Goal: Task Accomplishment & Management: Manage account settings

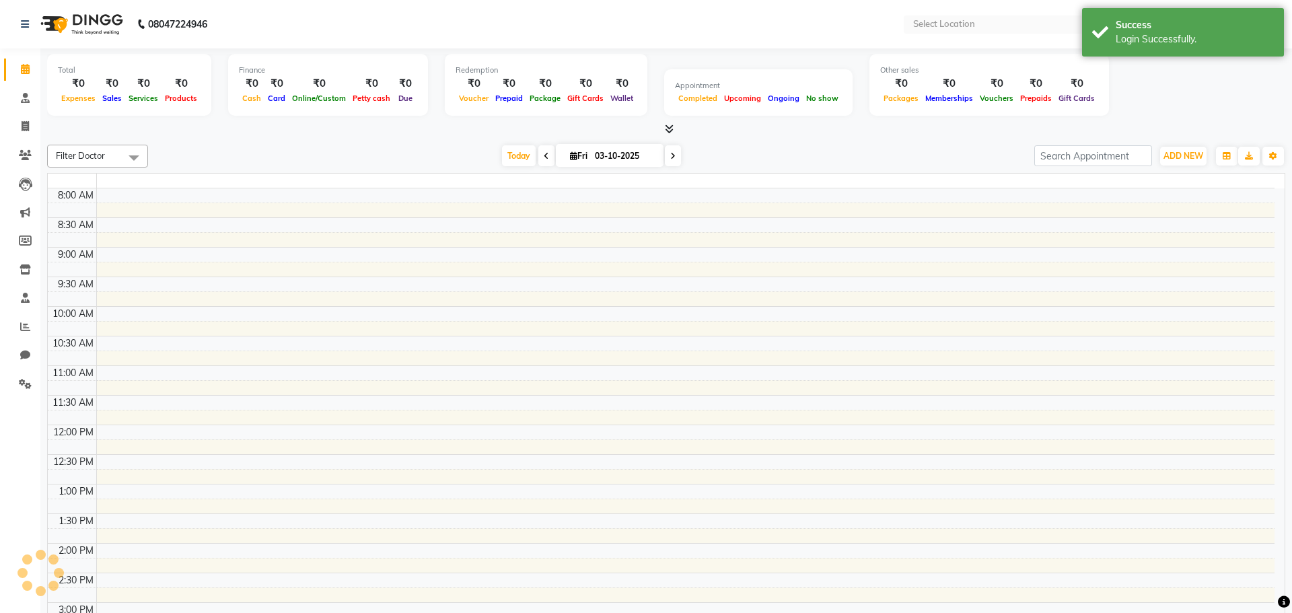
select select "en"
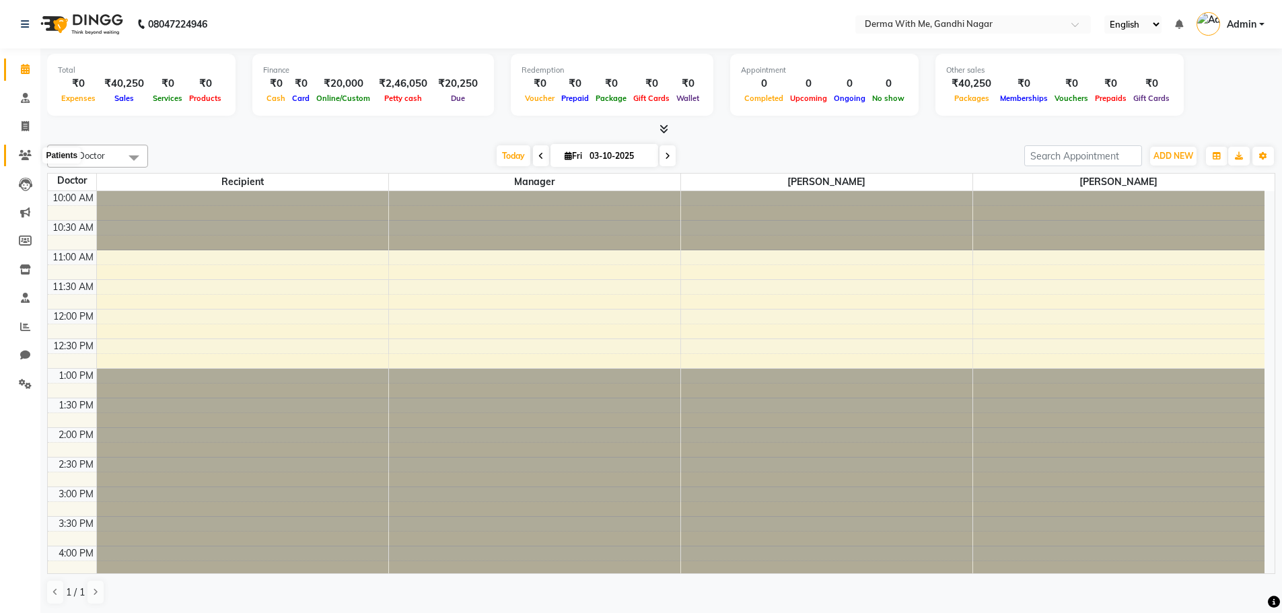
click at [34, 157] on span at bounding box center [25, 155] width 24 height 15
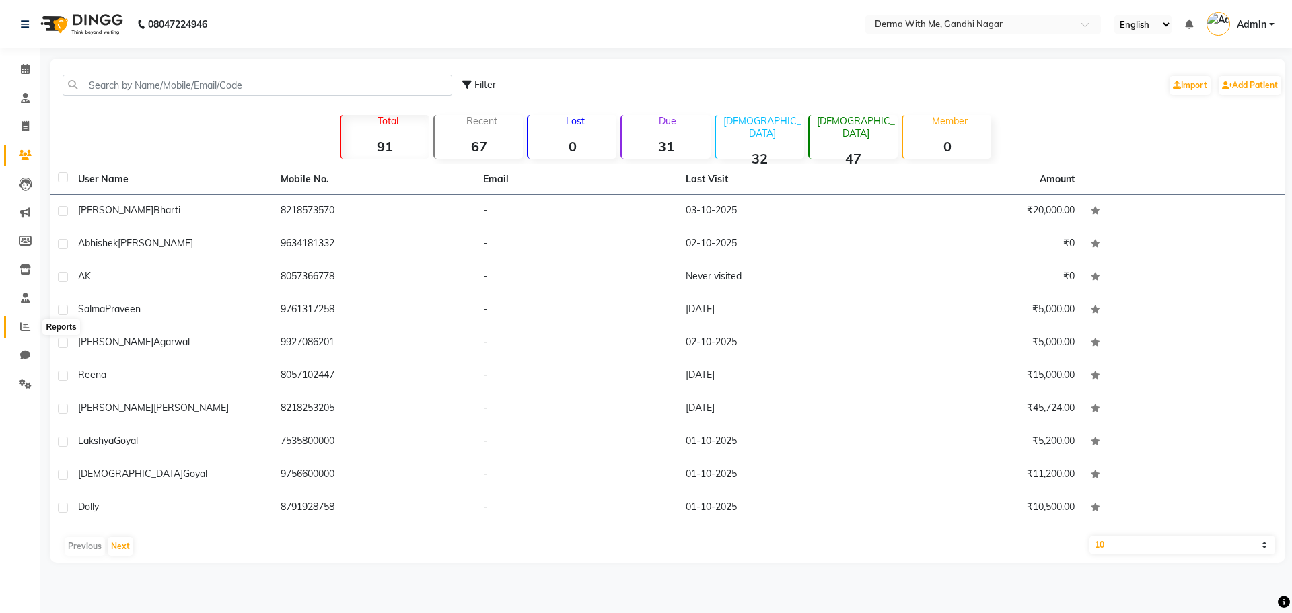
click at [29, 328] on icon at bounding box center [25, 327] width 10 height 10
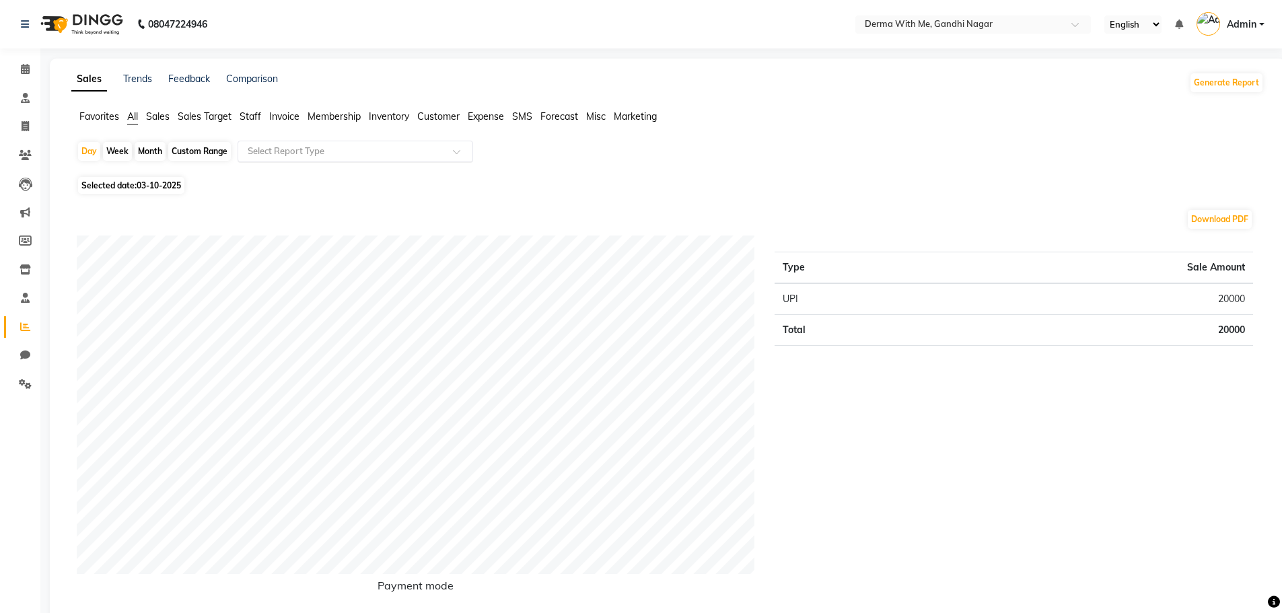
click at [293, 148] on input "text" at bounding box center [342, 151] width 194 height 13
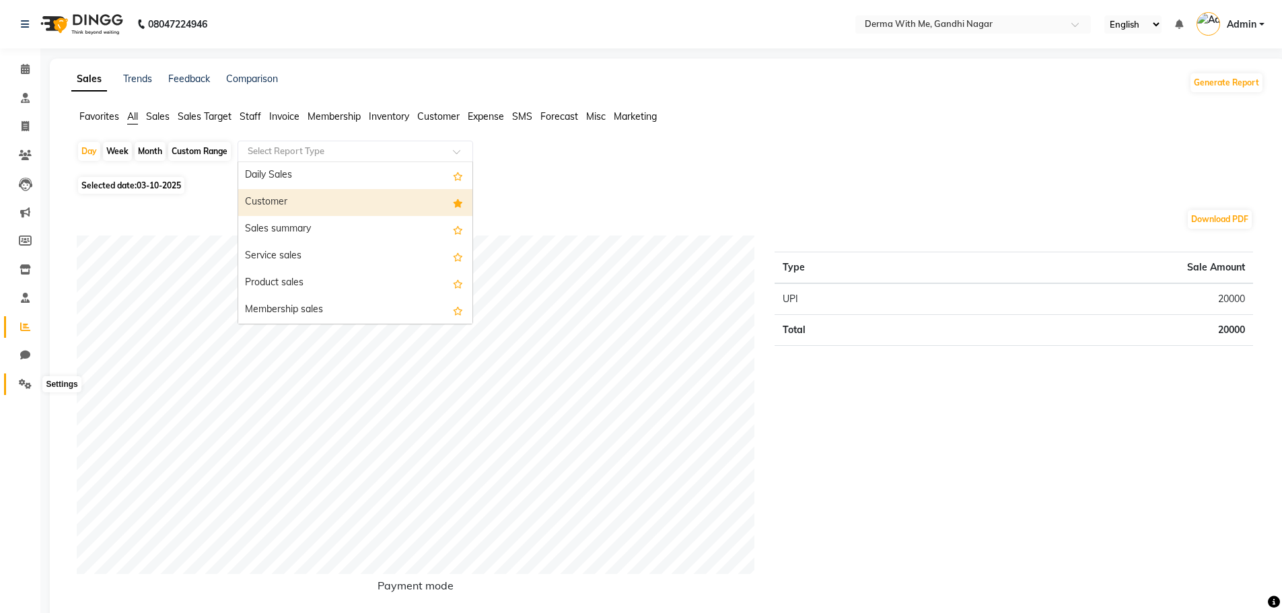
click at [28, 384] on icon at bounding box center [25, 384] width 13 height 10
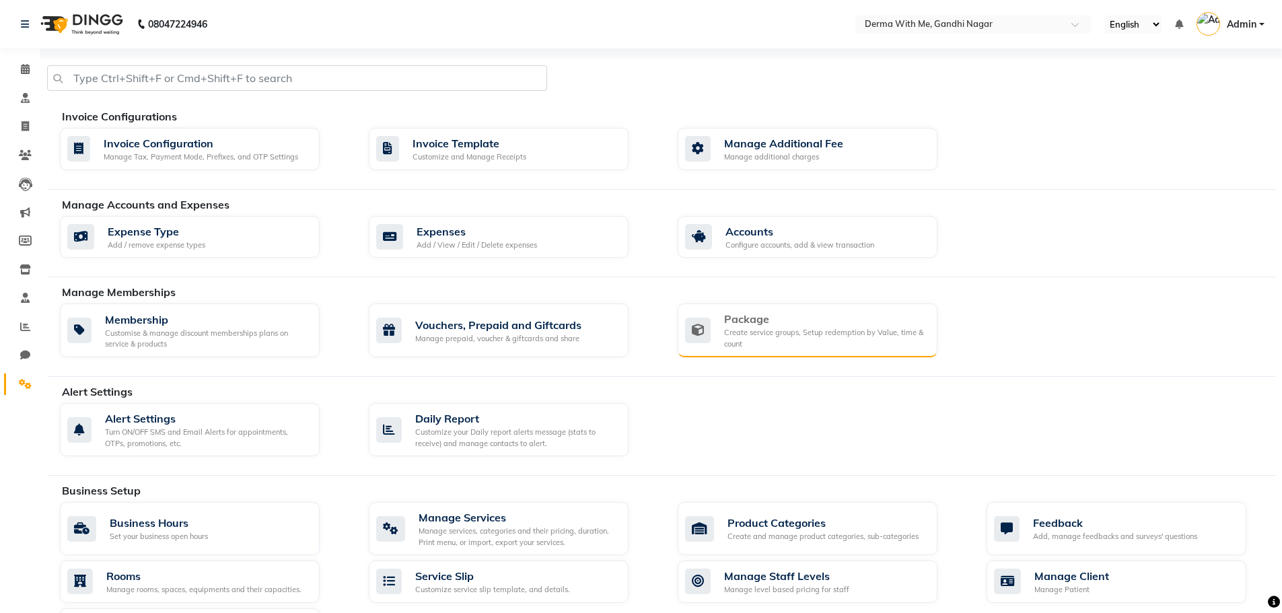
click at [816, 336] on div "Create service groups, Setup redemption by Value, time & count" at bounding box center [825, 338] width 203 height 22
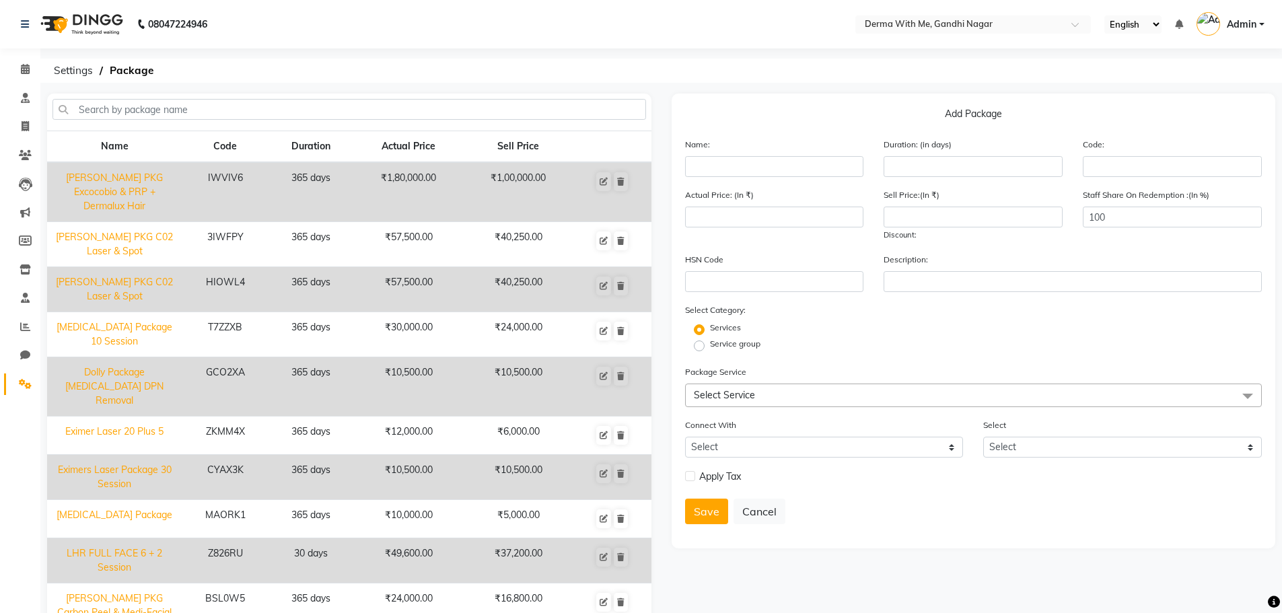
click at [692, 155] on div "Name:" at bounding box center [774, 157] width 199 height 40
click at [839, 172] on input "text" at bounding box center [774, 166] width 179 height 21
click at [750, 168] on input "[PERSON_NAME] Laser & Medi-Facial" at bounding box center [774, 166] width 179 height 21
type input "[PERSON_NAME] PKG Laser & Medi-Facial"
click at [890, 169] on input "number" at bounding box center [973, 166] width 179 height 21
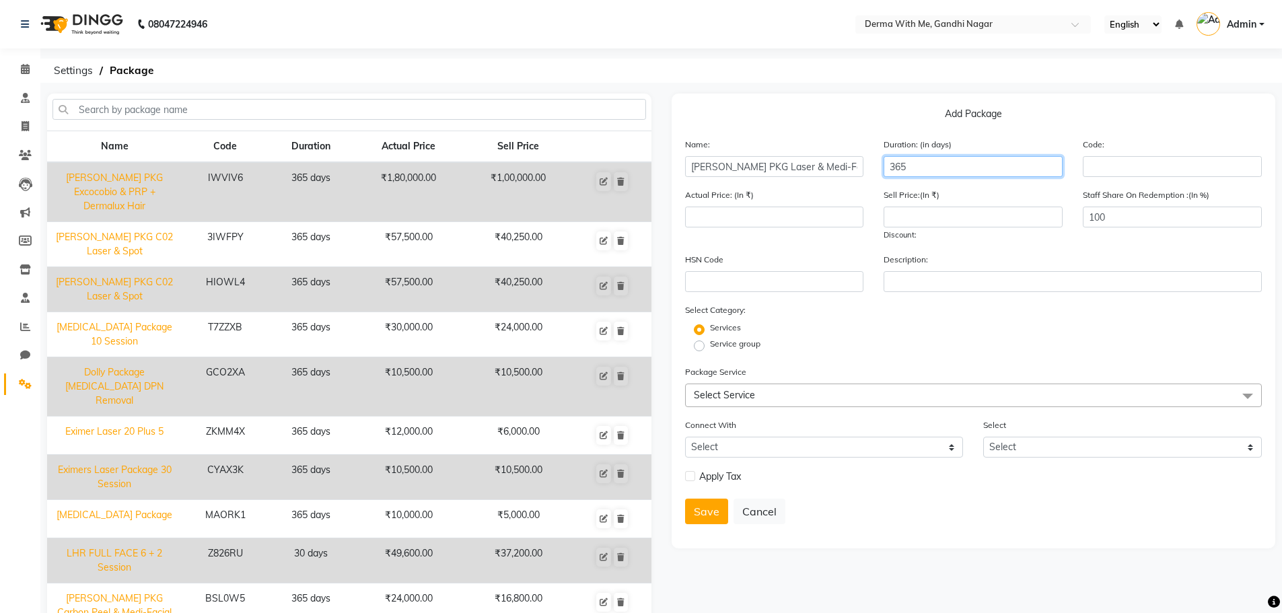
type input "365"
click at [732, 404] on span "Select Service" at bounding box center [973, 396] width 577 height 24
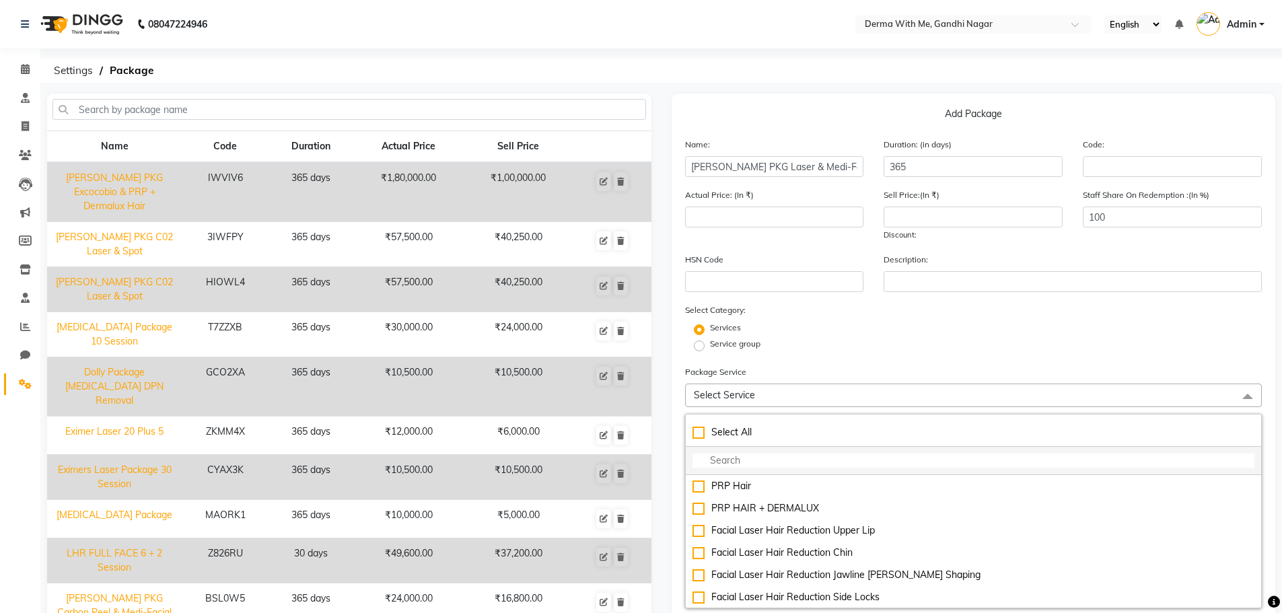
click at [741, 463] on input "multiselect-search" at bounding box center [973, 461] width 563 height 14
type input "gR"
checkbox input "true"
type input "gRE"
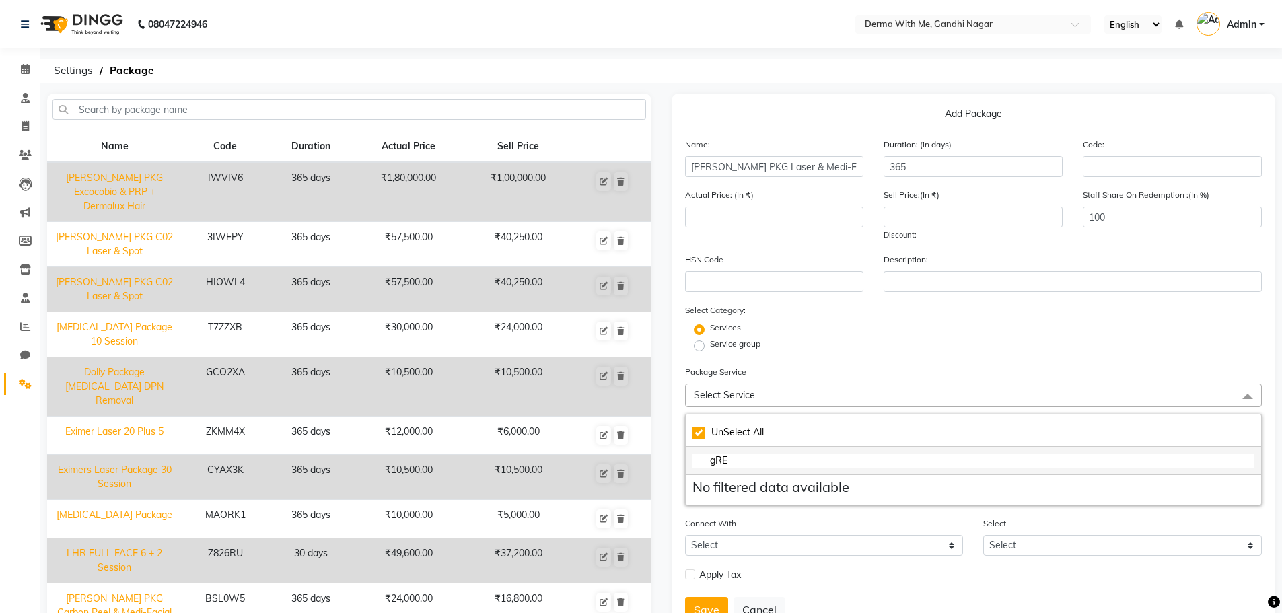
checkbox input "false"
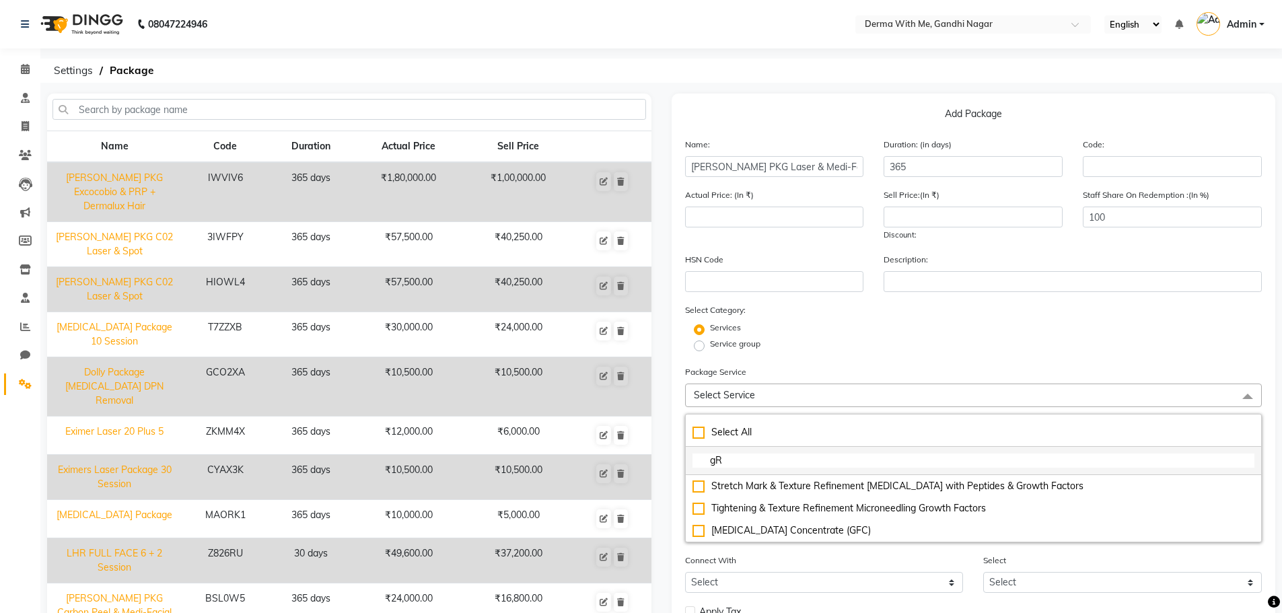
type input "g"
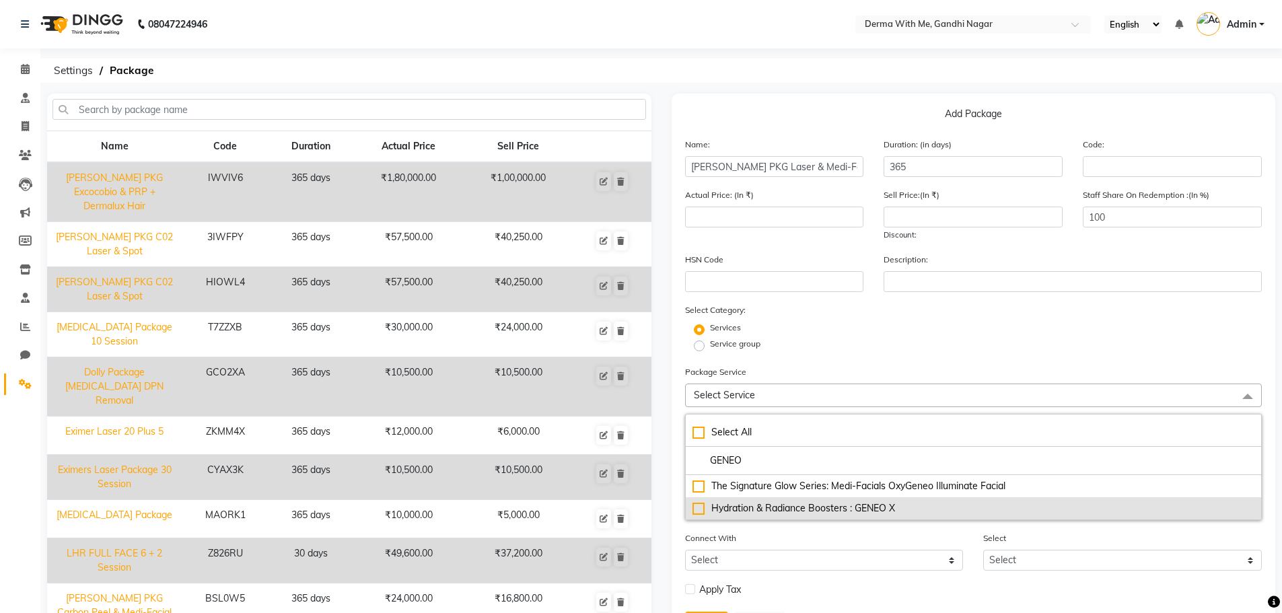
type input "GENEO"
click at [697, 507] on div "Hydration & Radiance Boosters : GENEO X" at bounding box center [973, 508] width 563 height 14
type input "10000"
checkbox input "true"
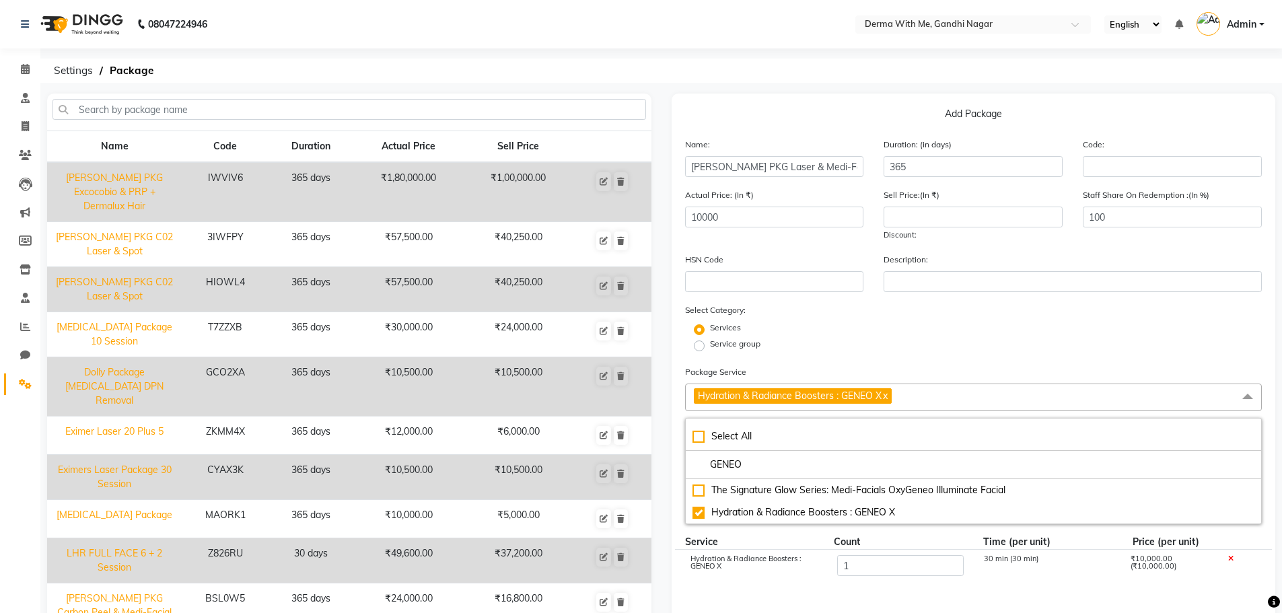
scroll to position [67, 0]
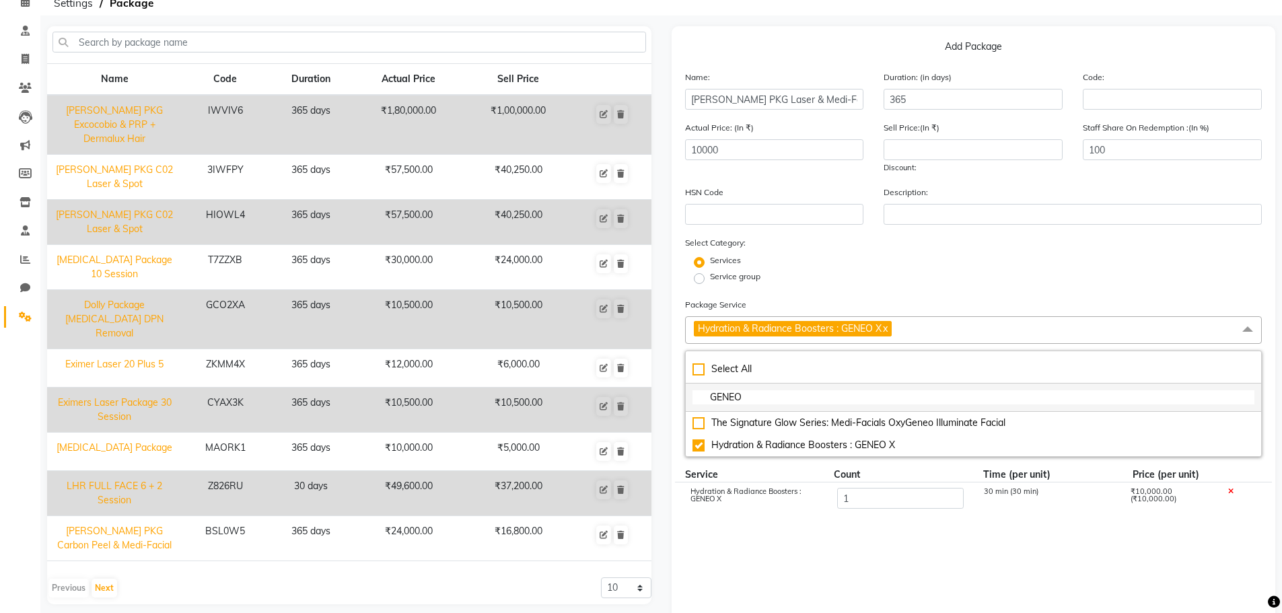
click at [799, 394] on input "GENEO" at bounding box center [973, 397] width 563 height 14
click at [883, 505] on input "1" at bounding box center [899, 498] width 127 height 21
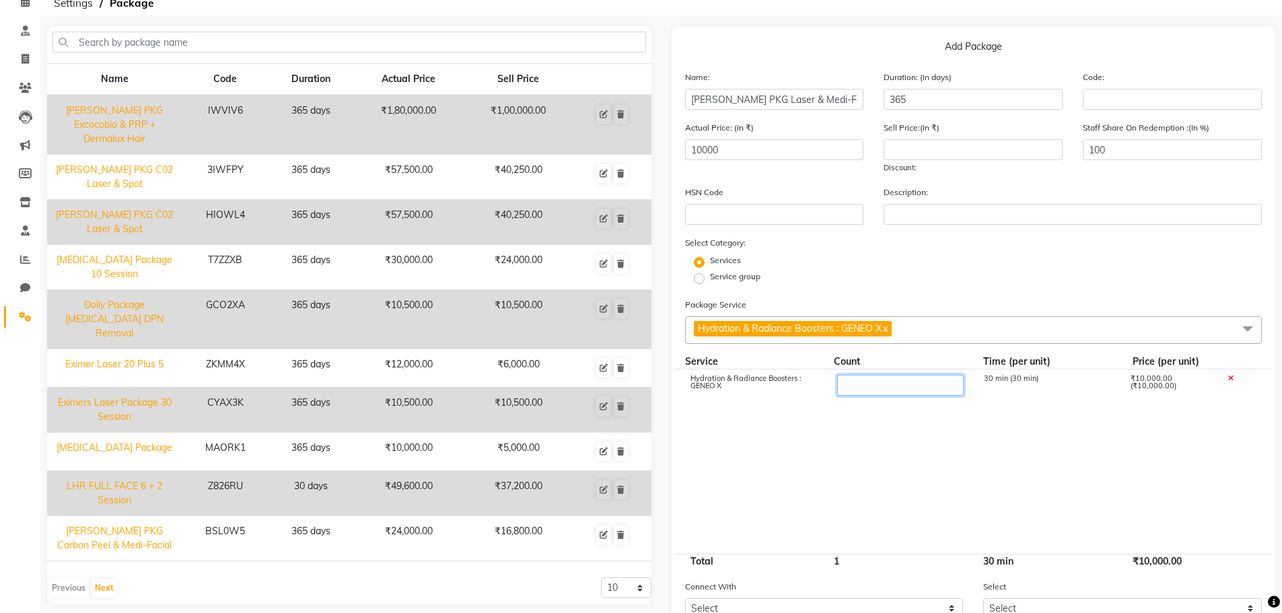
type input "3"
type input "30000"
click at [883, 504] on cdk-virtual-scroll-viewport "Hydration & Radiance Boosters : GENEO X 3 90 min (30 min) ₹30,000.00 (₹10,000.0…" at bounding box center [973, 461] width 577 height 184
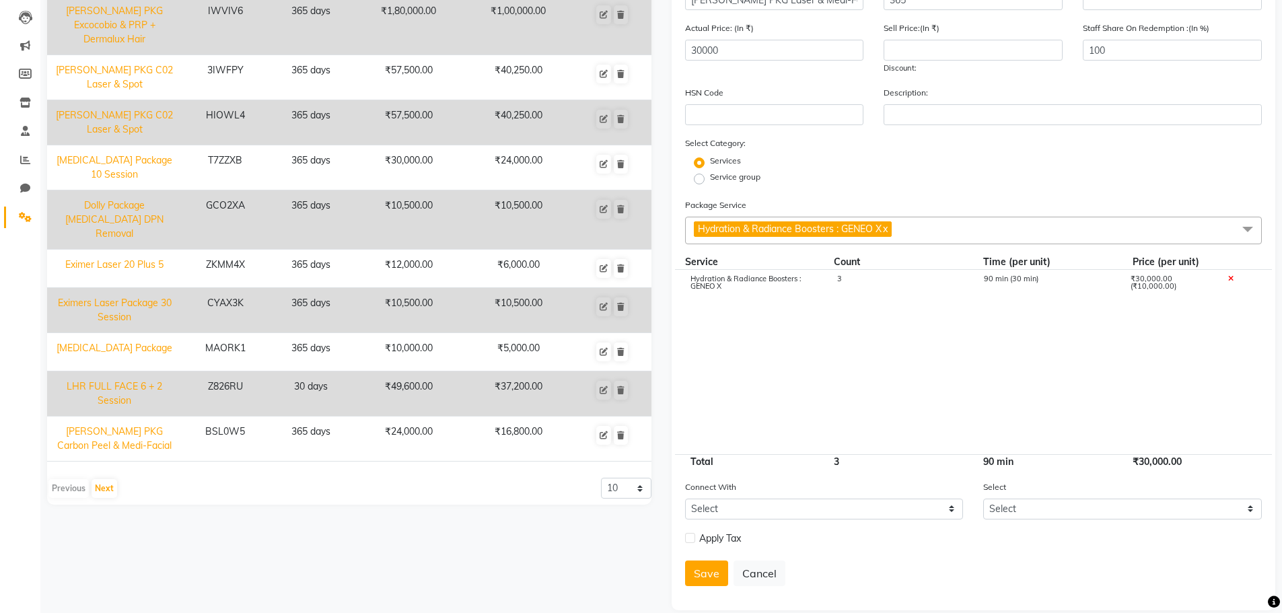
scroll to position [184, 0]
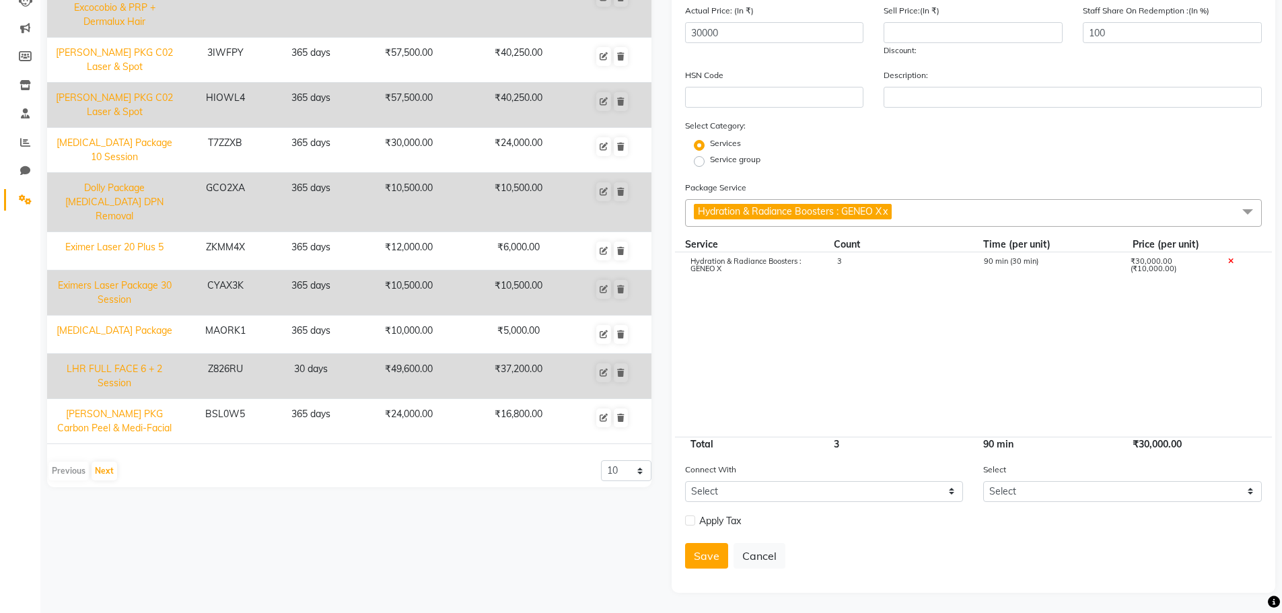
click at [940, 211] on span "Hydration & Radiance Boosters : GENEO X x" at bounding box center [973, 213] width 577 height 28
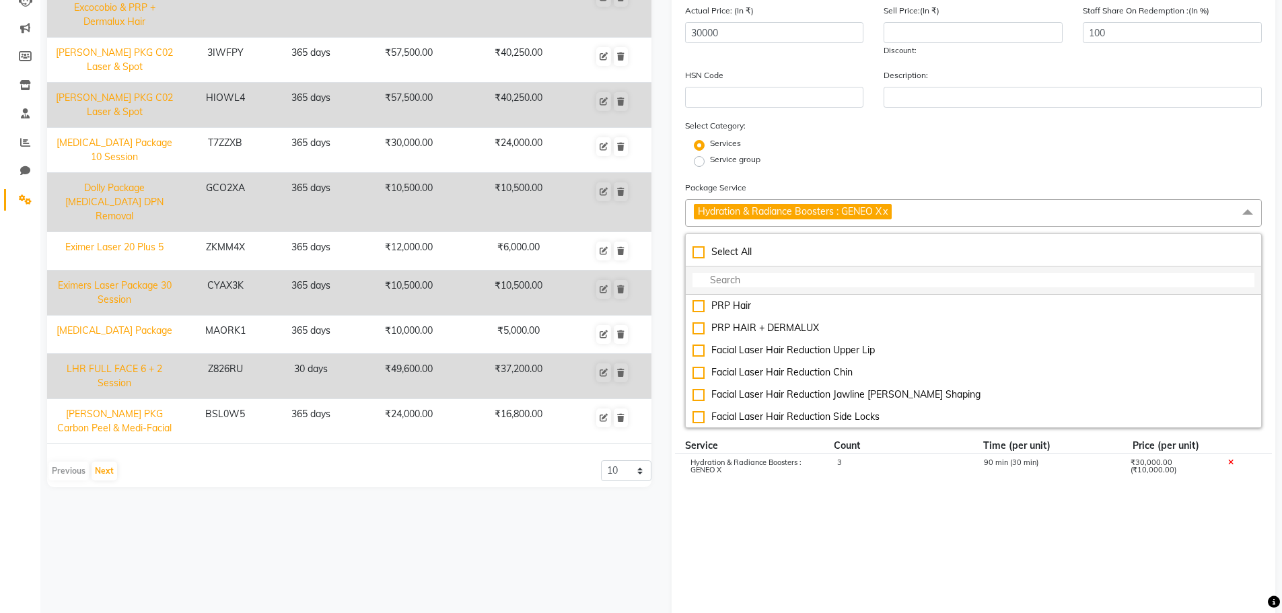
click at [769, 285] on input "multiselect-search" at bounding box center [973, 280] width 563 height 14
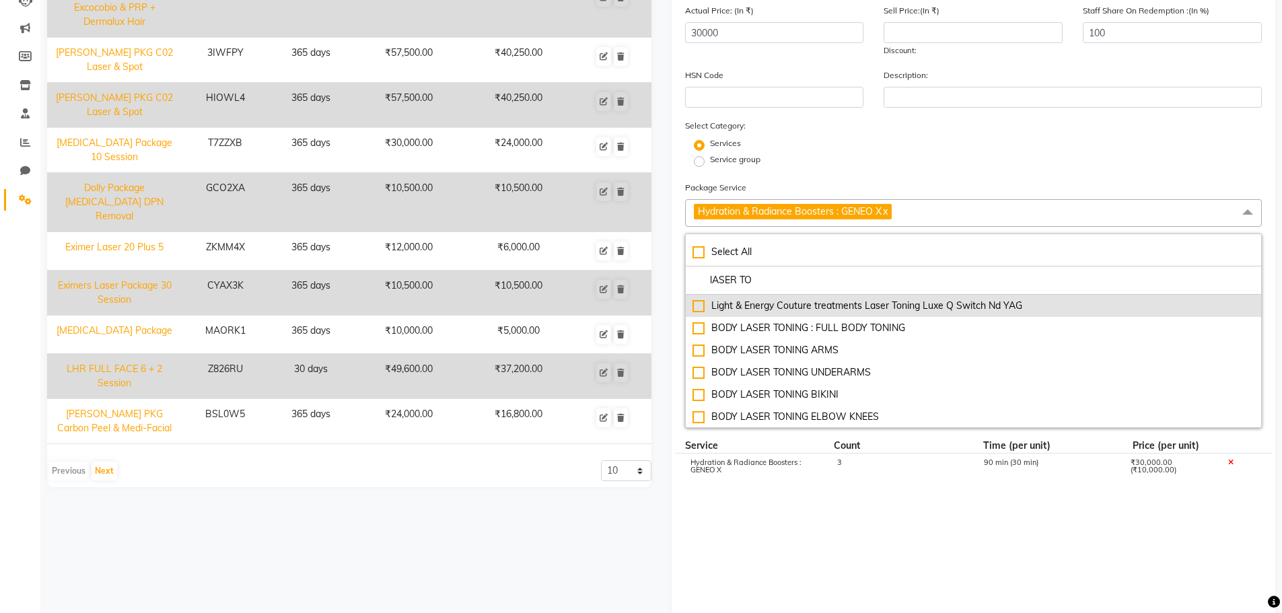
type input "lASER TO"
click at [697, 305] on div "Light & Energy Couture treatments Laser Toning Luxe Q Switch Nd YAG" at bounding box center [973, 306] width 563 height 14
type input "37000"
checkbox input "true"
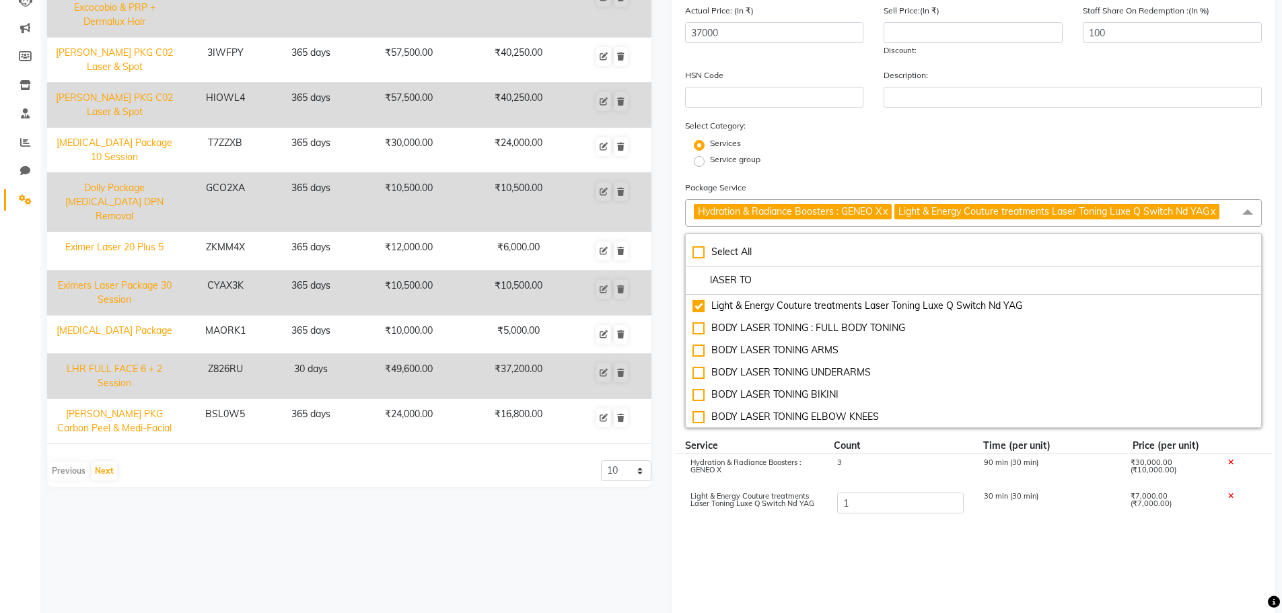
click at [847, 536] on cdk-virtual-scroll-viewport "Hydration & Radiance Boosters : GENEO X 3 90 min (30 min) ₹30,000.00 (₹10,000.0…" at bounding box center [973, 546] width 577 height 184
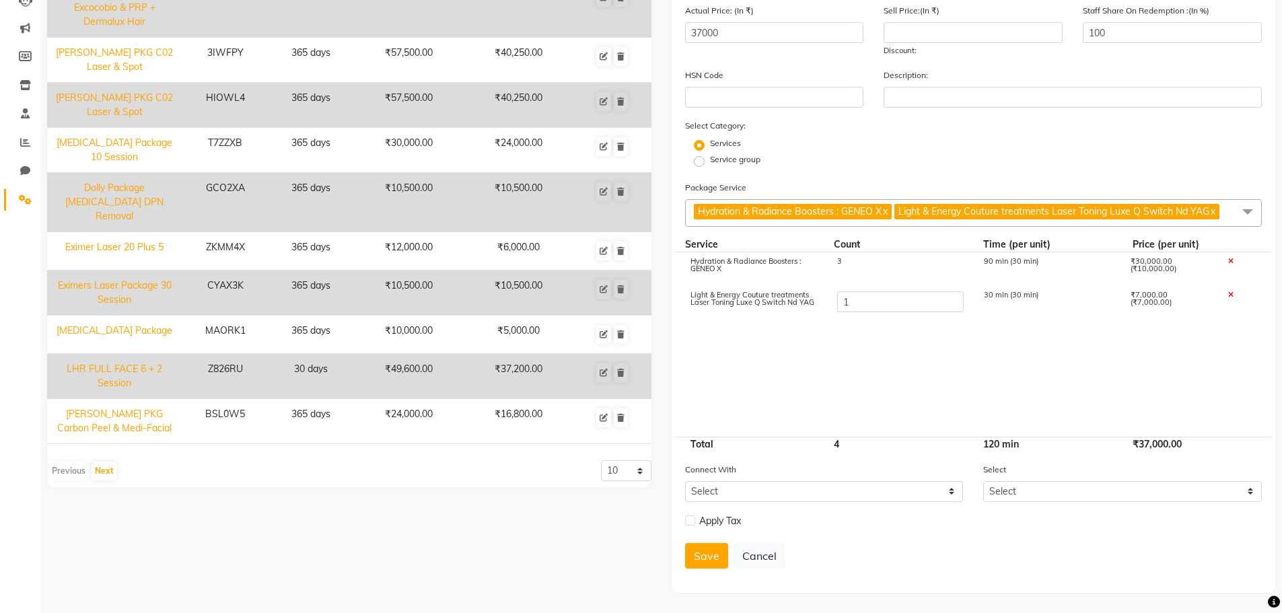
click at [901, 363] on cdk-virtual-scroll-viewport "Hydration & Radiance Boosters : GENEO X 3 90 min (30 min) ₹30,000.00 (₹10,000.0…" at bounding box center [973, 344] width 577 height 184
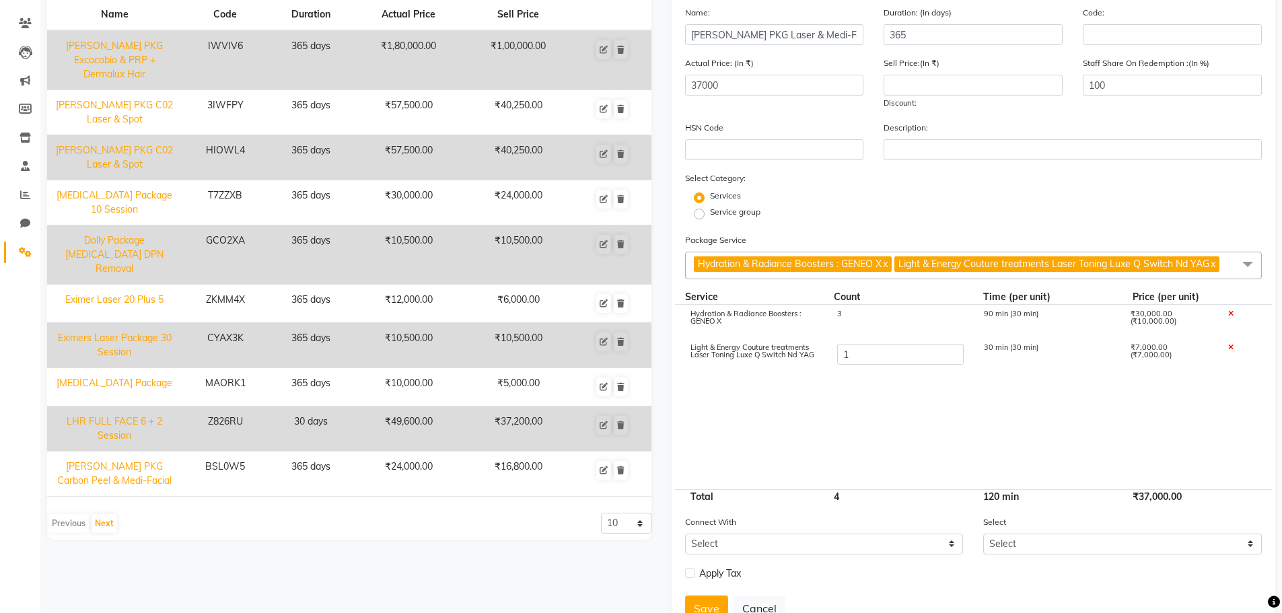
scroll to position [135, 0]
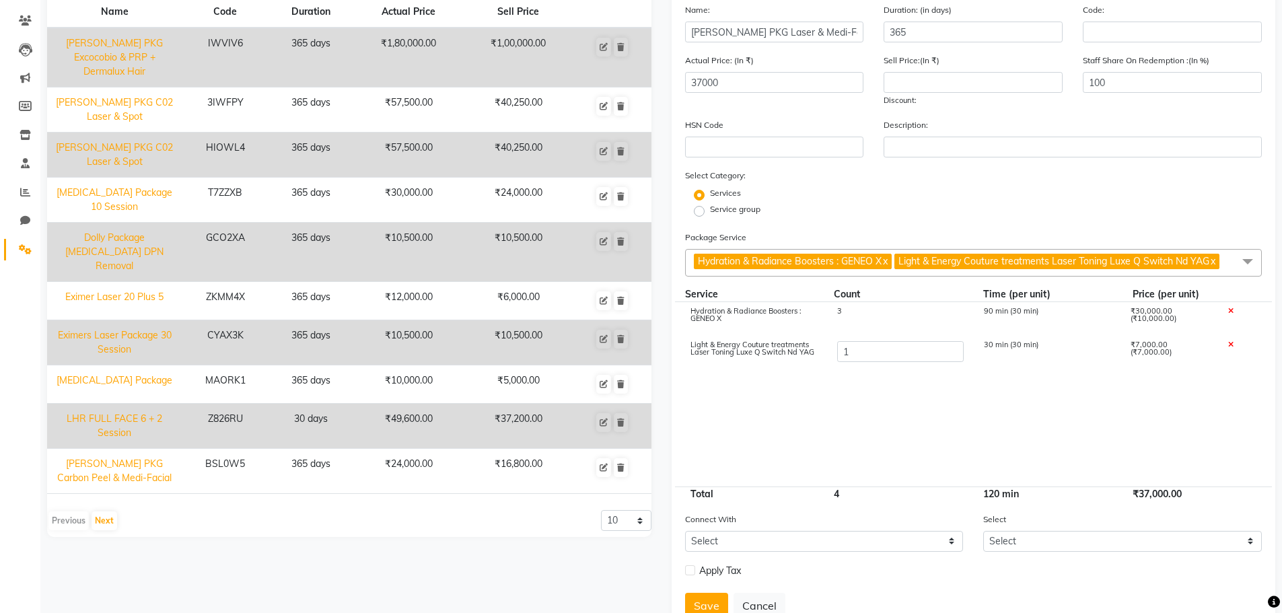
click at [787, 372] on cdk-virtual-scroll-viewport "Hydration & Radiance Boosters : GENEO X 3 90 min (30 min) ₹30,000.00 (₹10,000.0…" at bounding box center [973, 394] width 577 height 184
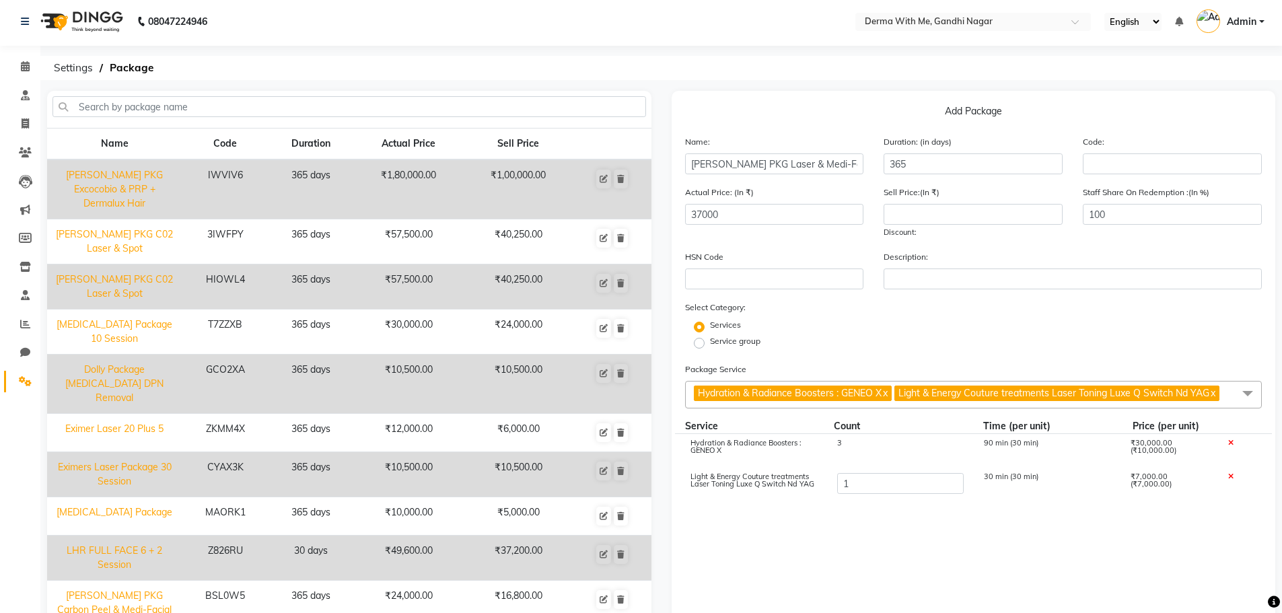
scroll to position [0, 0]
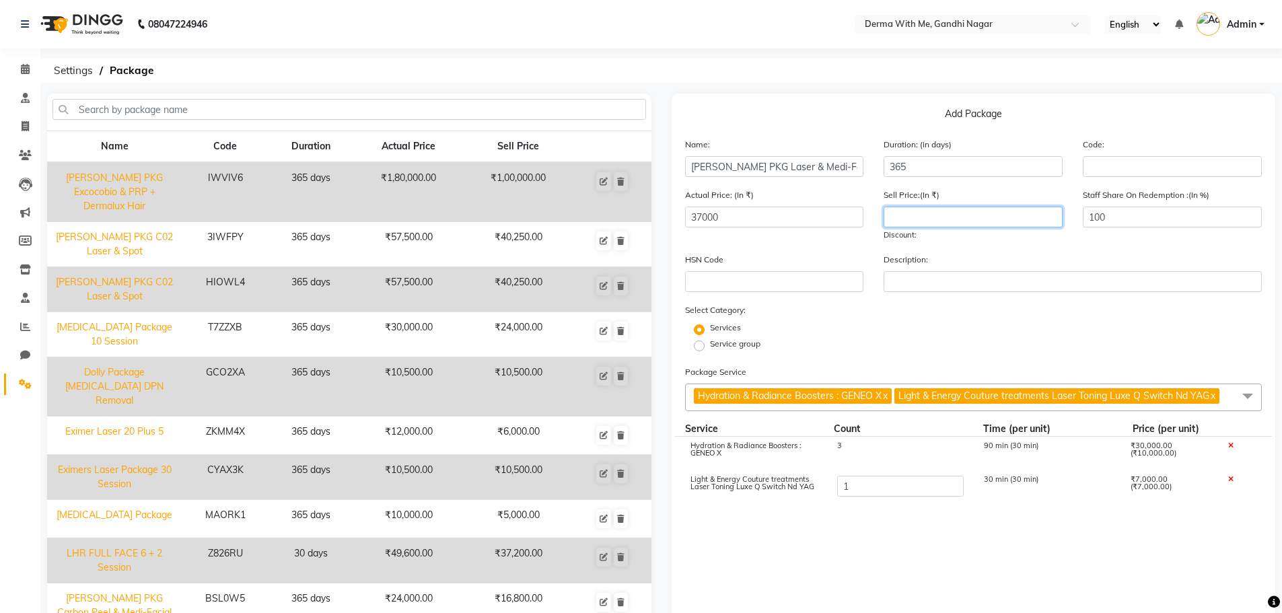
click at [932, 213] on input "number" at bounding box center [973, 217] width 179 height 21
click at [932, 224] on input "number" at bounding box center [973, 217] width 179 height 21
type input "24000"
click at [863, 248] on div "Actual Price: (In ₹) 37000 Sell Price:(In ₹) 24000 Discount: 35.14 % Staff Shar…" at bounding box center [974, 220] width 598 height 65
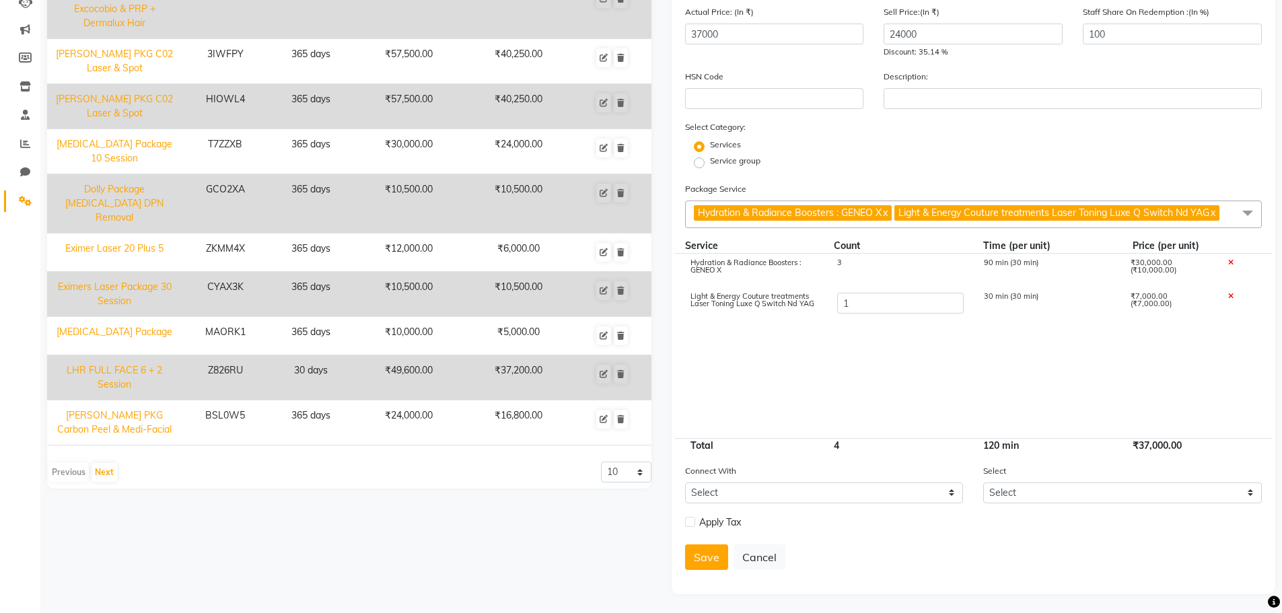
scroll to position [184, 0]
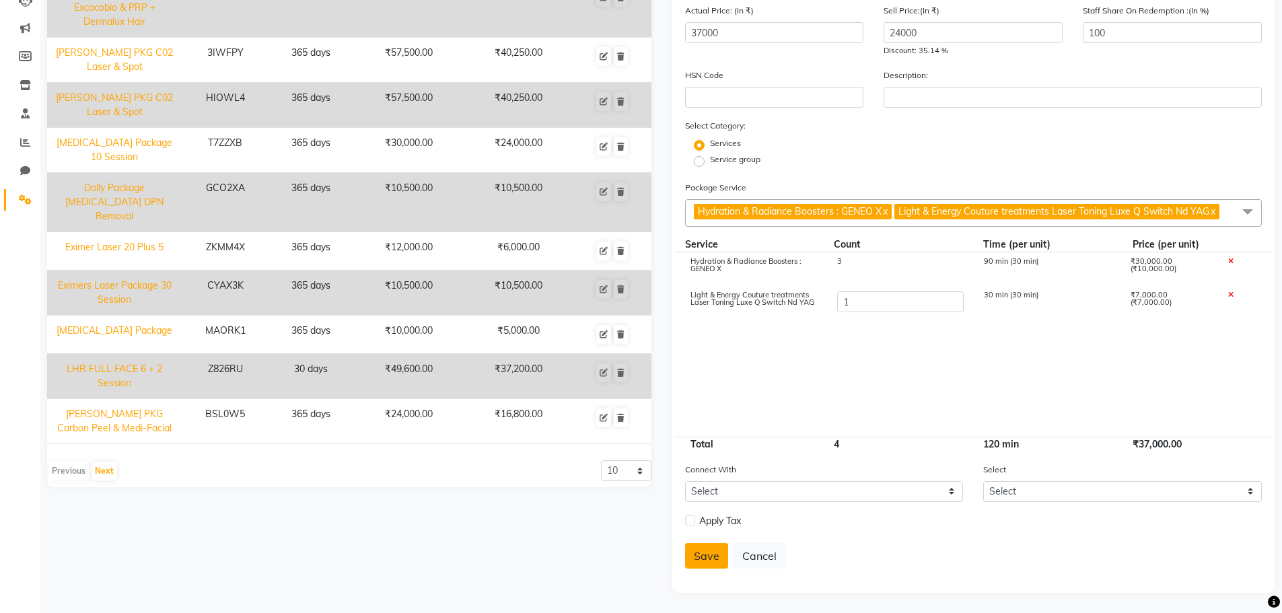
click at [699, 563] on button "Save" at bounding box center [706, 556] width 43 height 26
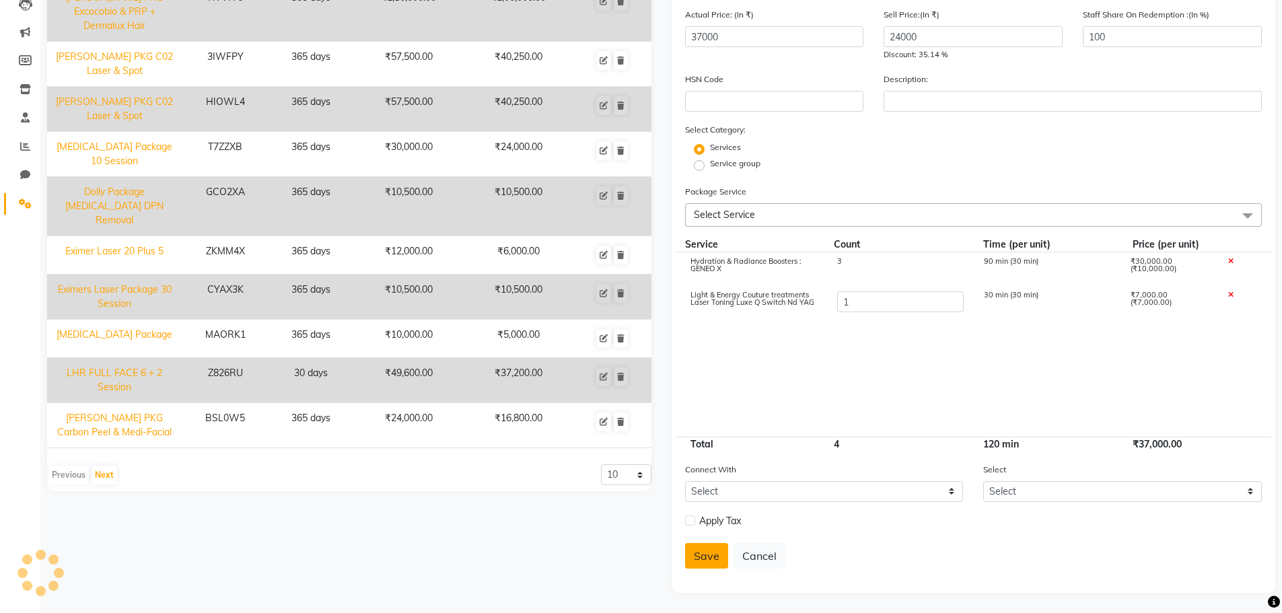
select select
checkbox input "false"
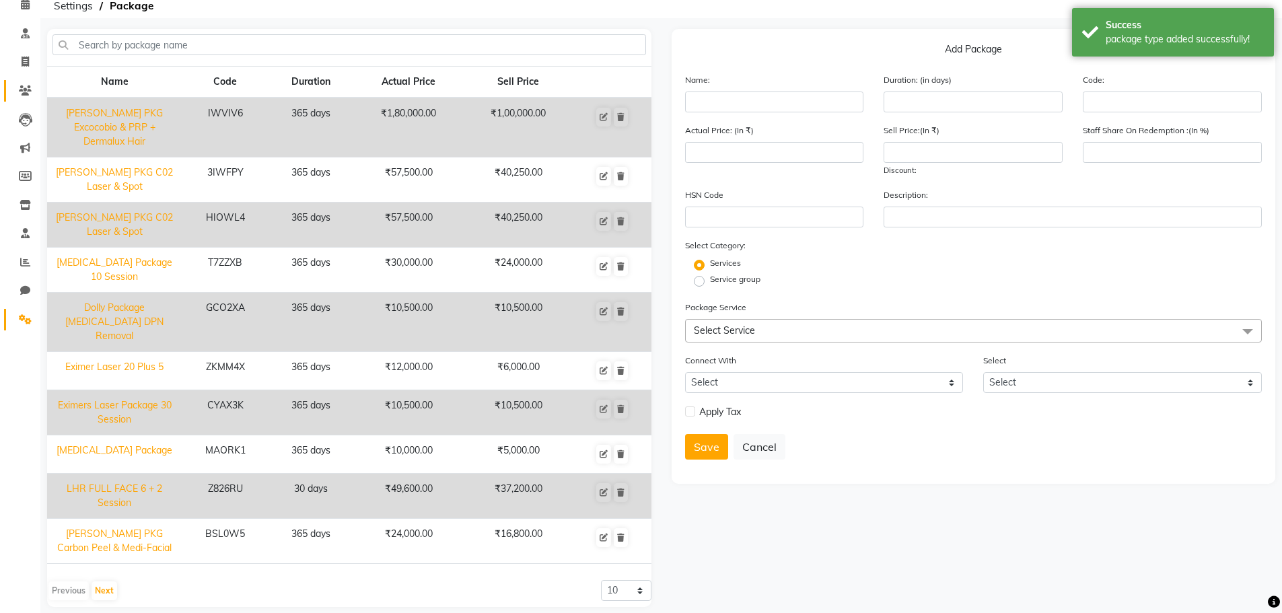
click at [26, 83] on span at bounding box center [25, 90] width 24 height 15
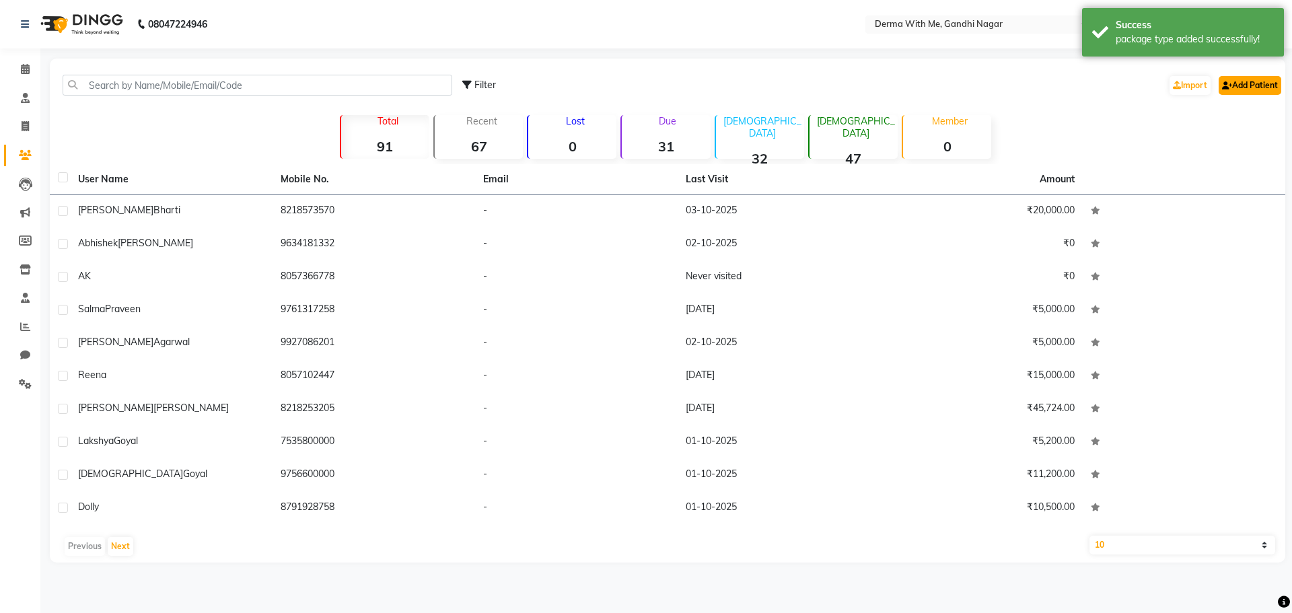
click at [1246, 86] on link "Add Patient" at bounding box center [1250, 85] width 63 height 19
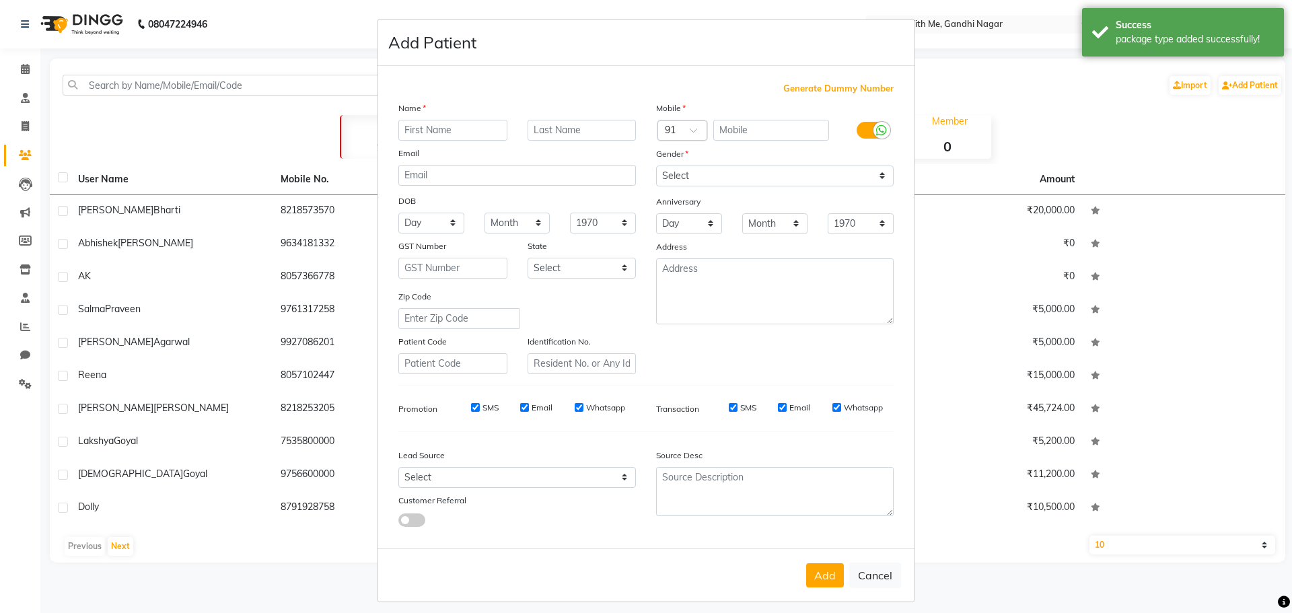
click at [453, 129] on input "text" at bounding box center [452, 130] width 109 height 21
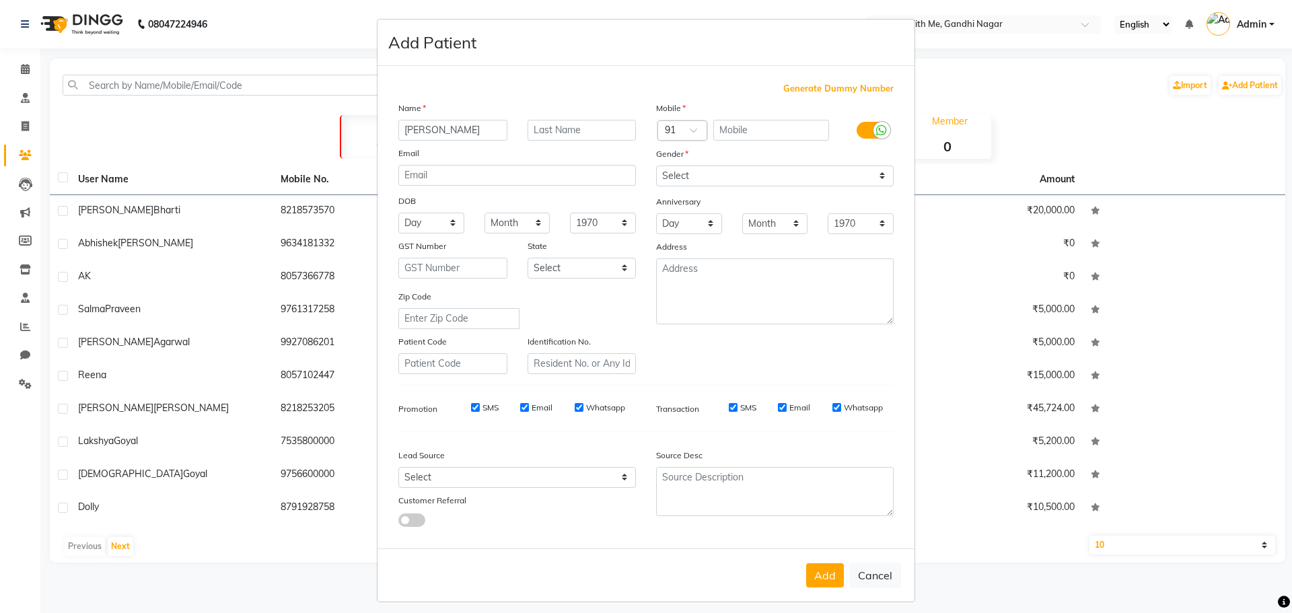
type input "[PERSON_NAME]"
type input "Pugla"
click at [780, 131] on input "text" at bounding box center [771, 130] width 116 height 21
type input "9759944777"
drag, startPoint x: 739, startPoint y: 172, endPoint x: 731, endPoint y: 179, distance: 10.5
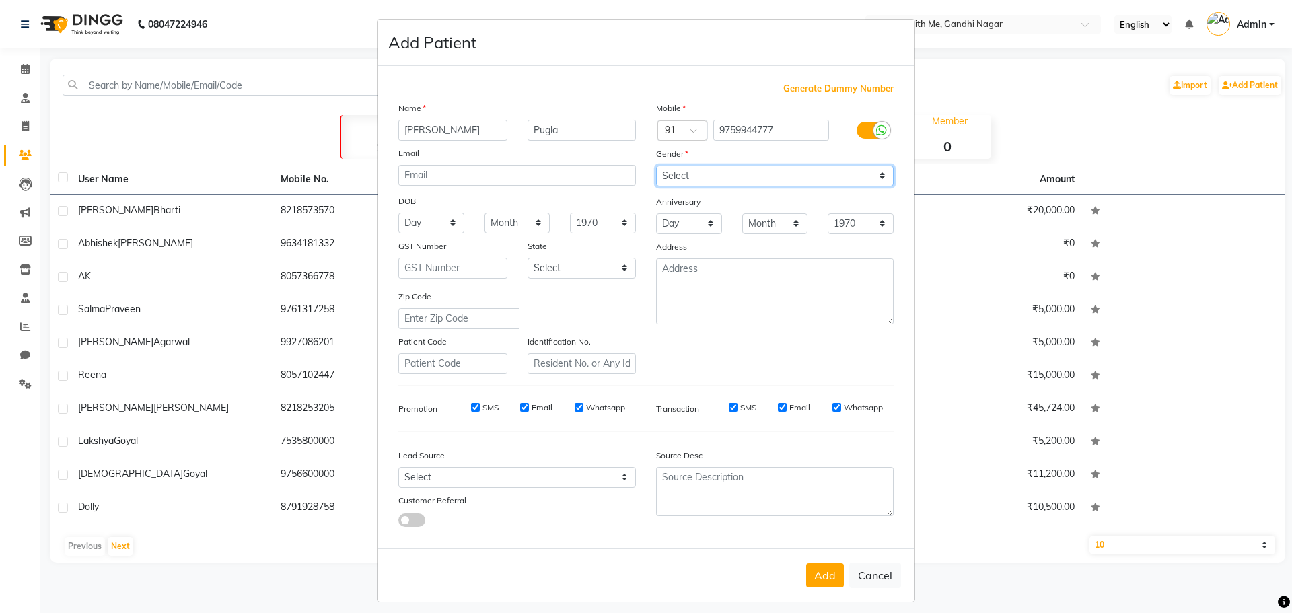
click at [739, 172] on select "Select [DEMOGRAPHIC_DATA] [DEMOGRAPHIC_DATA] Other Prefer Not To Say" at bounding box center [775, 176] width 238 height 21
select select "[DEMOGRAPHIC_DATA]"
click at [656, 166] on select "Select [DEMOGRAPHIC_DATA] [DEMOGRAPHIC_DATA] Other Prefer Not To Say" at bounding box center [775, 176] width 238 height 21
click at [831, 571] on button "Add" at bounding box center [825, 575] width 38 height 24
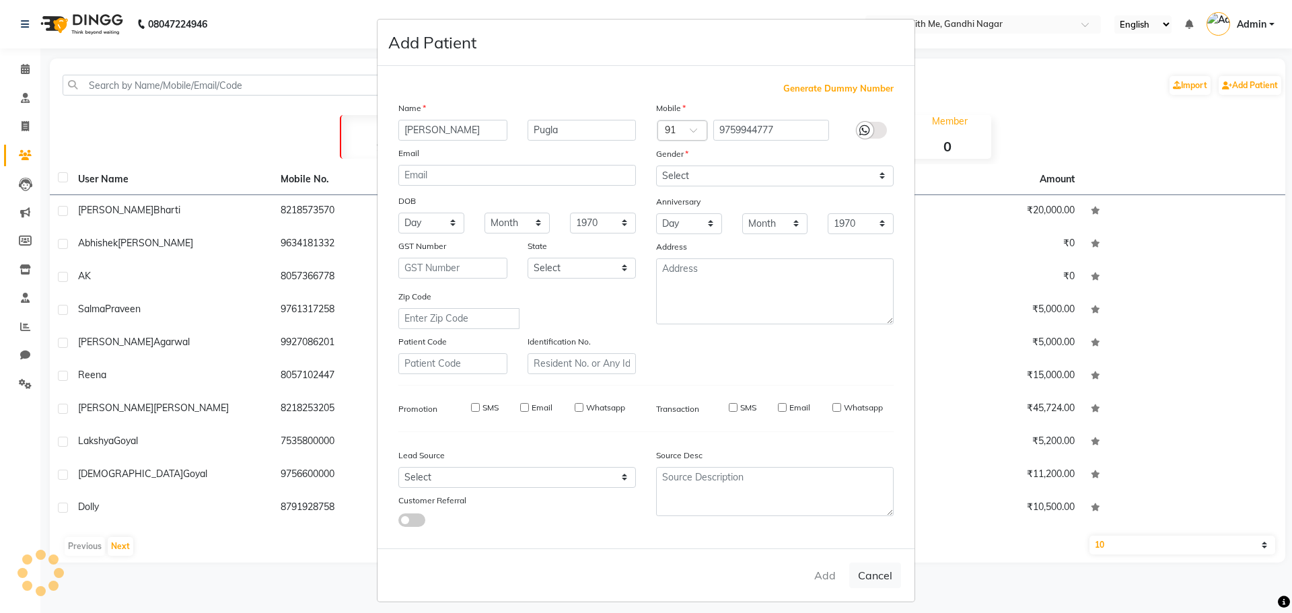
select select
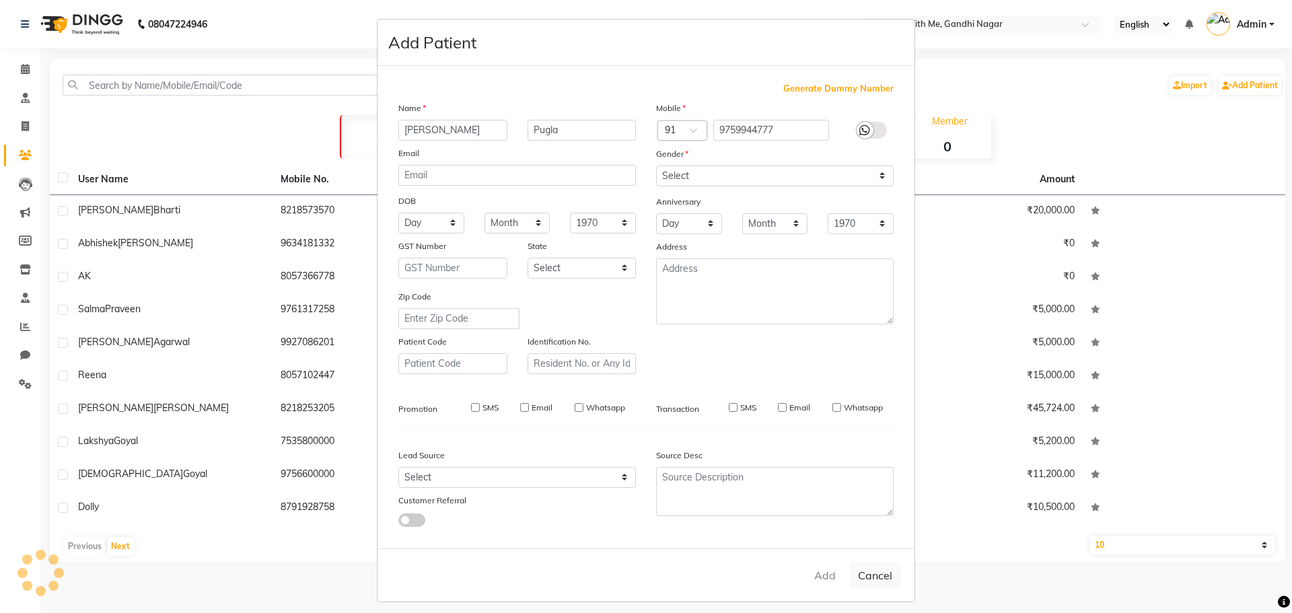
select select
checkbox input "false"
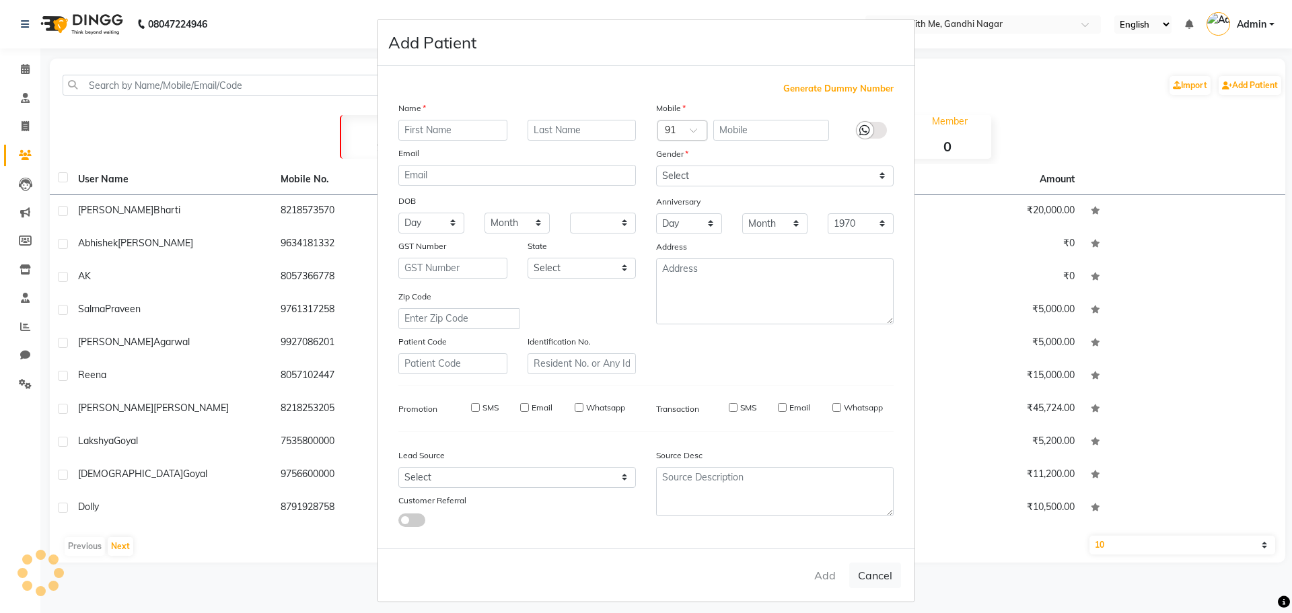
checkbox input "false"
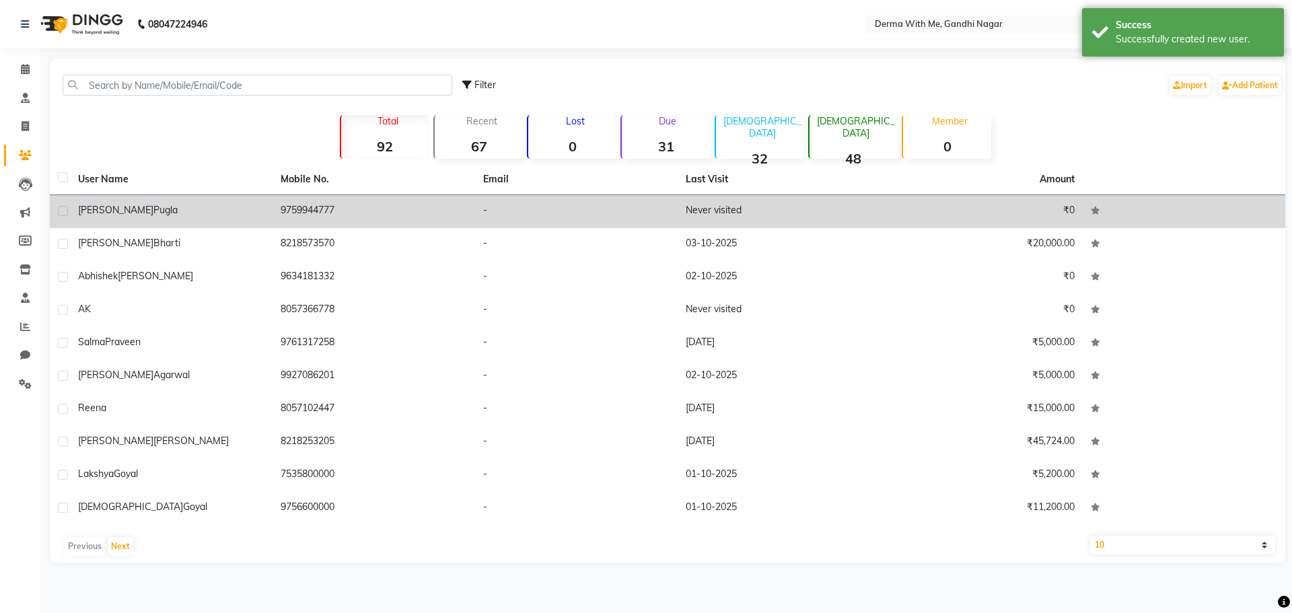
click at [510, 209] on td "-" at bounding box center [576, 211] width 203 height 33
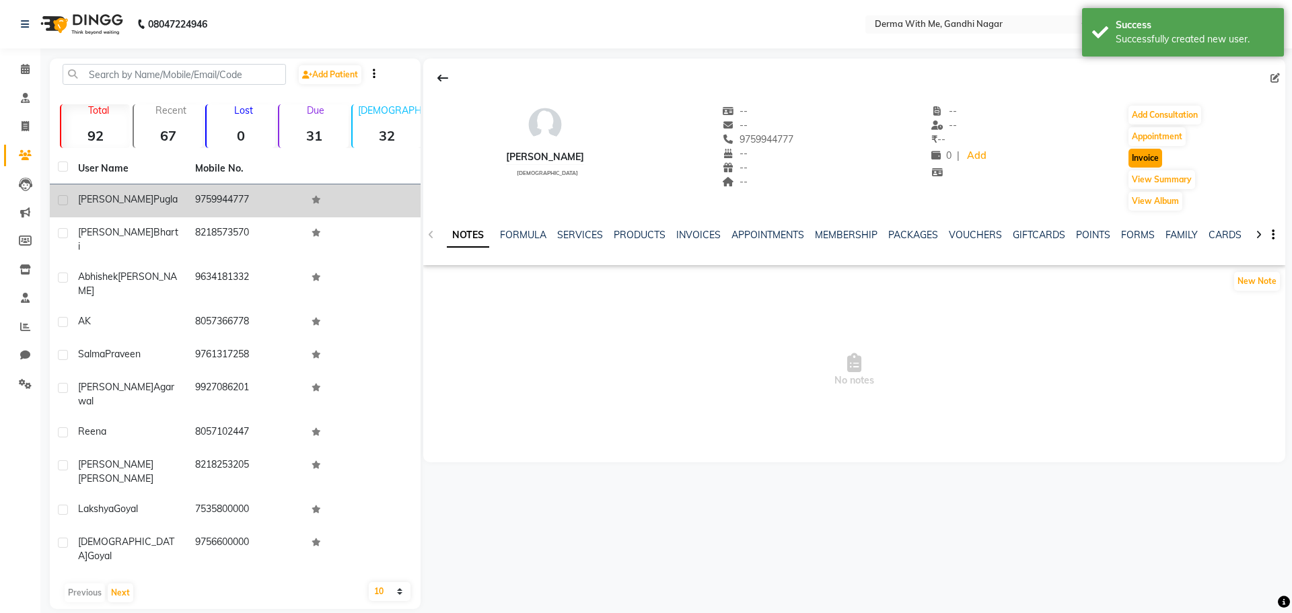
click at [1143, 156] on button "Invoice" at bounding box center [1146, 158] width 34 height 19
select select "service"
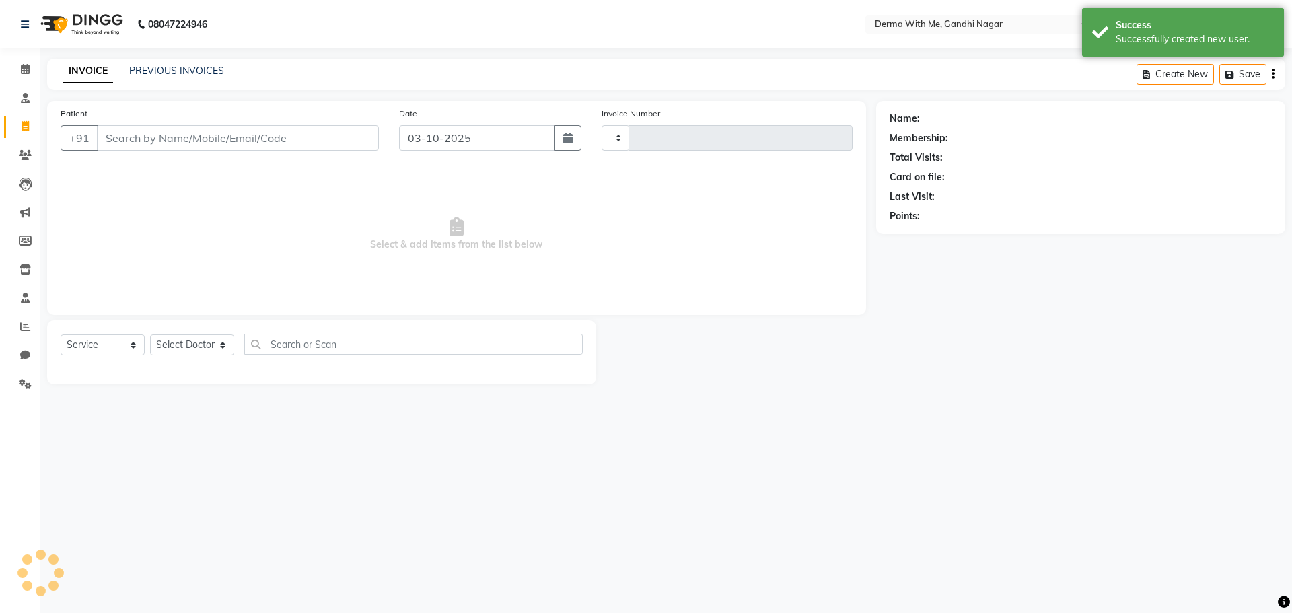
type input "0107"
select select "8404"
type input "9759944777"
click at [77, 342] on select "Select Service Product Membership Package Voucher Prepaid Gift Card" at bounding box center [103, 344] width 84 height 21
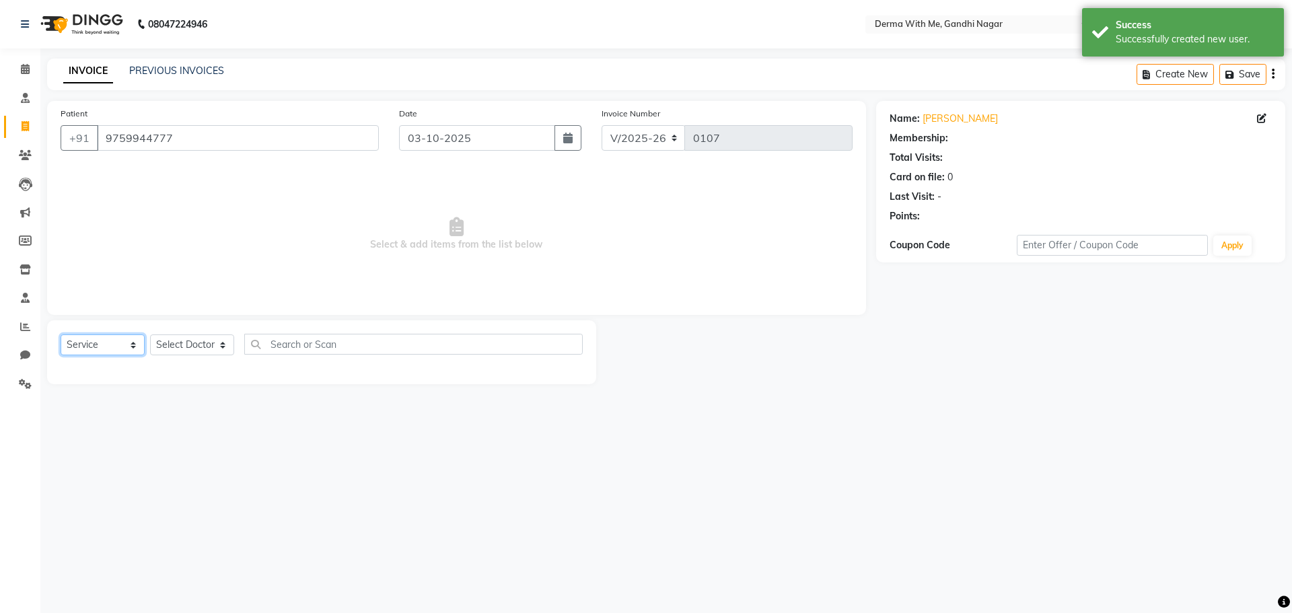
select select "package"
click at [61, 334] on select "Select Service Product Membership Package Voucher Prepaid Gift Card" at bounding box center [103, 344] width 84 height 21
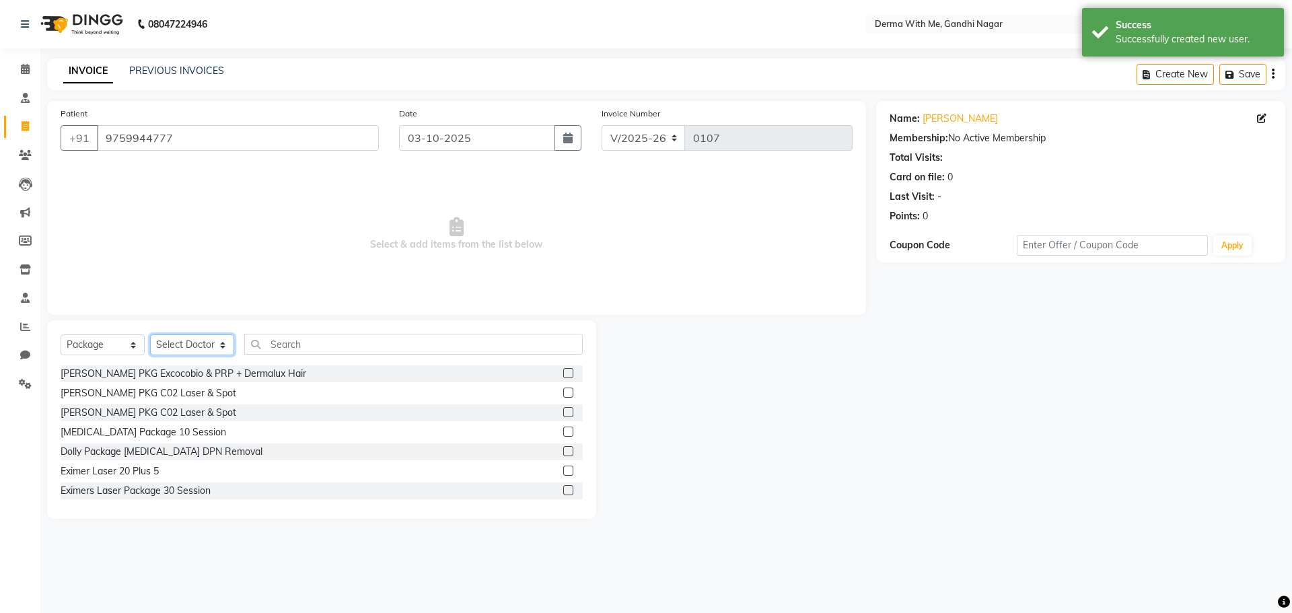
click at [185, 341] on select "Select Doctor [PERSON_NAME] Manager Recipient [PERSON_NAME]" at bounding box center [192, 344] width 84 height 21
select select "91539"
click at [150, 334] on select "Select Doctor [PERSON_NAME] Manager Recipient [PERSON_NAME]" at bounding box center [192, 344] width 84 height 21
click at [279, 348] on input "text" at bounding box center [413, 344] width 338 height 21
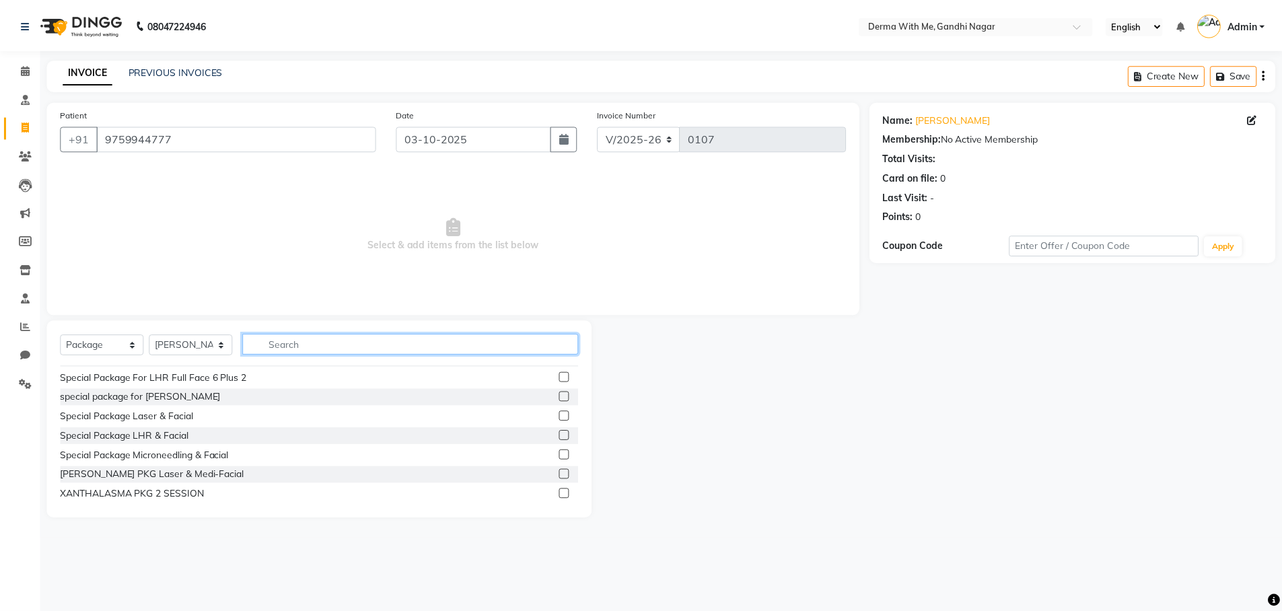
scroll to position [295, 0]
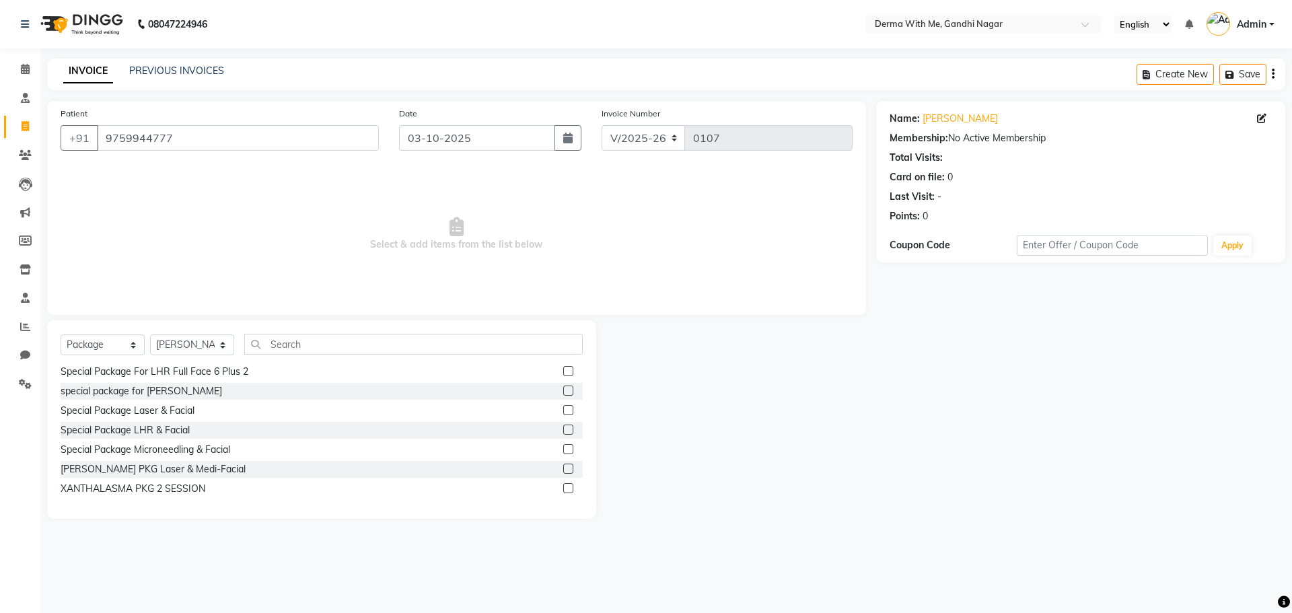
click at [563, 469] on label at bounding box center [568, 469] width 10 height 10
click at [563, 469] on input "checkbox" at bounding box center [567, 469] width 9 height 9
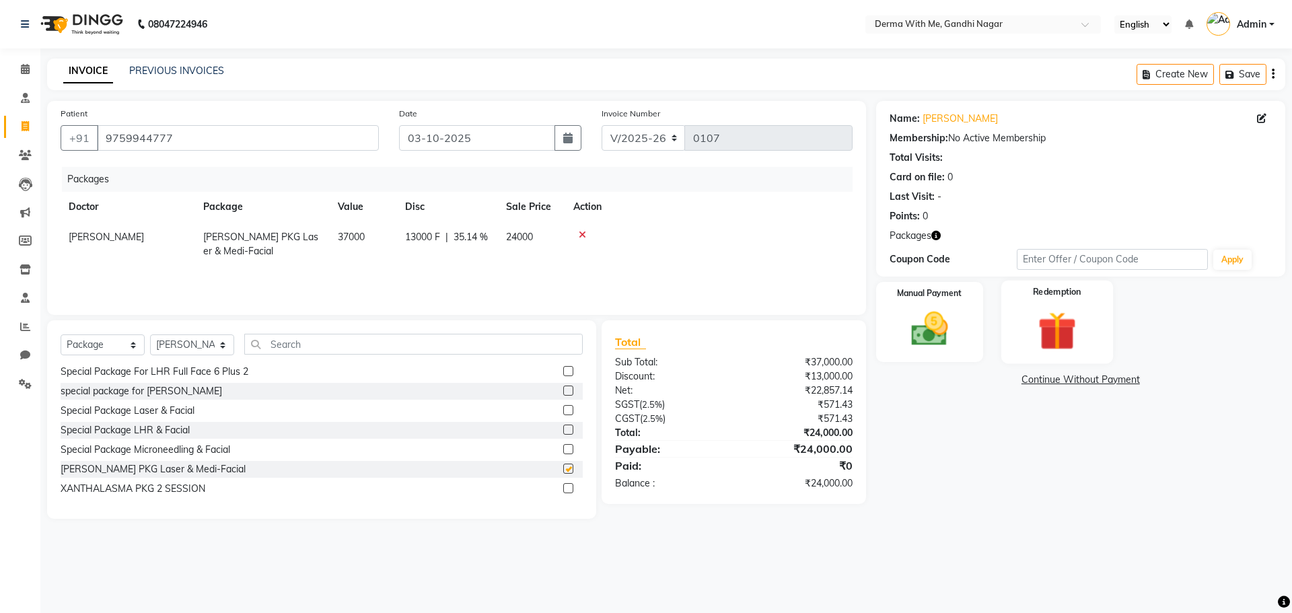
checkbox input "false"
click at [922, 324] on img at bounding box center [929, 329] width 63 height 44
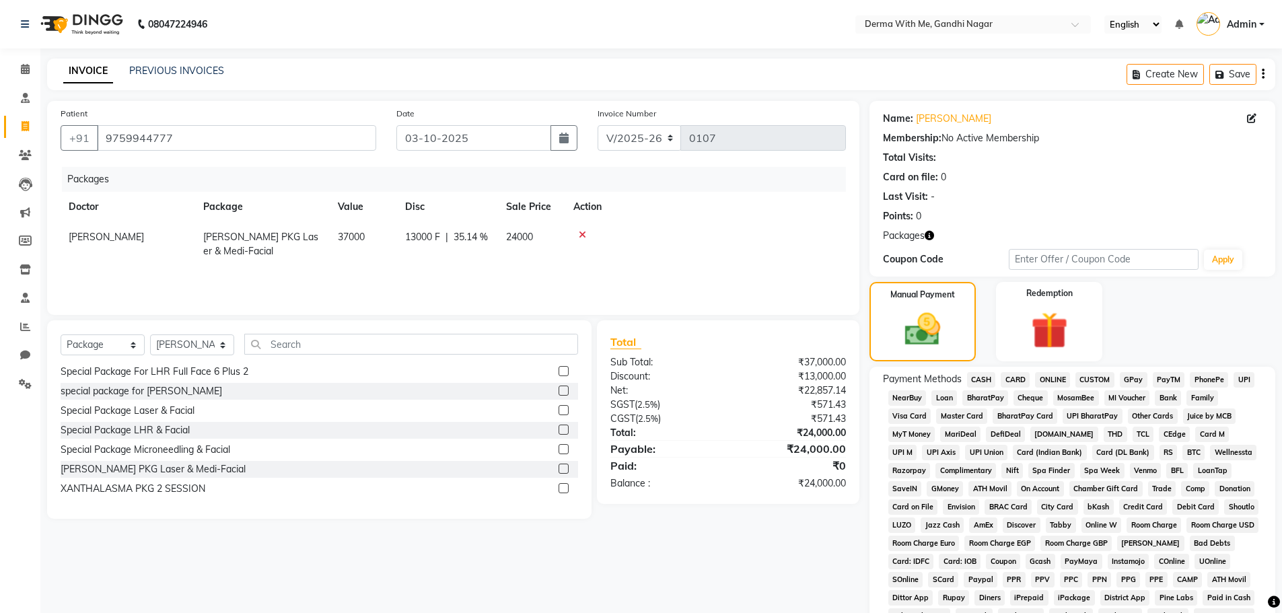
scroll to position [154, 0]
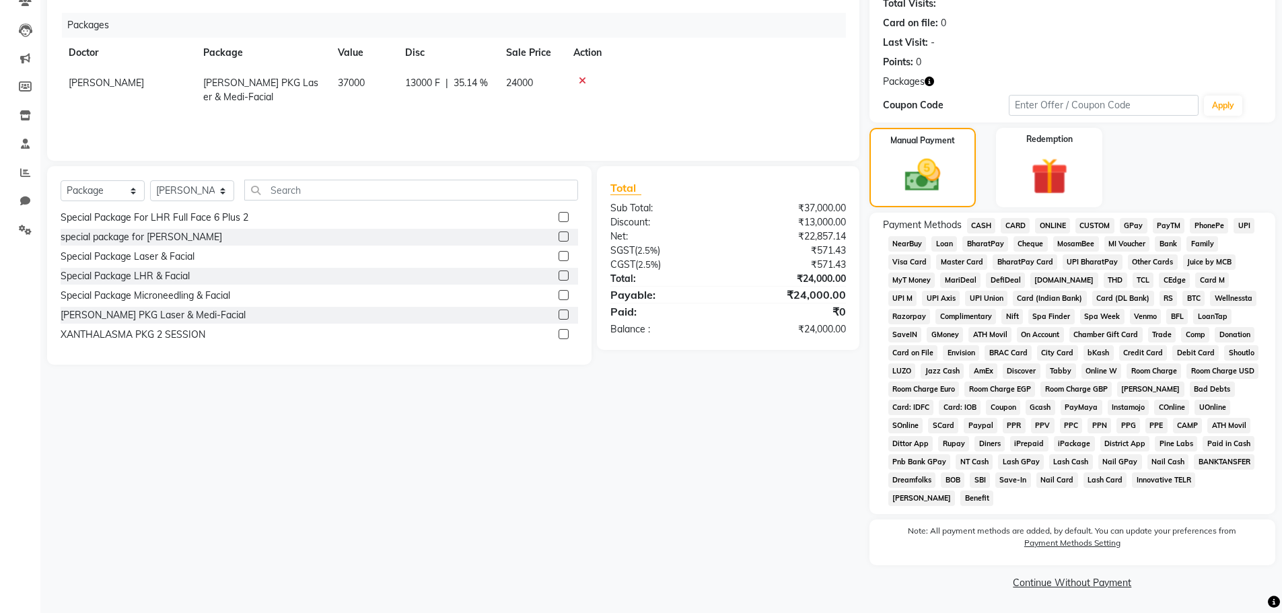
click at [980, 223] on span "CASH" at bounding box center [981, 225] width 29 height 15
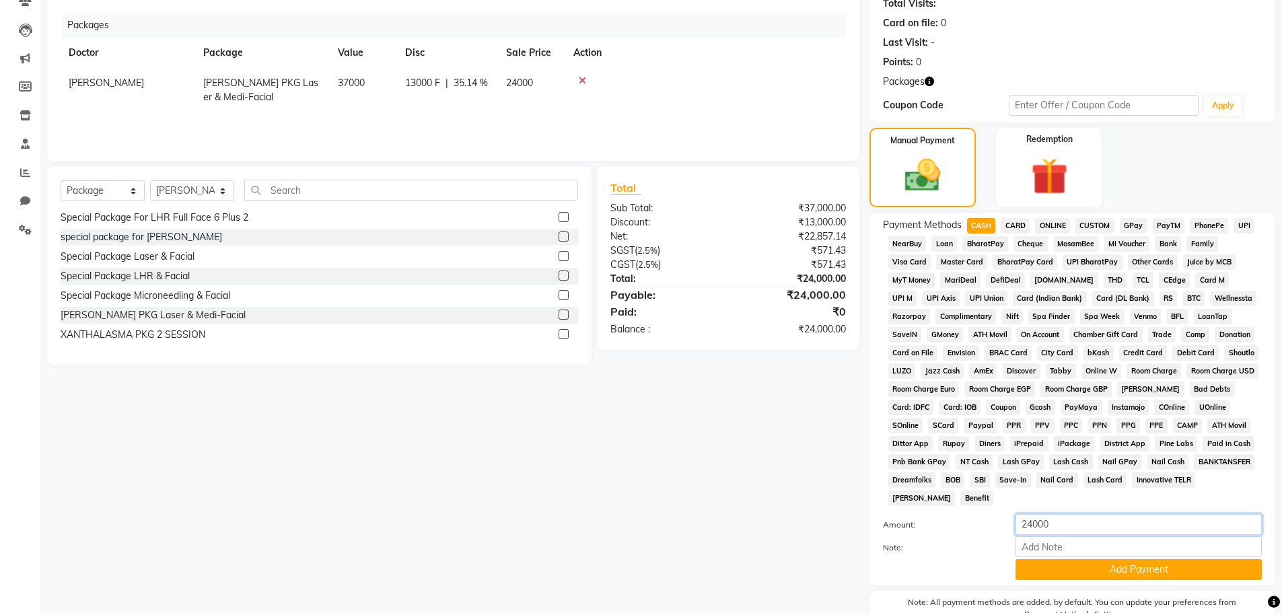
drag, startPoint x: 1068, startPoint y: 526, endPoint x: 963, endPoint y: 526, distance: 105.0
click at [963, 526] on div "Amount: 24000" at bounding box center [1072, 525] width 399 height 23
type input "10000"
click at [963, 526] on label "Amount:" at bounding box center [939, 525] width 133 height 12
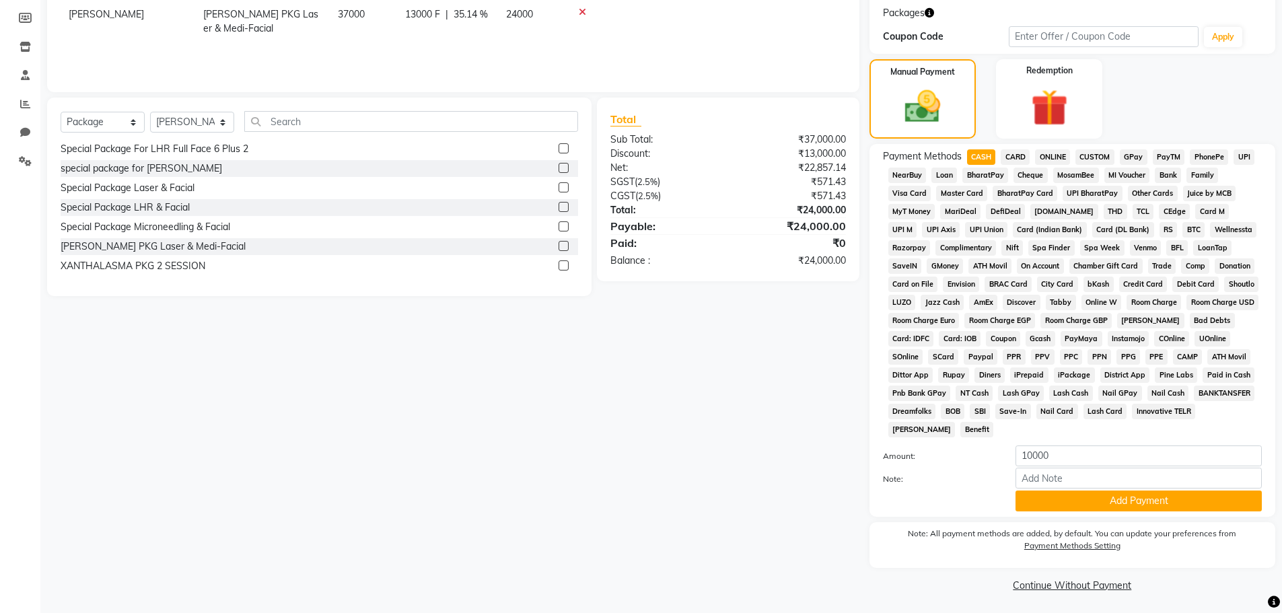
scroll to position [225, 0]
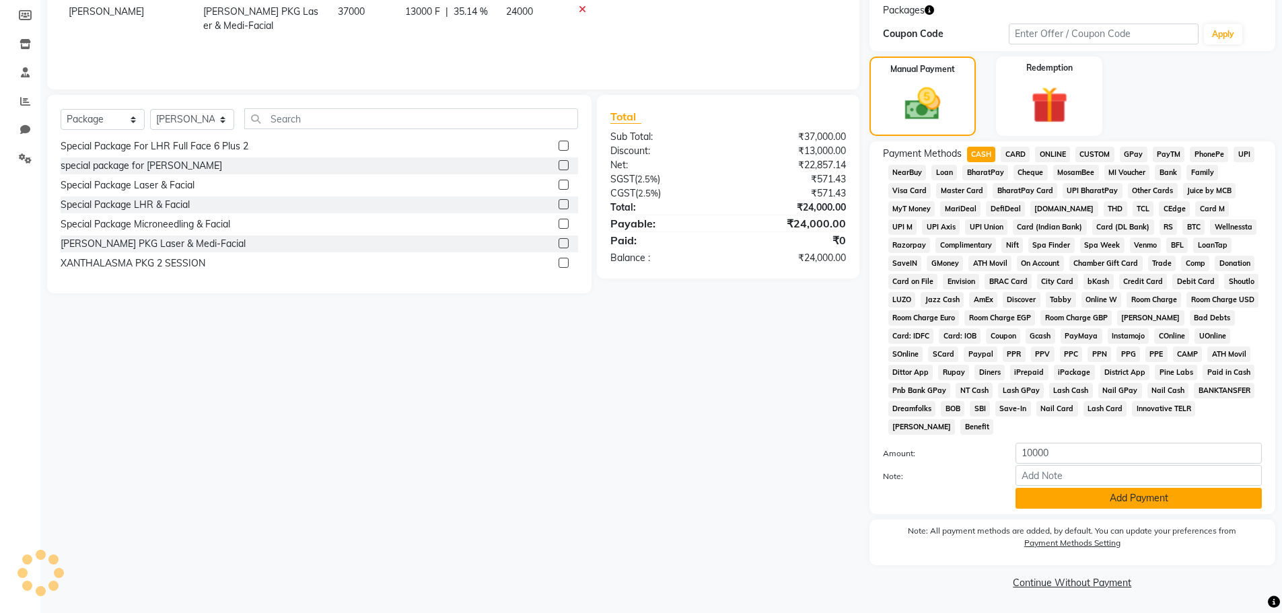
click at [1082, 499] on button "Add Payment" at bounding box center [1138, 498] width 246 height 21
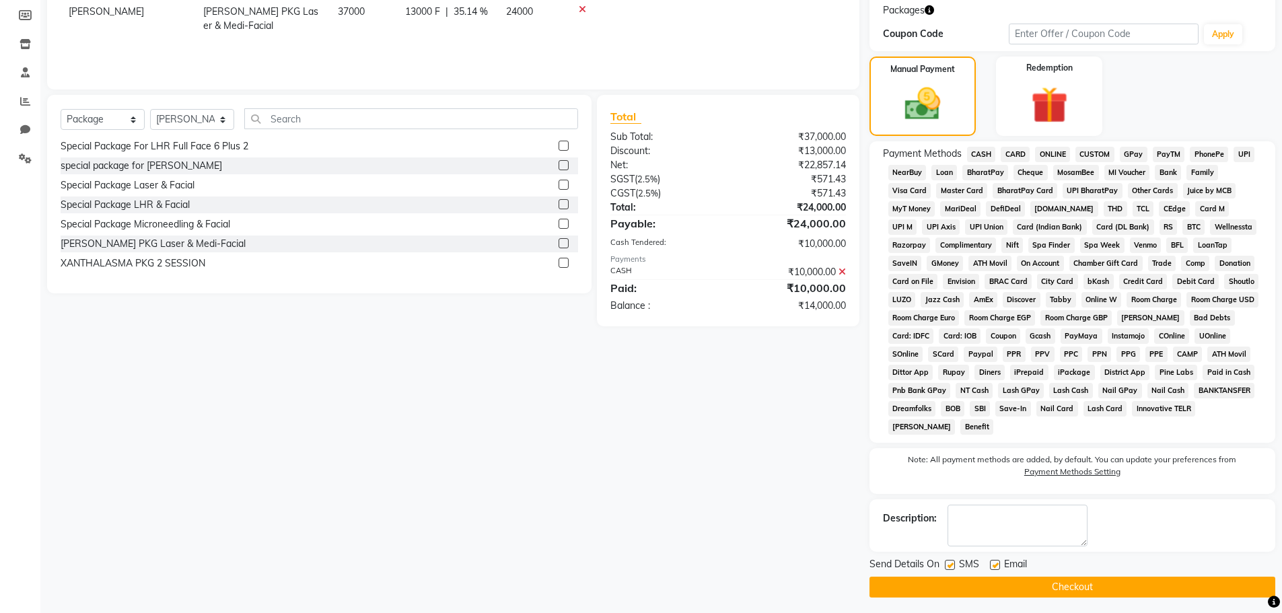
click at [954, 562] on label at bounding box center [950, 565] width 10 height 10
click at [954, 562] on input "checkbox" at bounding box center [949, 565] width 9 height 9
checkbox input "false"
click at [996, 565] on label at bounding box center [995, 565] width 10 height 10
click at [996, 565] on input "checkbox" at bounding box center [994, 565] width 9 height 9
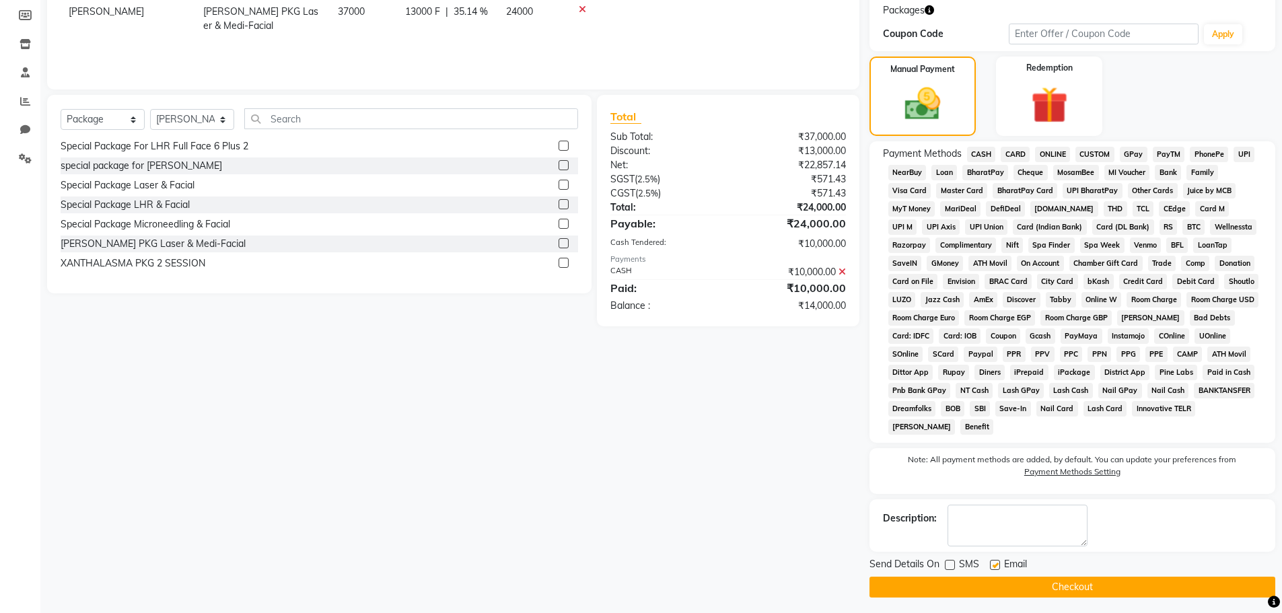
checkbox input "false"
click at [970, 583] on button "Checkout" at bounding box center [1072, 587] width 406 height 21
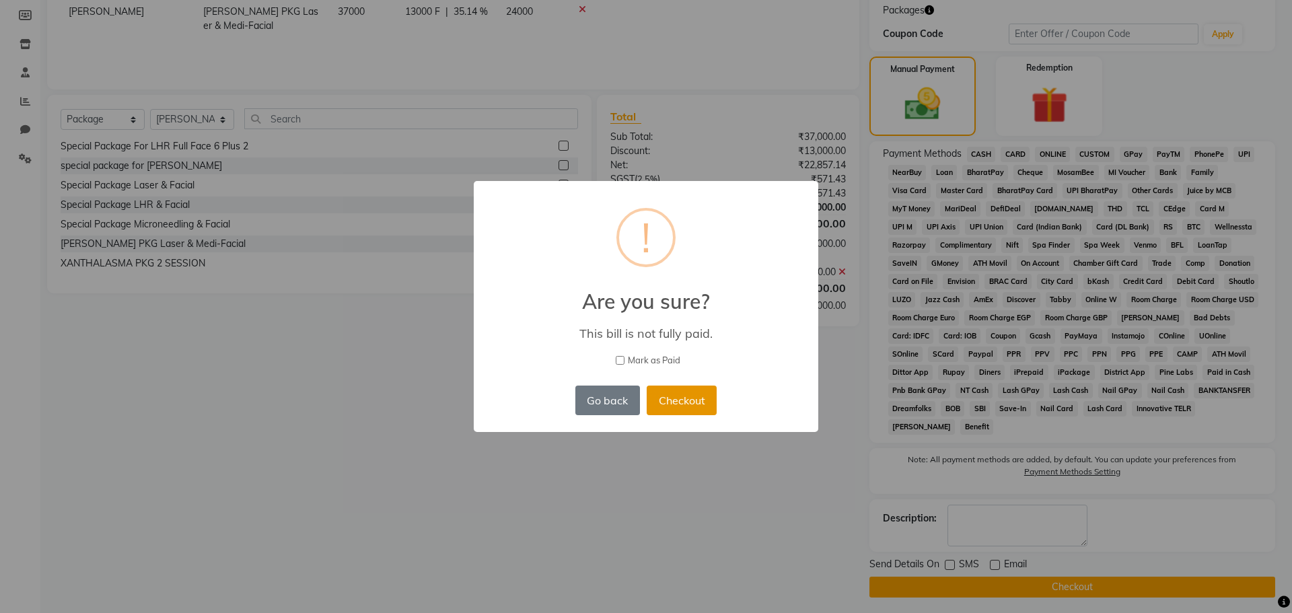
click at [674, 404] on button "Checkout" at bounding box center [682, 401] width 70 height 30
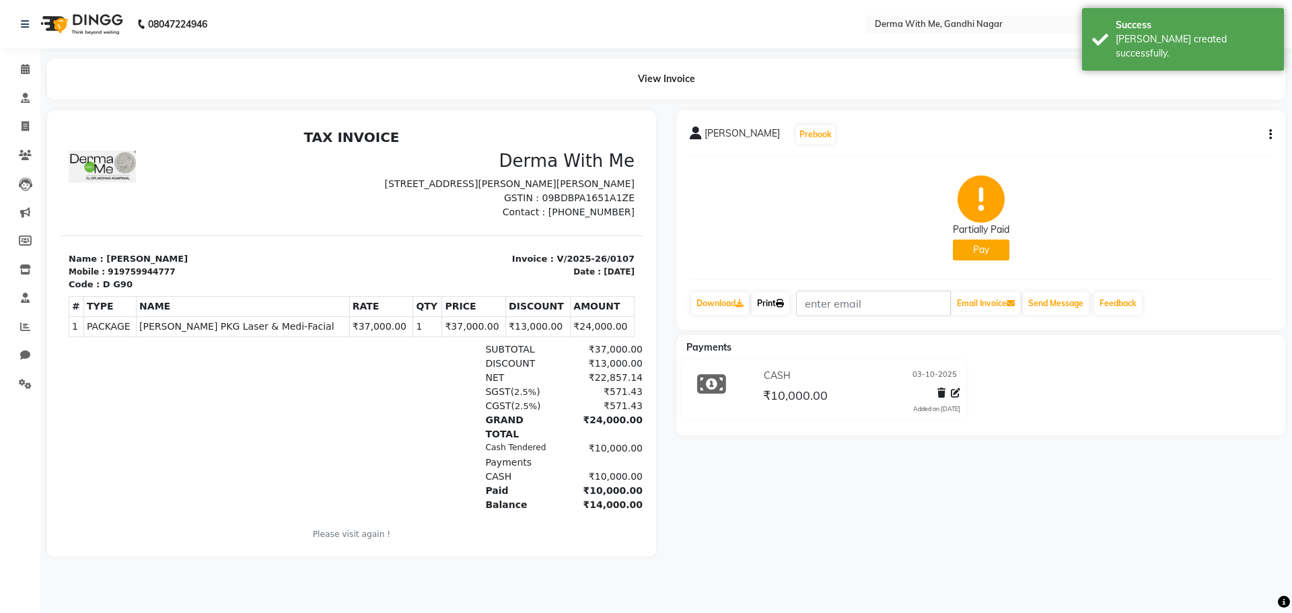
click at [767, 306] on link "Print" at bounding box center [771, 303] width 38 height 23
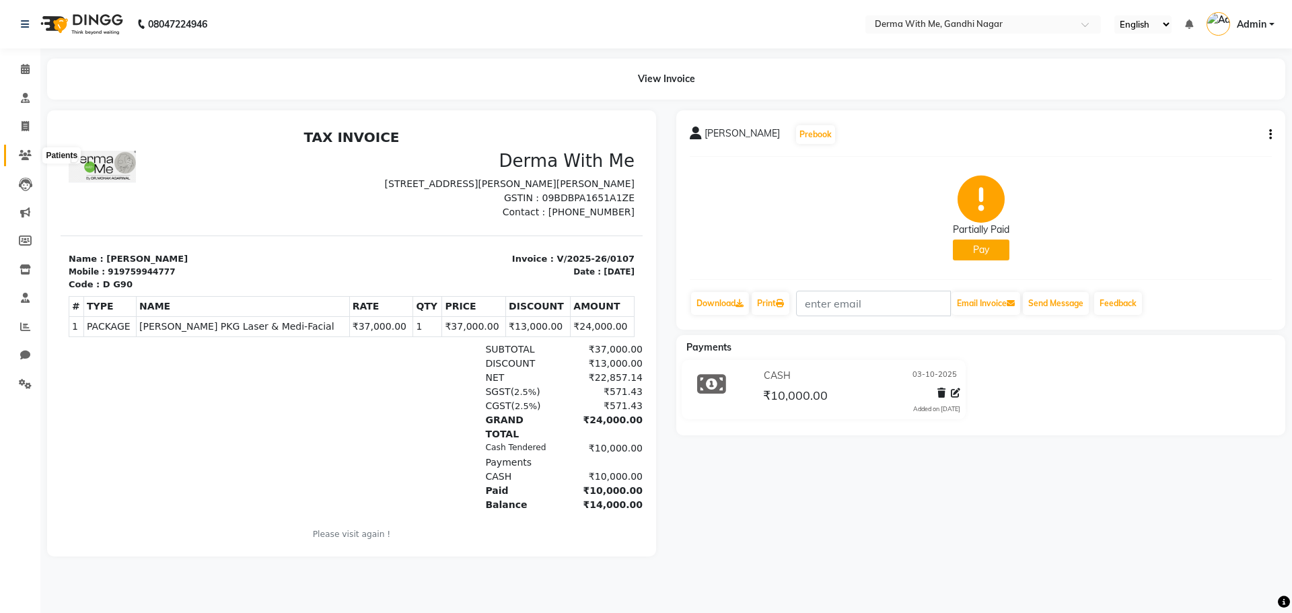
click at [28, 155] on icon at bounding box center [25, 155] width 13 height 10
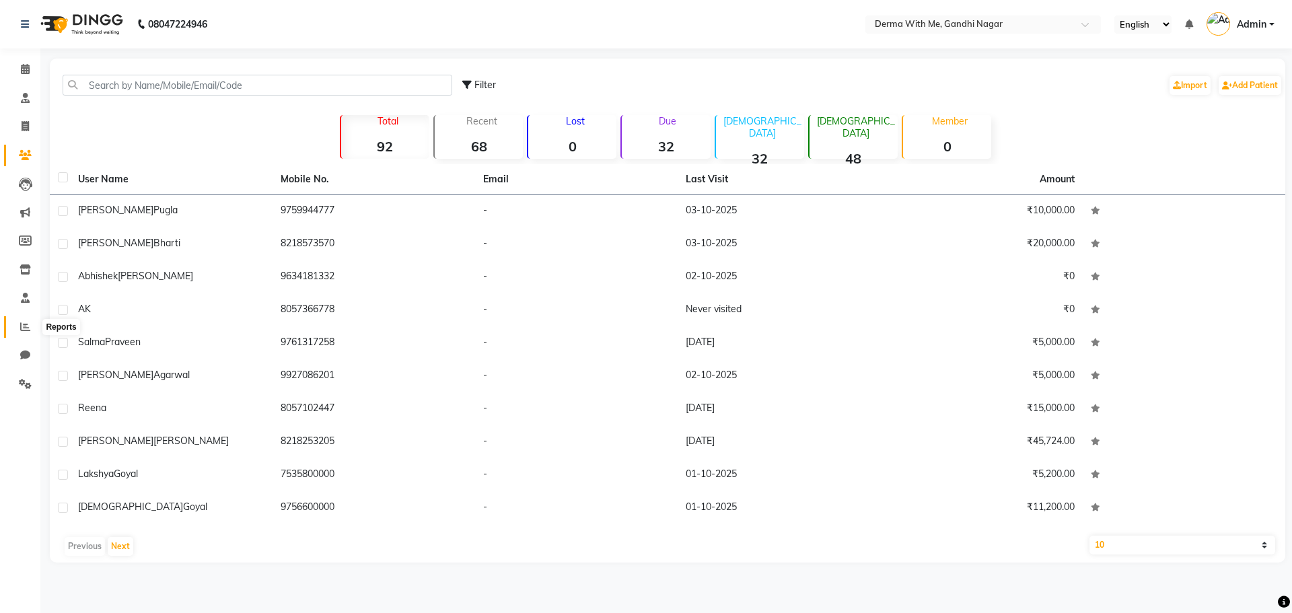
click at [30, 326] on icon at bounding box center [25, 327] width 10 height 10
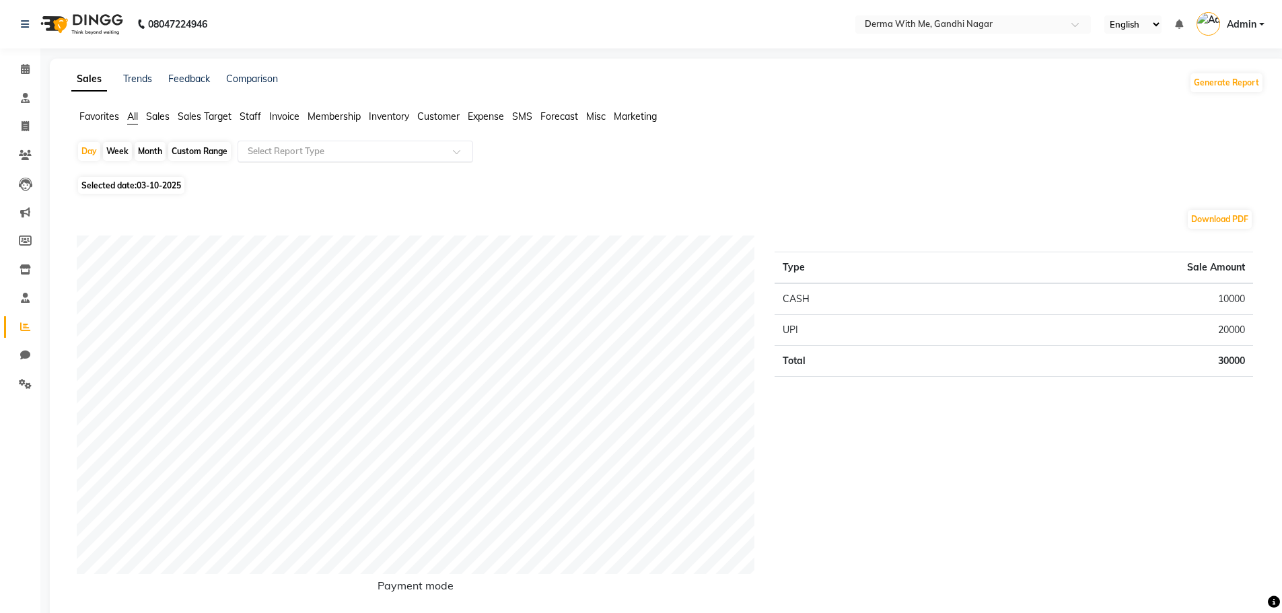
click at [328, 149] on input "text" at bounding box center [342, 151] width 194 height 13
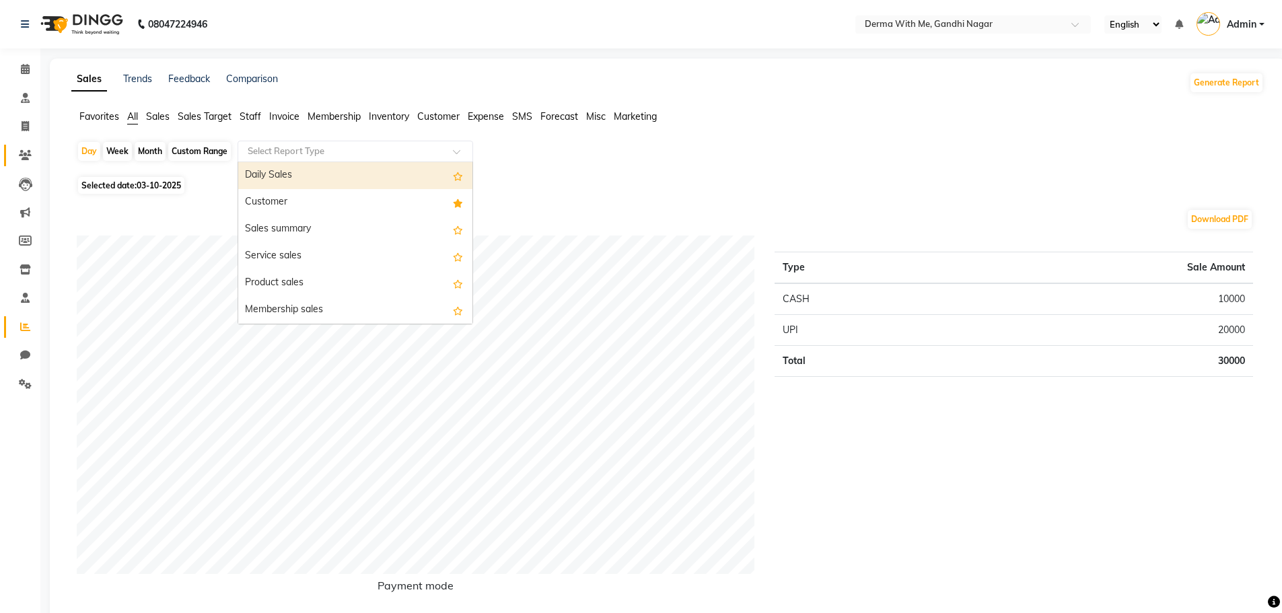
click at [12, 153] on link "Patients" at bounding box center [20, 156] width 32 height 22
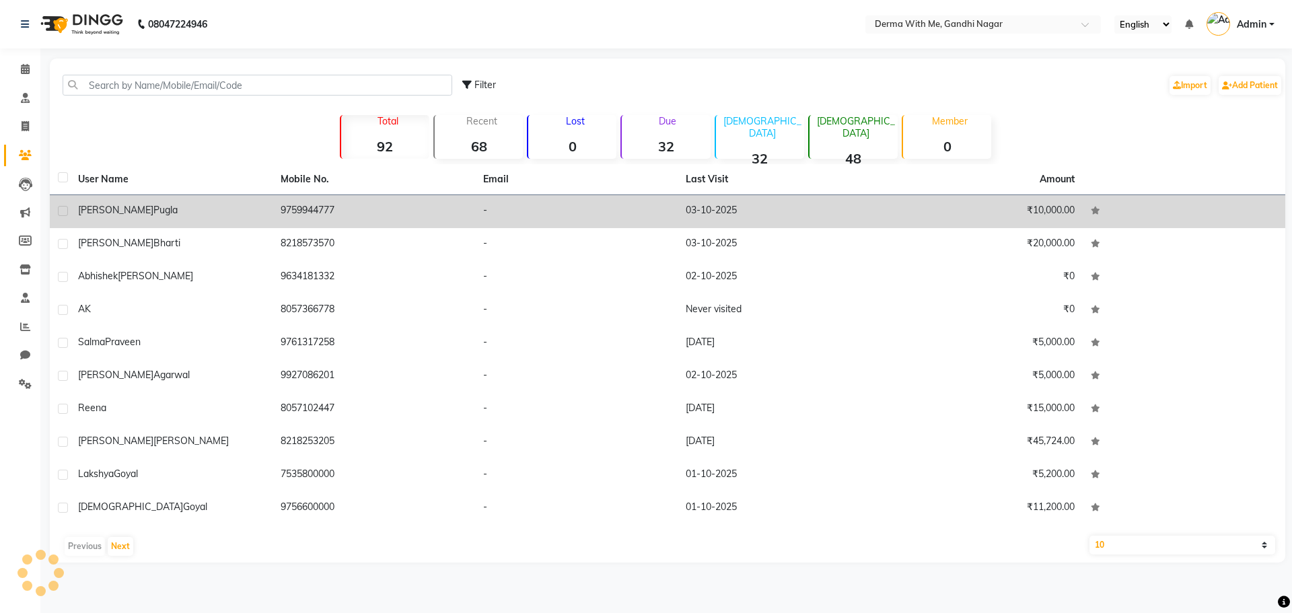
click at [289, 216] on td "9759944777" at bounding box center [374, 211] width 203 height 33
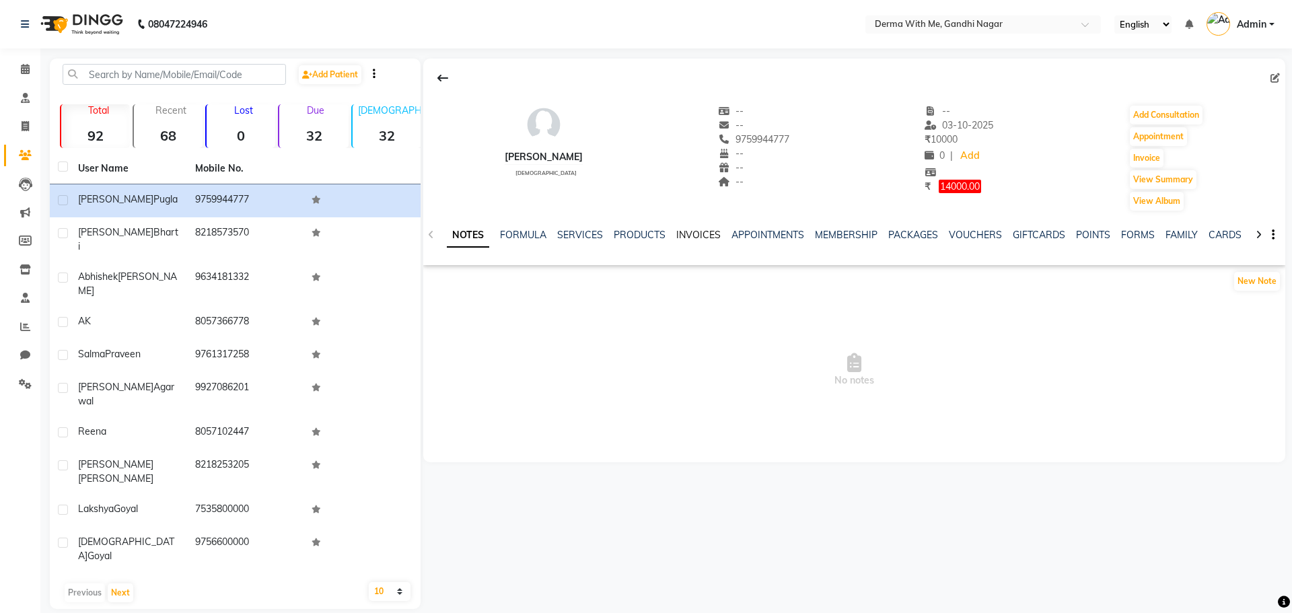
click at [710, 233] on link "INVOICES" at bounding box center [698, 235] width 44 height 12
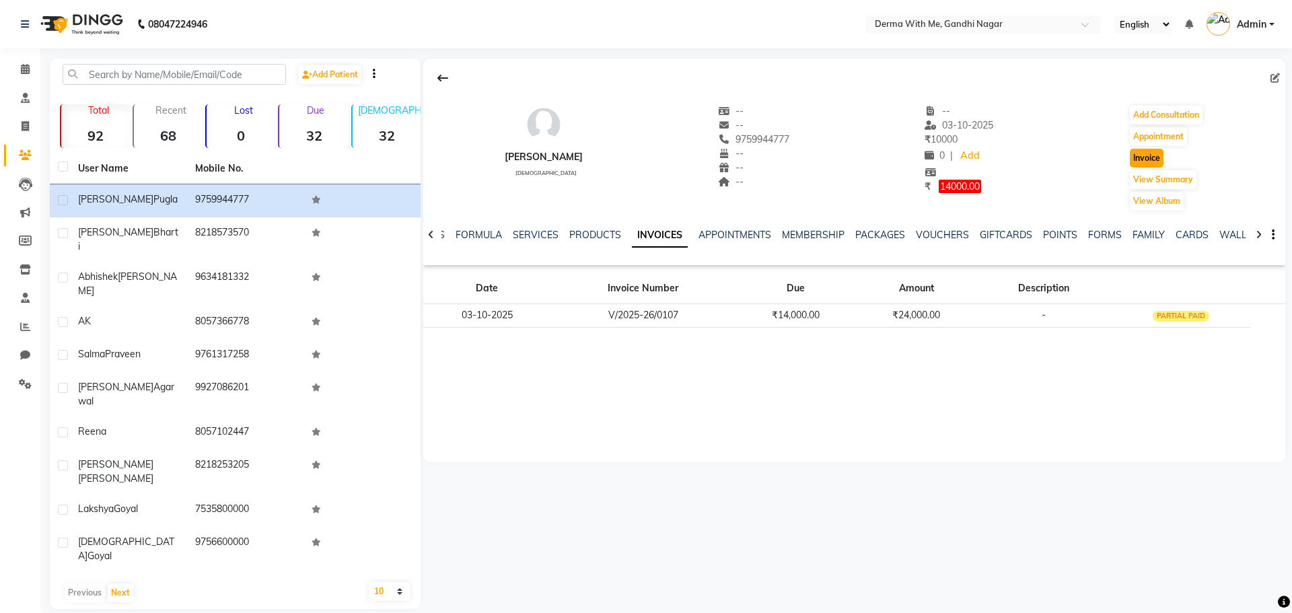
click at [1140, 163] on button "Invoice" at bounding box center [1147, 158] width 34 height 19
select select "service"
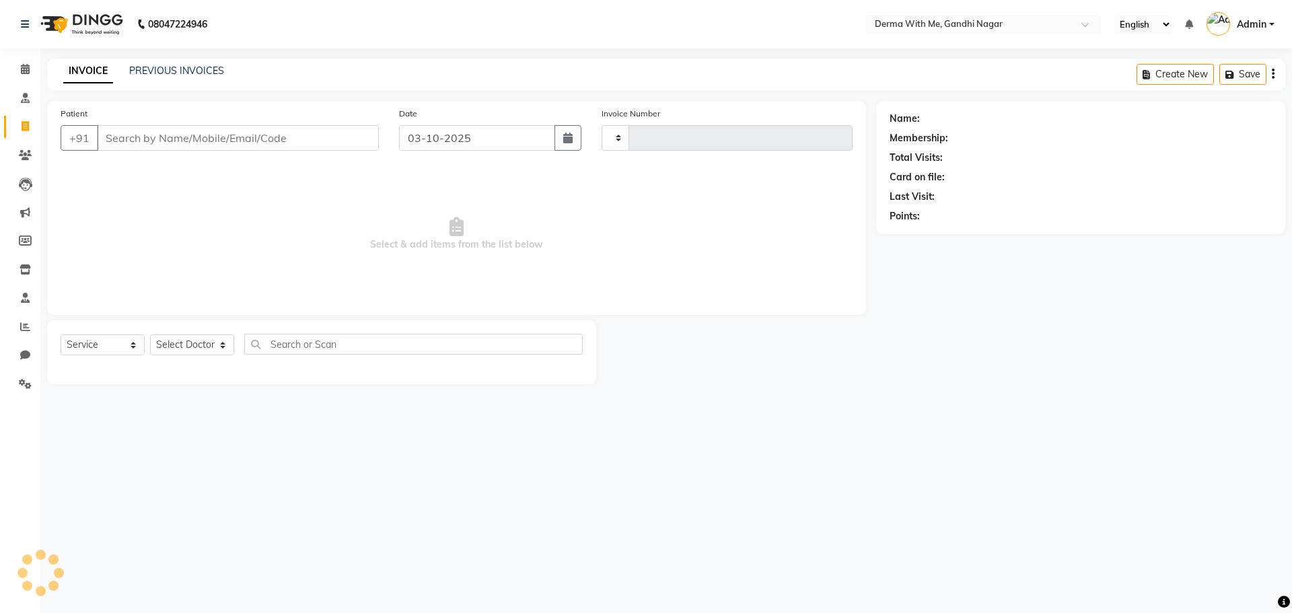
type input "0108"
select select "8404"
type input "9759944777"
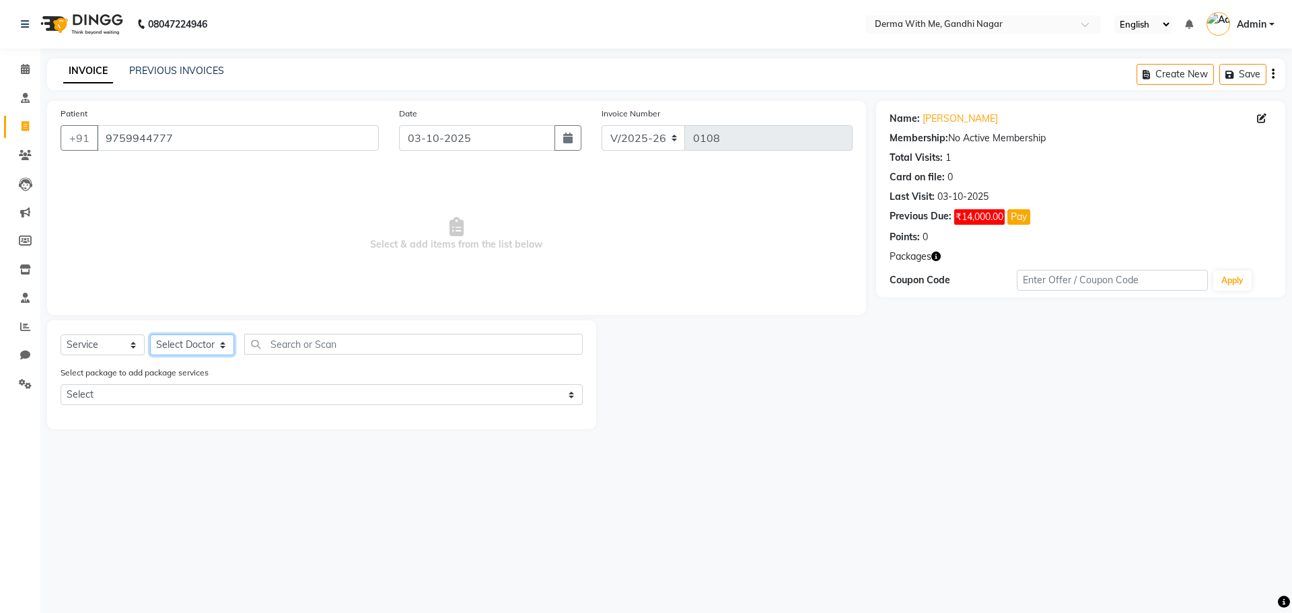
click at [182, 343] on select "Select Doctor [PERSON_NAME] Manager Recipient [PERSON_NAME]" at bounding box center [192, 344] width 84 height 21
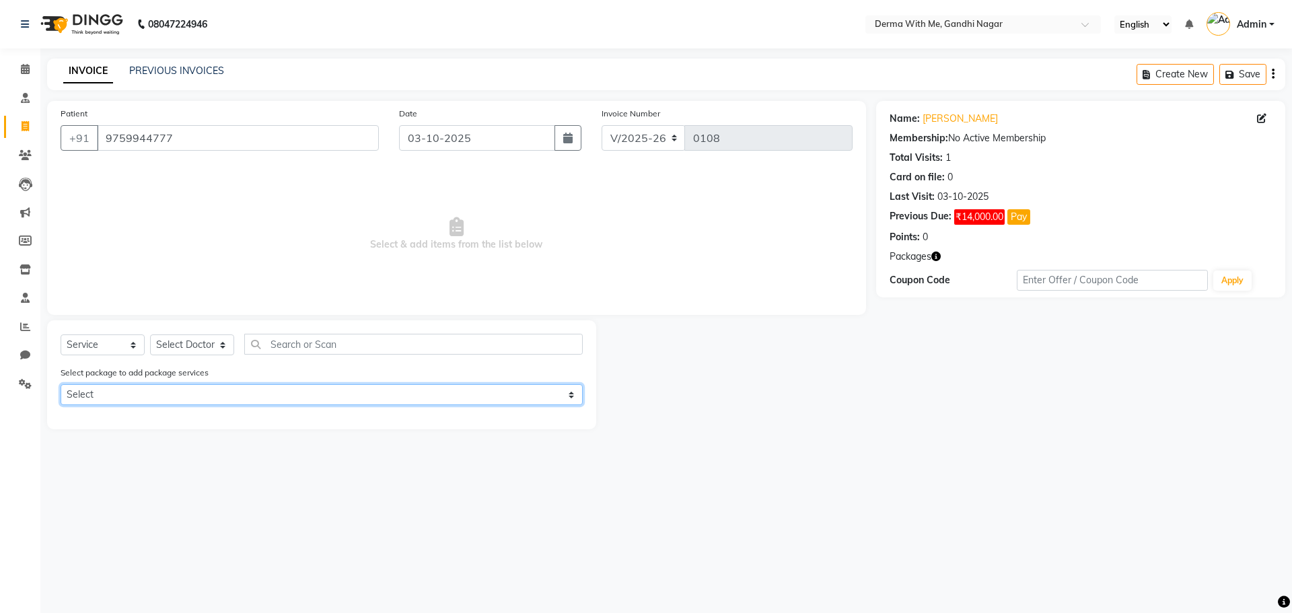
click at [142, 393] on select "Select [PERSON_NAME] PKG Laser & Medi-Facial" at bounding box center [322, 394] width 522 height 21
select select "1: Object"
click at [61, 384] on select "Select [PERSON_NAME] PKG Laser & Medi-Facial" at bounding box center [322, 394] width 522 height 21
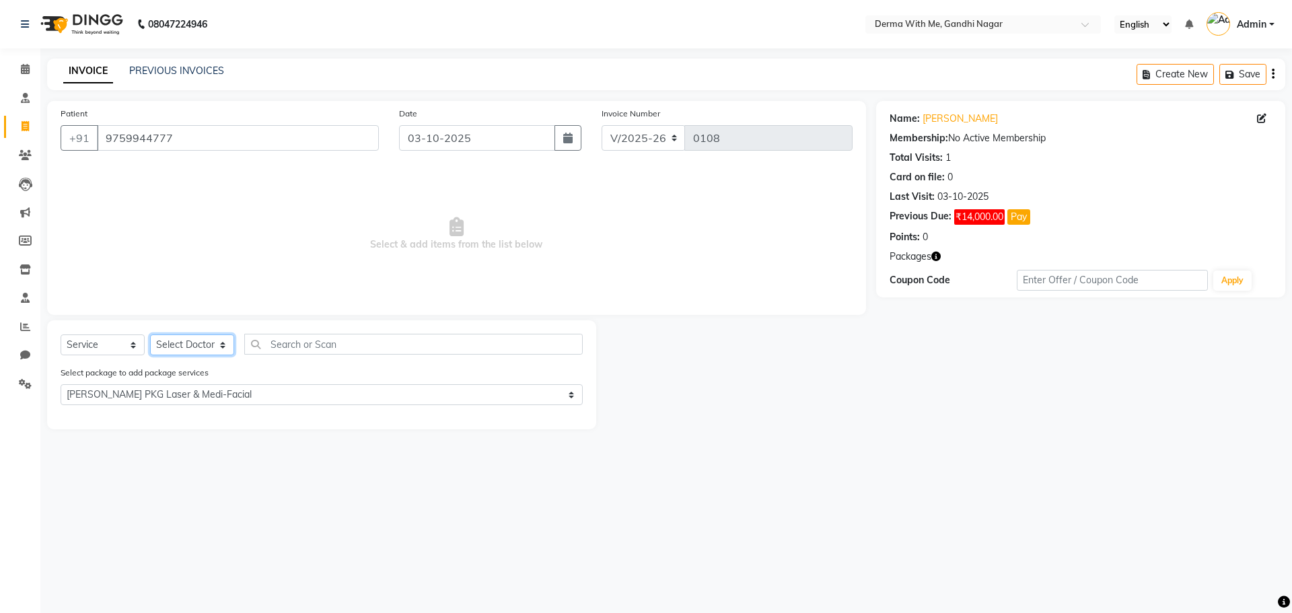
click at [197, 347] on select "Select Doctor [PERSON_NAME] Manager Recipient [PERSON_NAME]" at bounding box center [192, 344] width 84 height 21
select select "91539"
click at [150, 334] on select "Select Doctor [PERSON_NAME] Manager Recipient [PERSON_NAME]" at bounding box center [192, 344] width 84 height 21
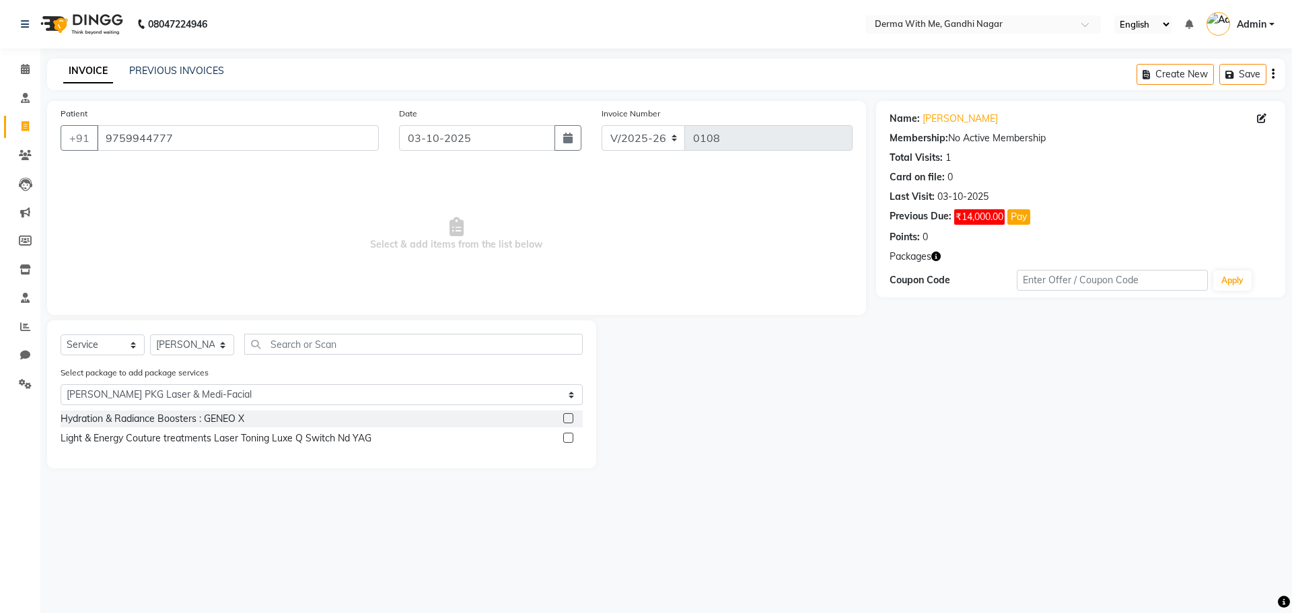
click at [570, 419] on label at bounding box center [568, 418] width 10 height 10
click at [570, 419] on input "checkbox" at bounding box center [567, 419] width 9 height 9
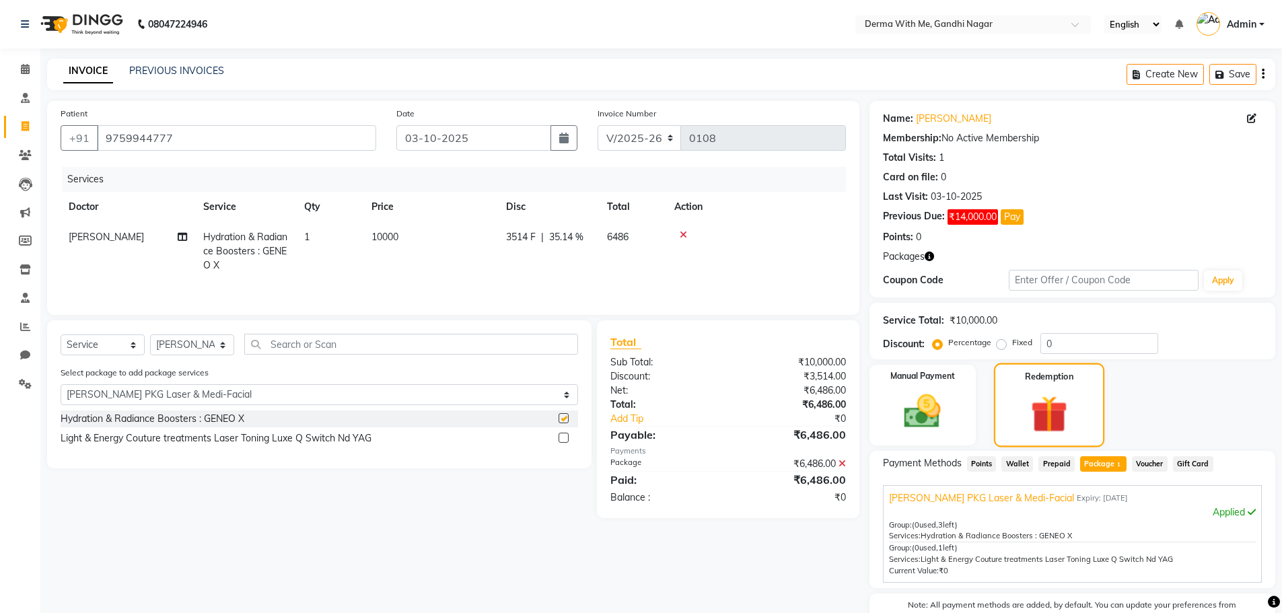
checkbox input "false"
click at [1040, 417] on img at bounding box center [1050, 414] width 60 height 46
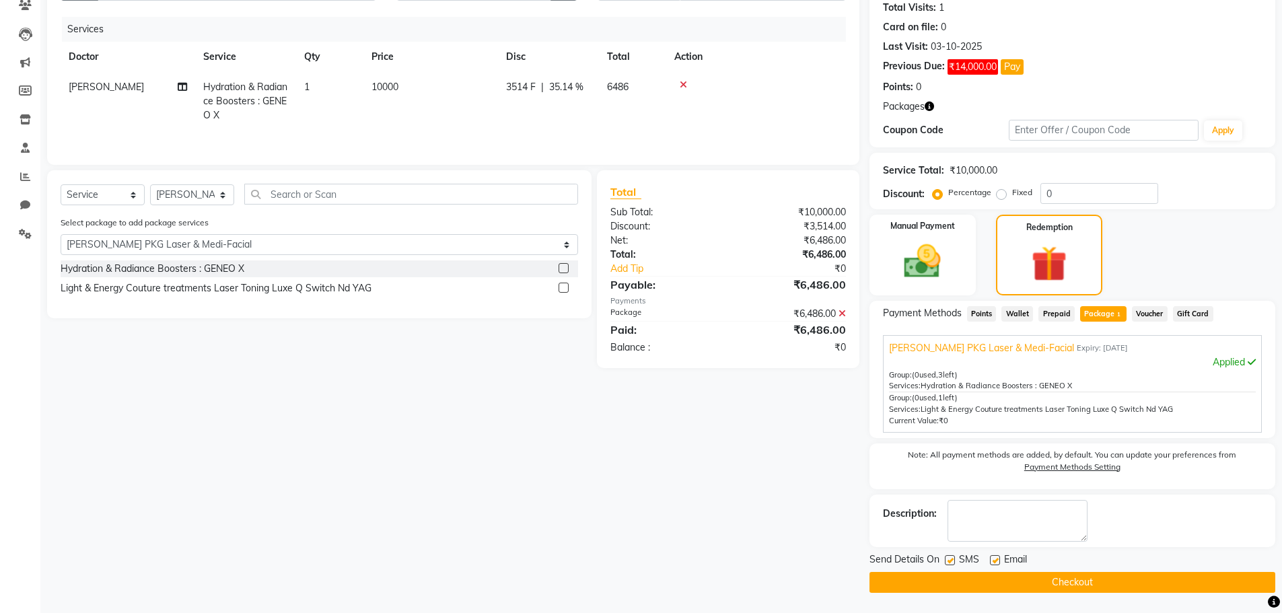
click at [950, 563] on label at bounding box center [950, 560] width 10 height 10
click at [950, 563] on input "checkbox" at bounding box center [949, 561] width 9 height 9
checkbox input "false"
click at [994, 557] on label at bounding box center [995, 560] width 10 height 10
click at [994, 557] on input "checkbox" at bounding box center [994, 561] width 9 height 9
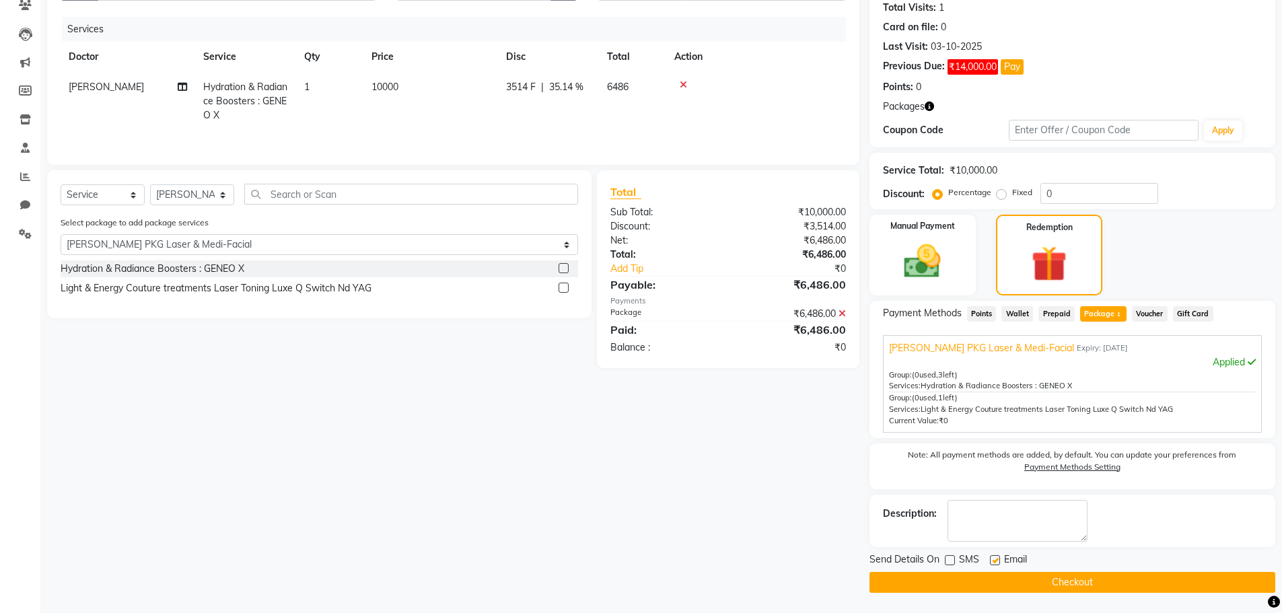
checkbox input "false"
click at [997, 581] on button "Checkout" at bounding box center [1072, 582] width 406 height 21
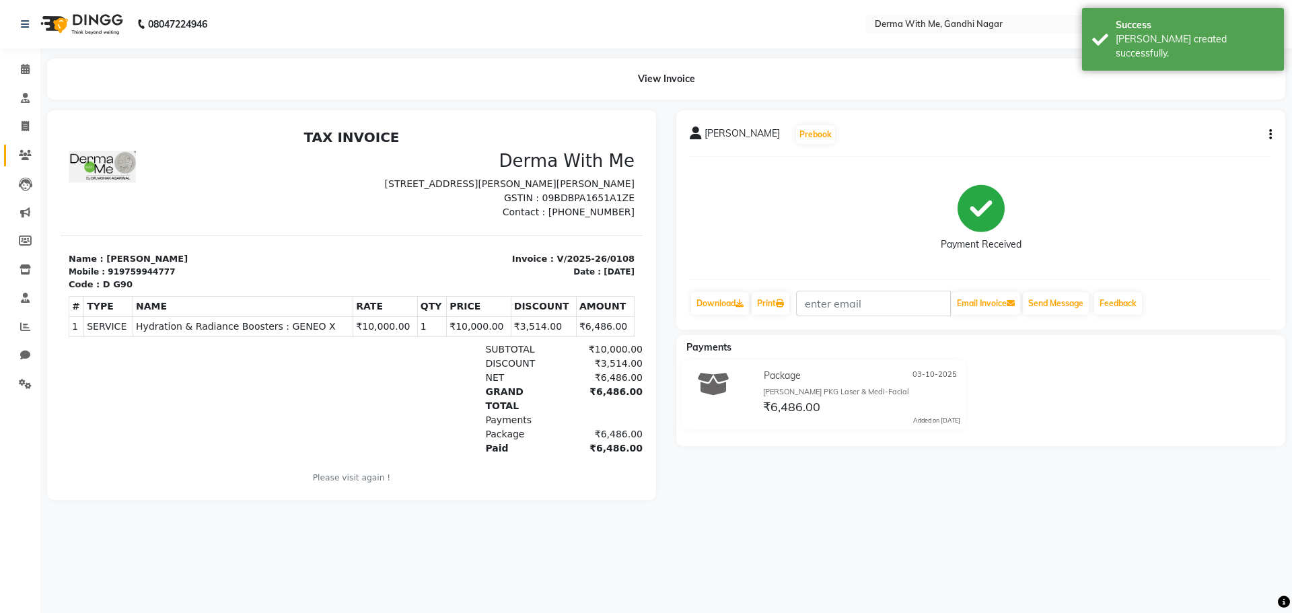
click at [22, 146] on link "Patients" at bounding box center [20, 156] width 32 height 22
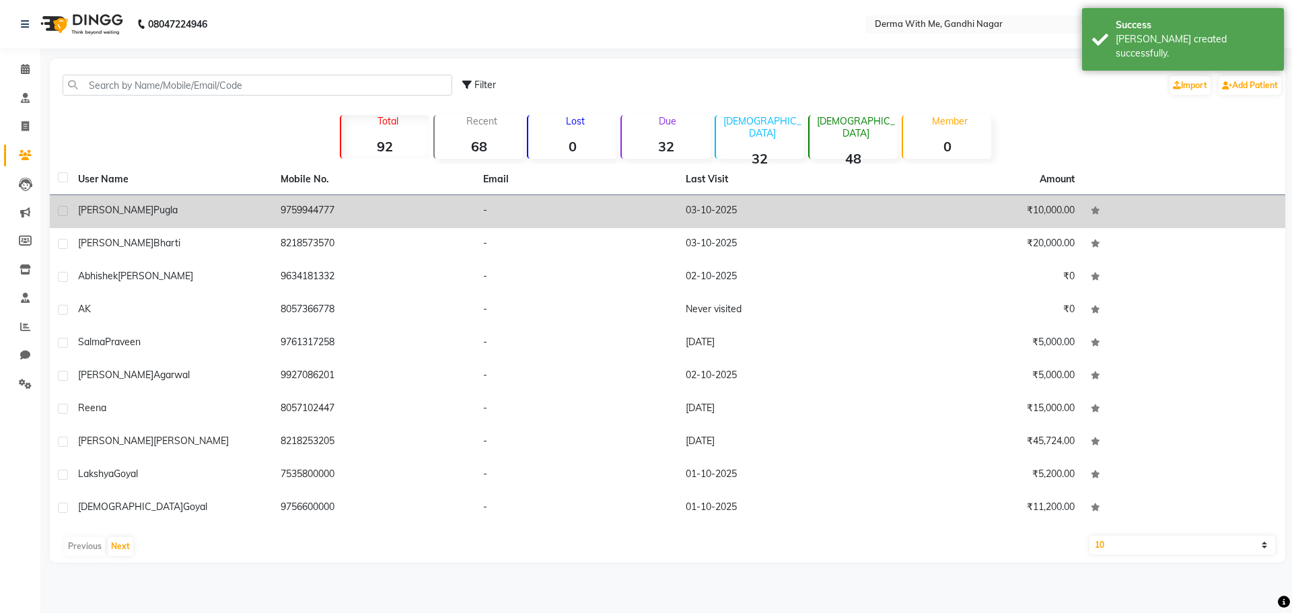
click at [249, 214] on div "[PERSON_NAME]" at bounding box center [171, 210] width 186 height 14
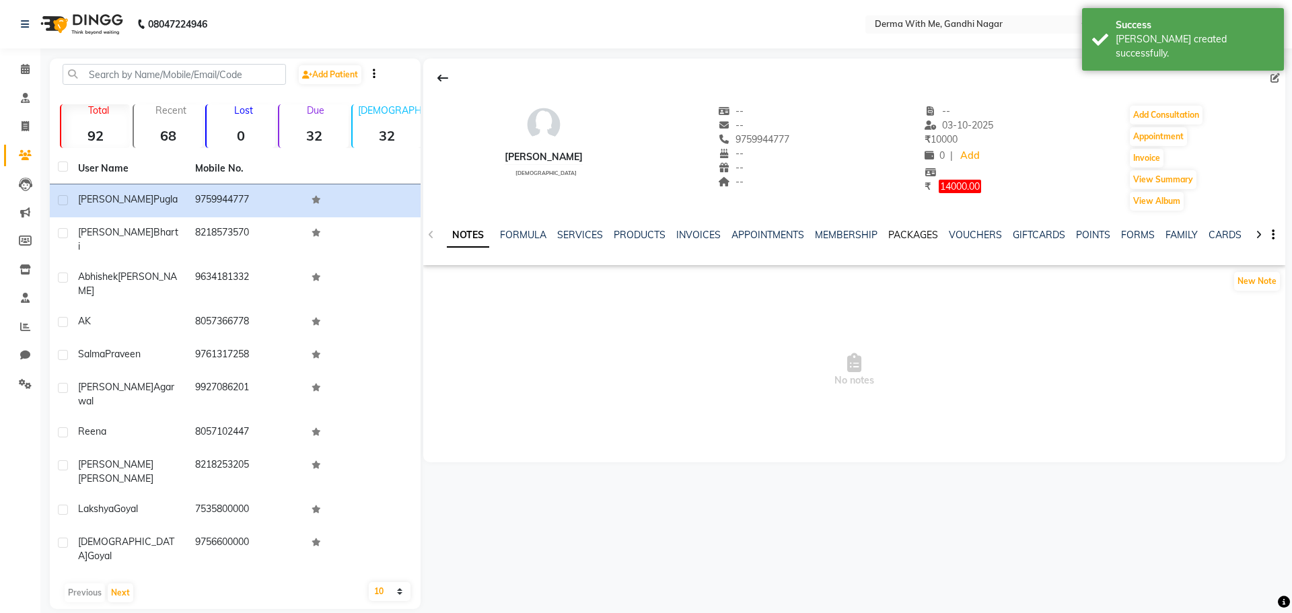
click at [911, 234] on link "PACKAGES" at bounding box center [913, 235] width 50 height 12
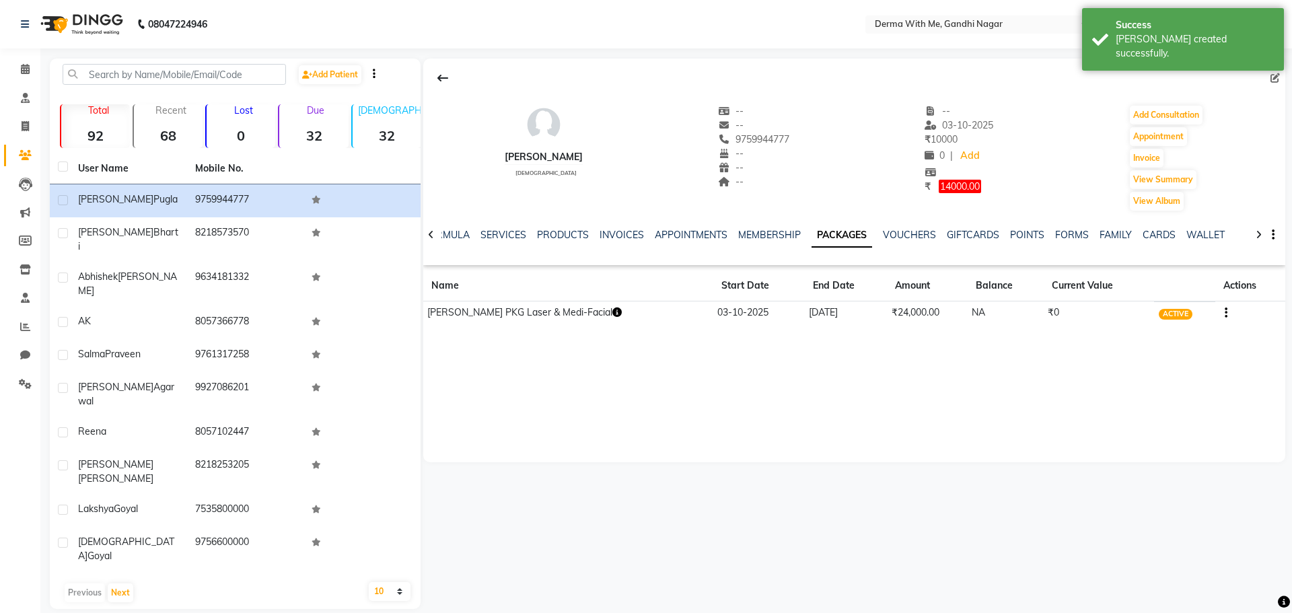
click at [612, 314] on icon "button" at bounding box center [616, 312] width 9 height 9
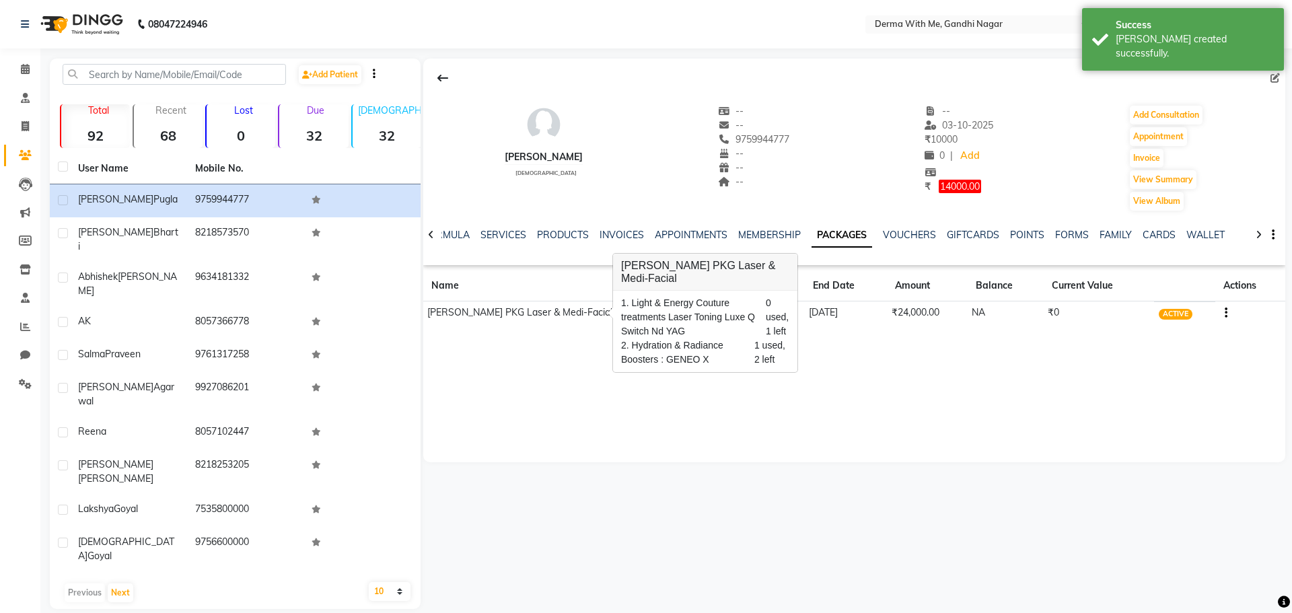
click at [573, 433] on div "[PERSON_NAME] [DEMOGRAPHIC_DATA] -- -- 9759944777 -- -- -- -- [DATE] ₹ 10000 0 …" at bounding box center [854, 261] width 862 height 404
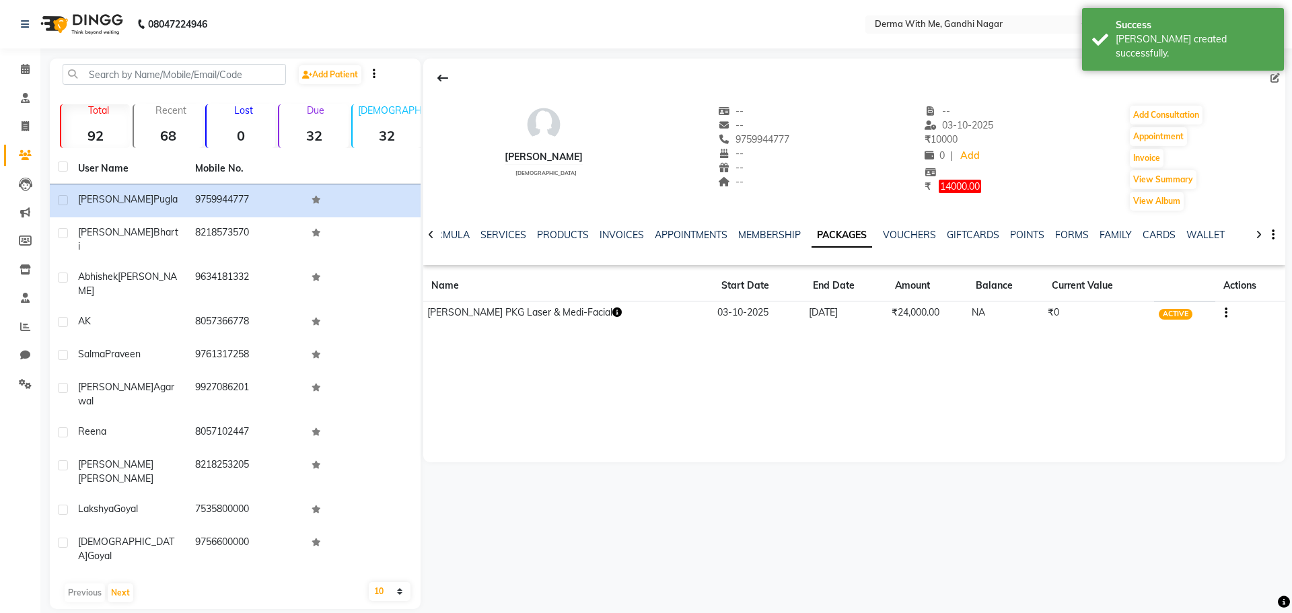
click at [432, 234] on icon at bounding box center [431, 234] width 6 height 9
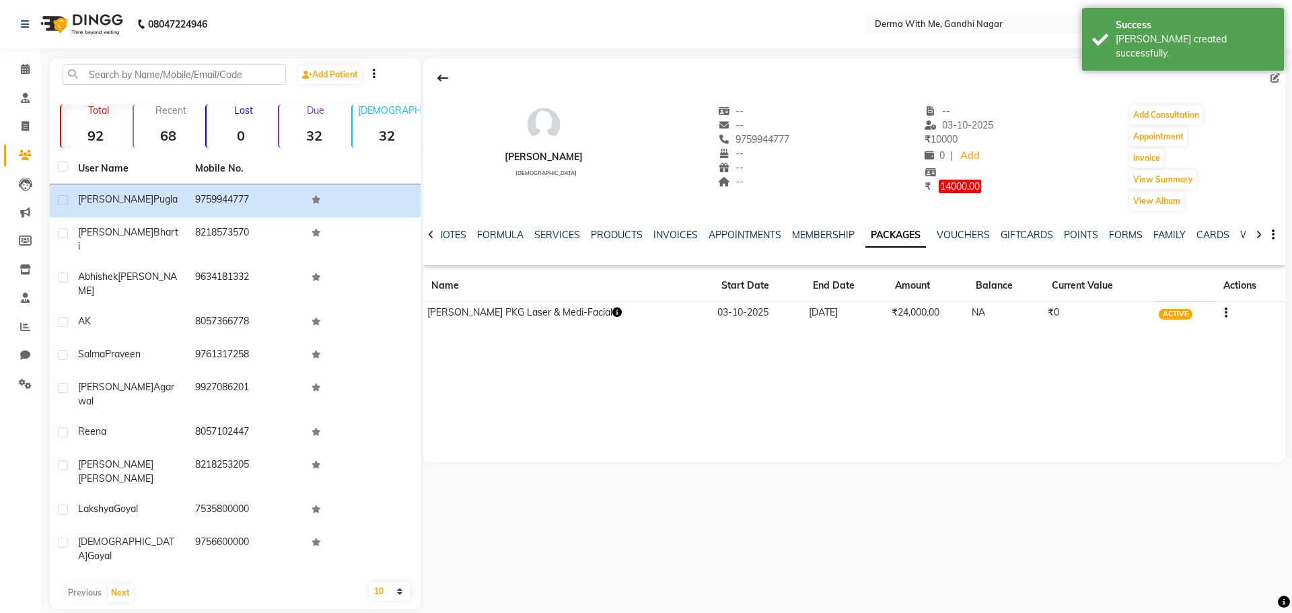
click at [432, 234] on icon at bounding box center [431, 234] width 6 height 9
click at [432, 234] on div "NOTES FORMULA SERVICES PRODUCTS INVOICES APPOINTMENTS MEMBERSHIP PACKAGES VOUCH…" at bounding box center [854, 235] width 862 height 46
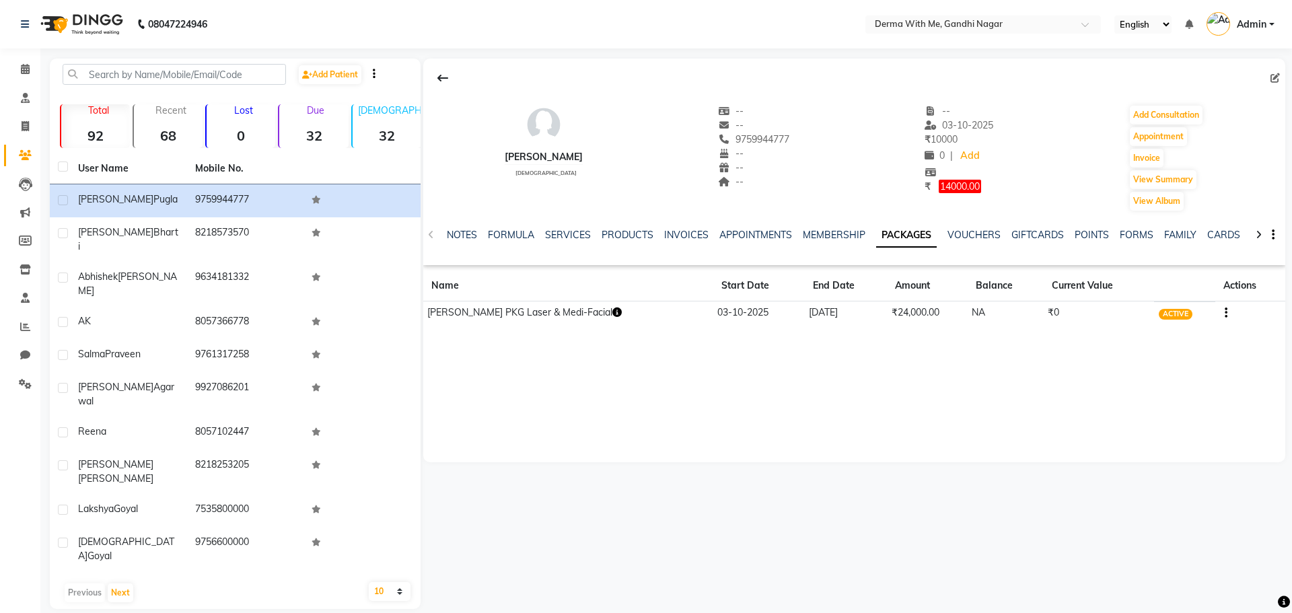
click at [432, 234] on div "NOTES FORMULA SERVICES PRODUCTS INVOICES APPOINTMENTS MEMBERSHIP PACKAGES VOUCH…" at bounding box center [854, 235] width 862 height 46
drag, startPoint x: 482, startPoint y: 234, endPoint x: 456, endPoint y: 231, distance: 25.7
click at [480, 234] on ul "NOTES FORMULA SERVICES PRODUCTS INVOICES APPOINTMENTS MEMBERSHIP PACKAGES VOUCH…" at bounding box center [873, 235] width 853 height 14
click at [456, 231] on link "NOTES" at bounding box center [462, 235] width 30 height 12
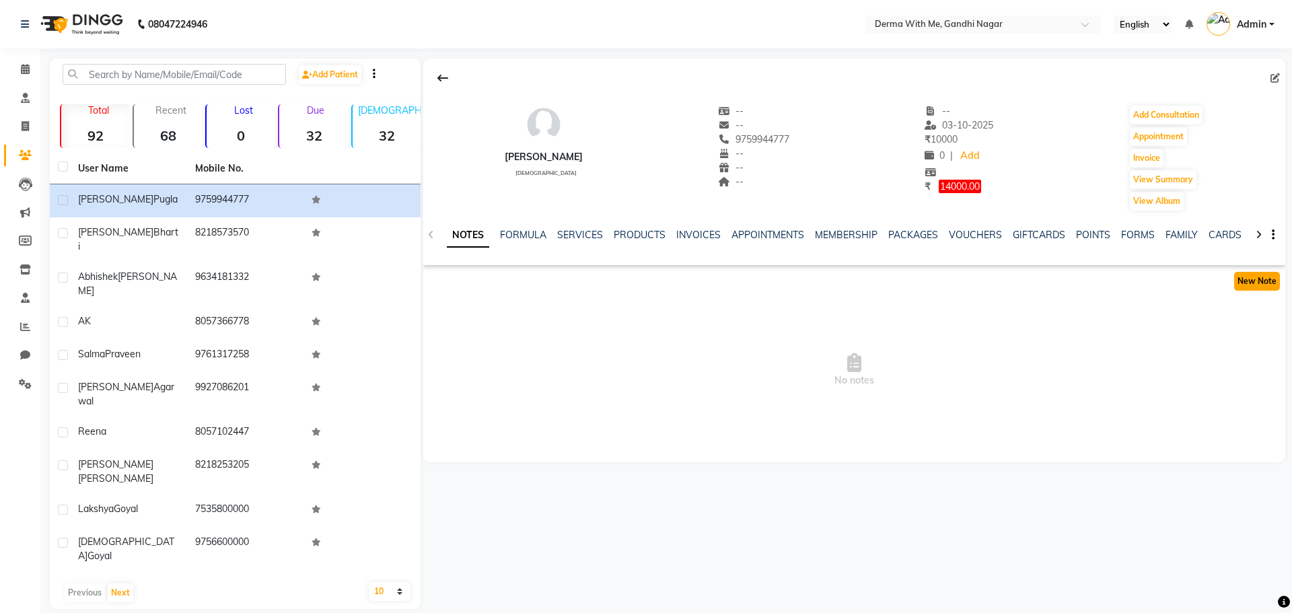
click at [1259, 281] on button "New Note" at bounding box center [1257, 281] width 46 height 19
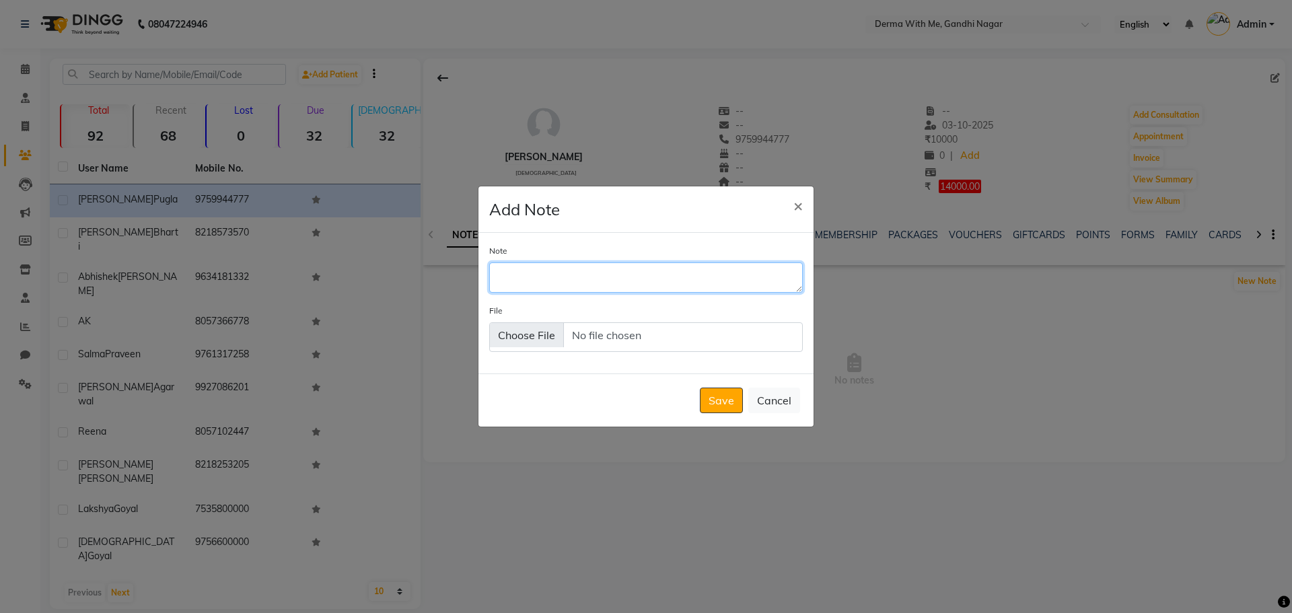
click at [641, 273] on textarea "Note" at bounding box center [646, 277] width 314 height 30
type textarea "[PERSON_NAME] Package Sheet"
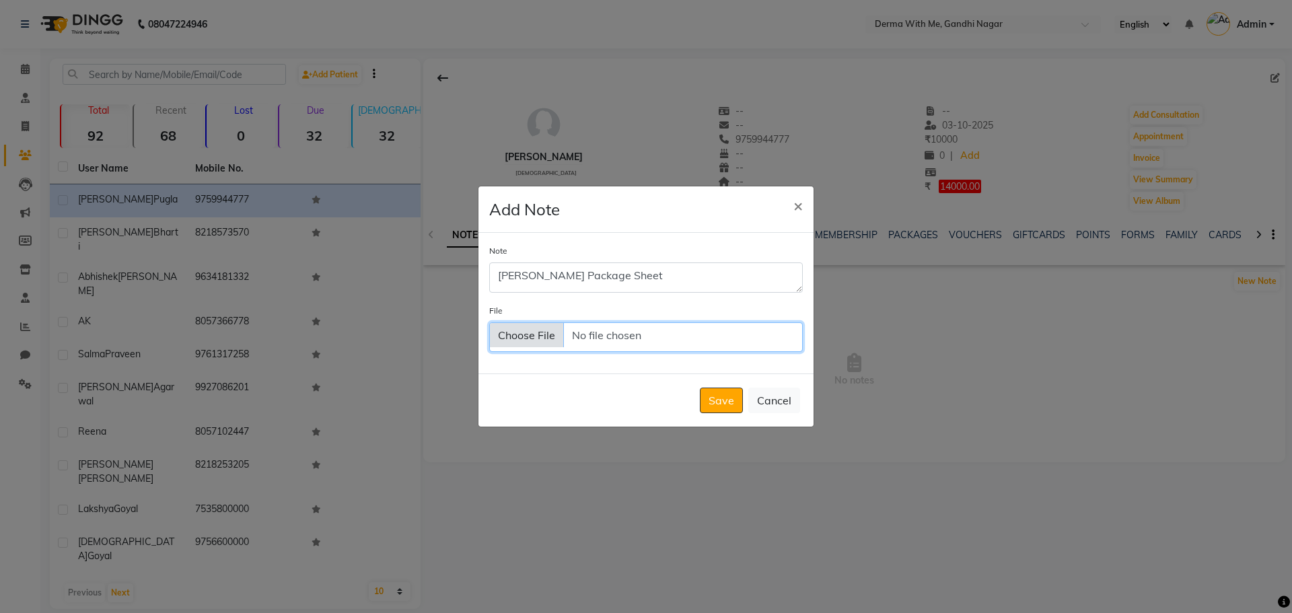
click at [514, 332] on input "File" at bounding box center [646, 337] width 314 height 30
type input "C:\fakepath\[PERSON_NAME].jpg"
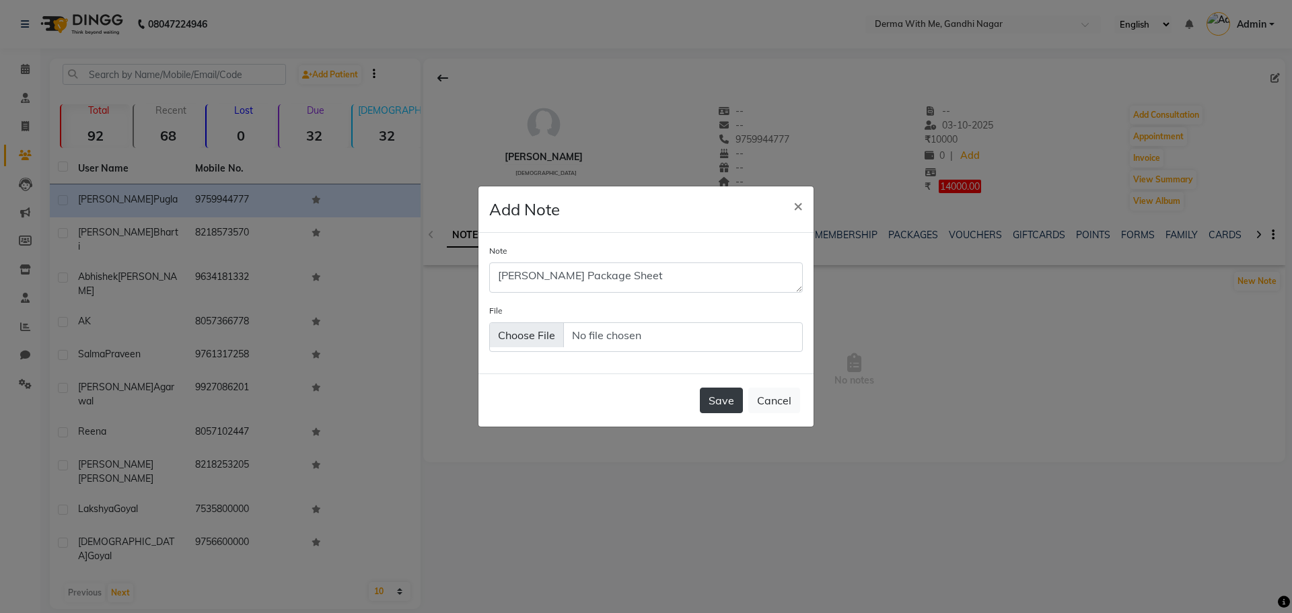
click at [735, 396] on button "Save" at bounding box center [721, 401] width 43 height 26
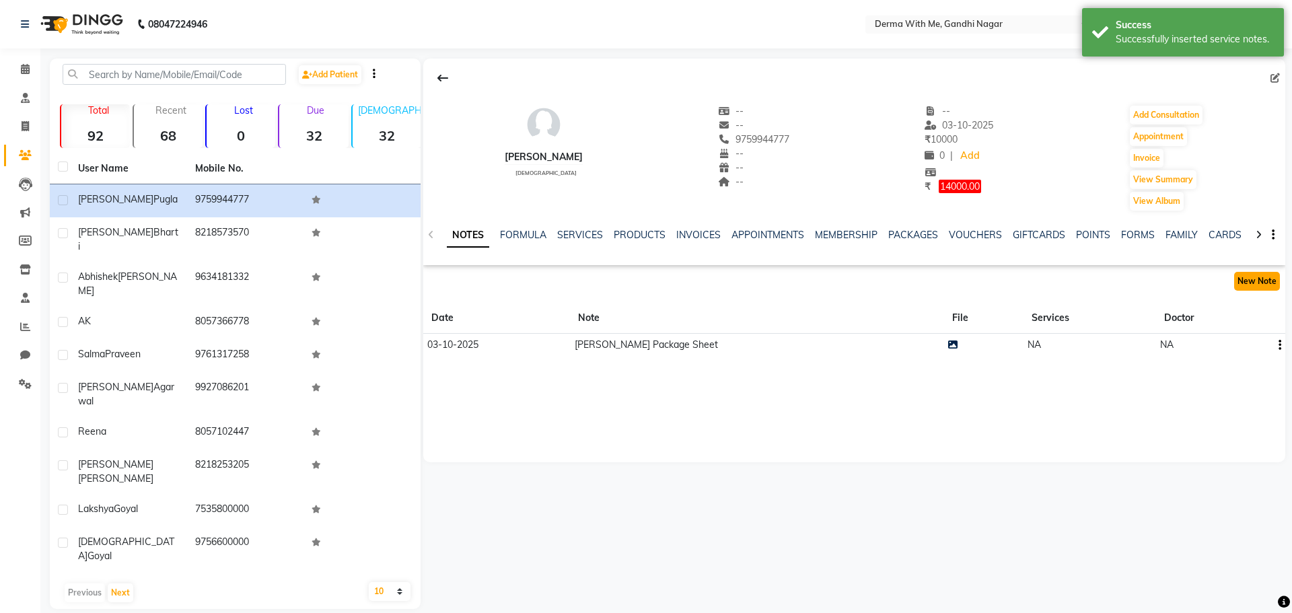
click at [1245, 281] on button "New Note" at bounding box center [1257, 281] width 46 height 19
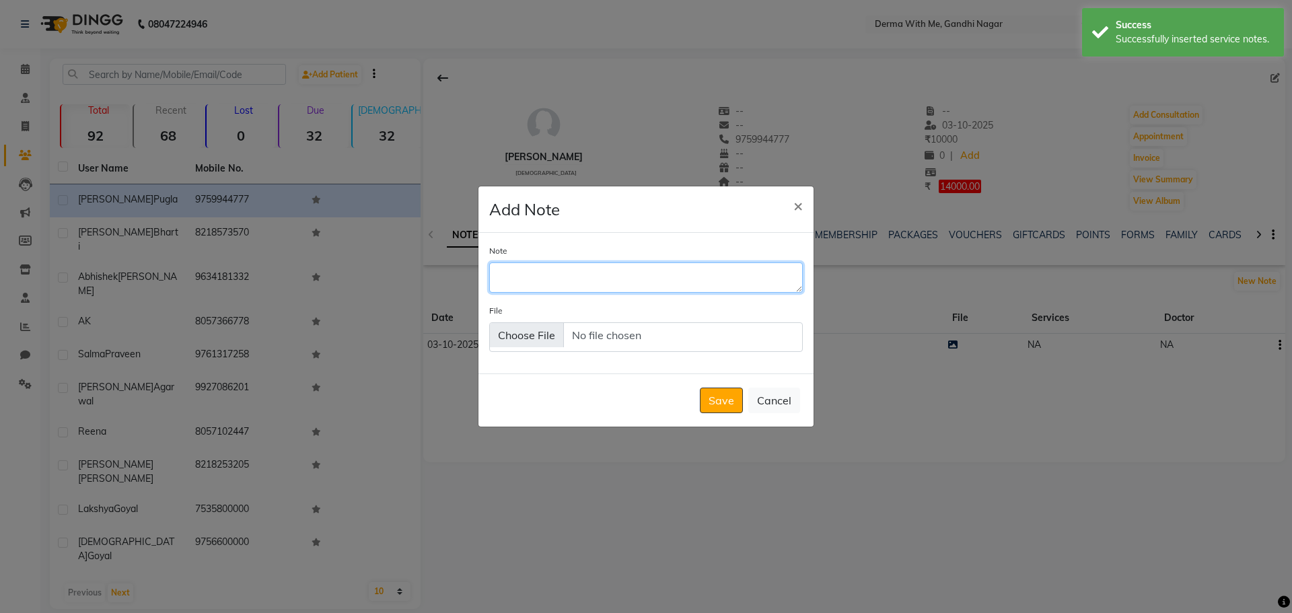
click at [533, 281] on textarea "Note" at bounding box center [646, 277] width 314 height 30
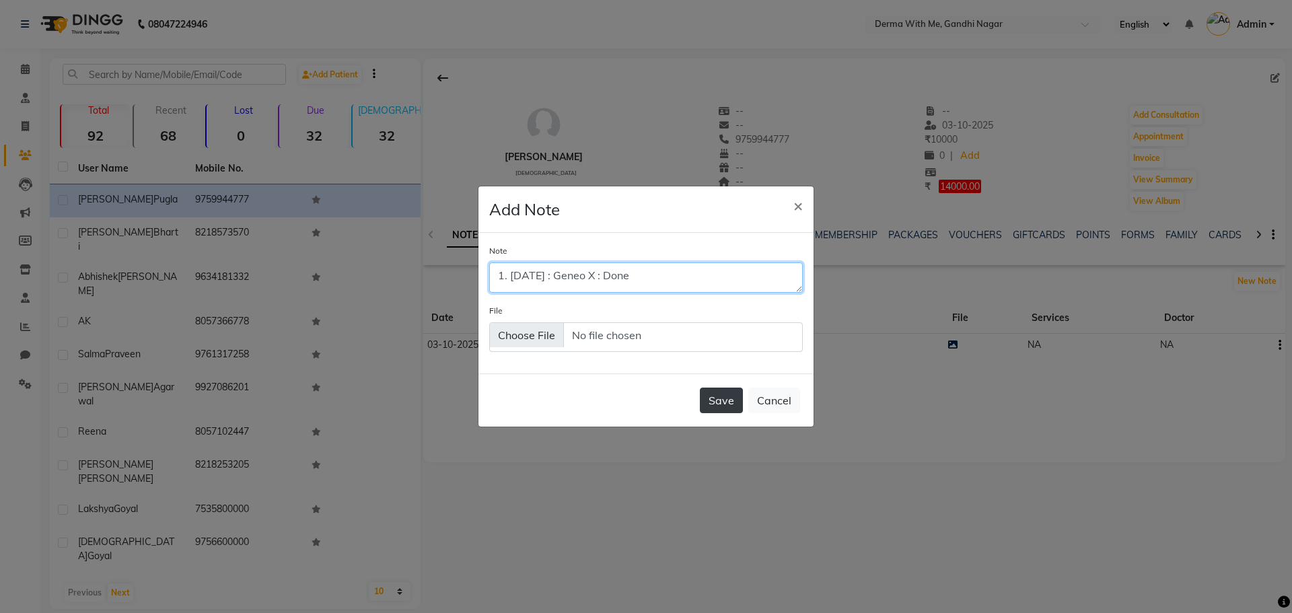
type textarea "1. [DATE] : Geneo X : Done"
click at [716, 400] on button "Save" at bounding box center [721, 401] width 43 height 26
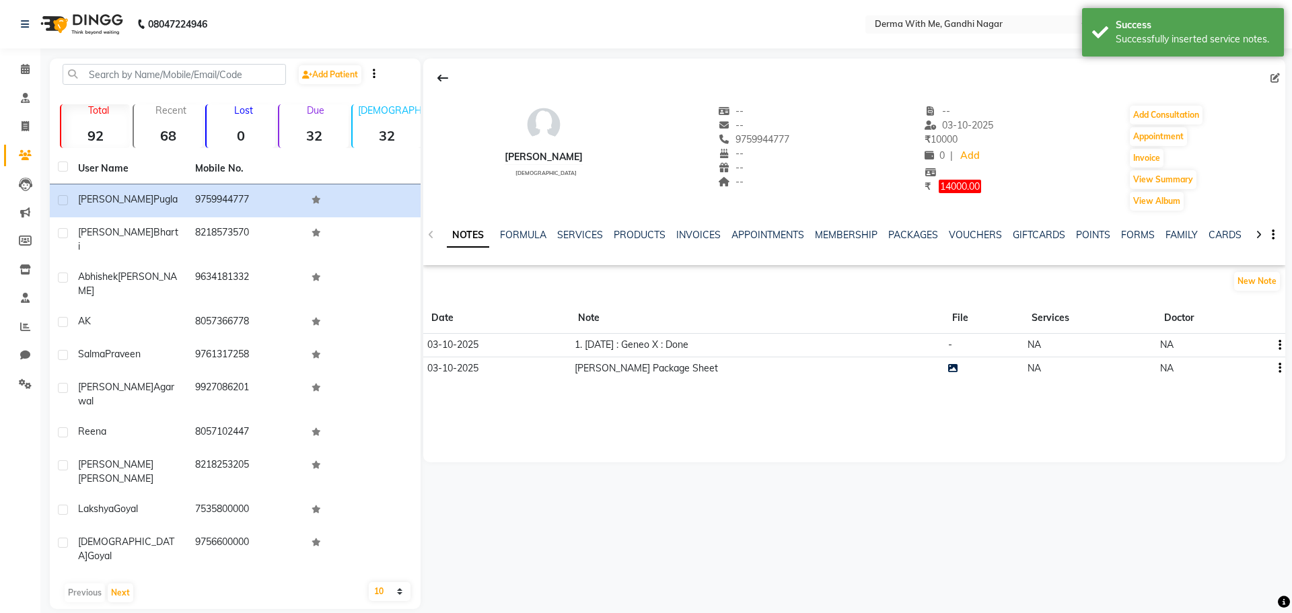
click at [676, 303] on th "Note" at bounding box center [757, 318] width 374 height 31
click at [535, 301] on app-service-notes "New Note Date Note File Services Doctor [DATE] 1. [DATE] : Geneo X : Done - NA …" at bounding box center [854, 326] width 862 height 110
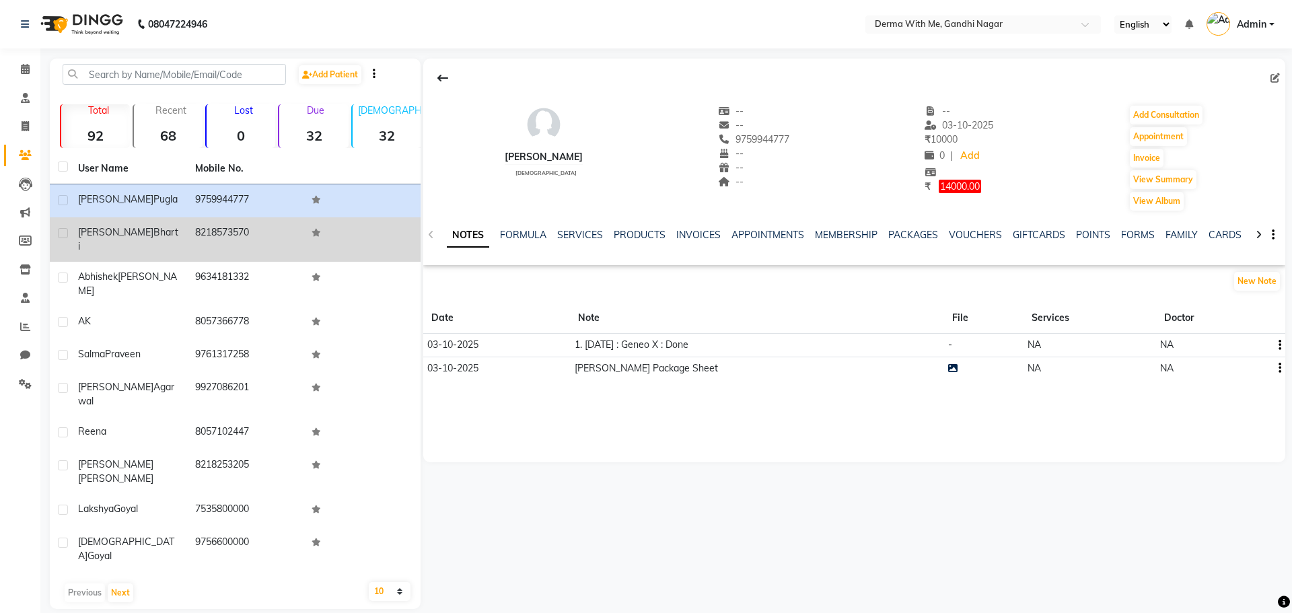
click at [108, 243] on td "[PERSON_NAME]" at bounding box center [128, 239] width 117 height 44
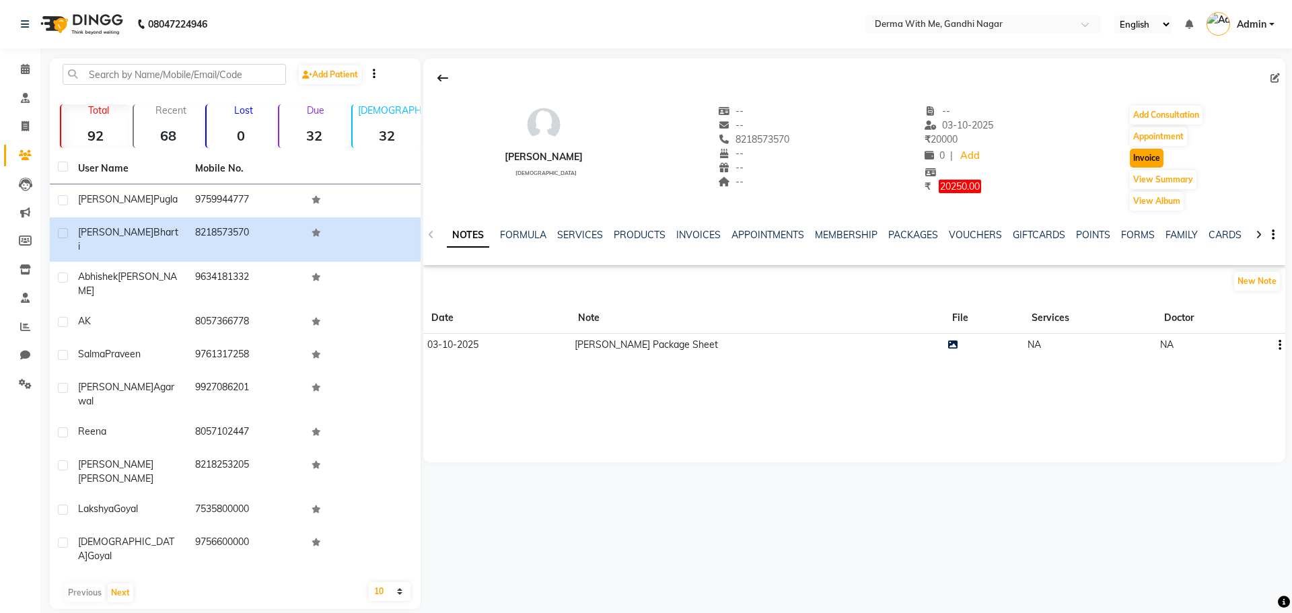
click at [1153, 159] on button "Invoice" at bounding box center [1147, 158] width 34 height 19
select select "8404"
select select "service"
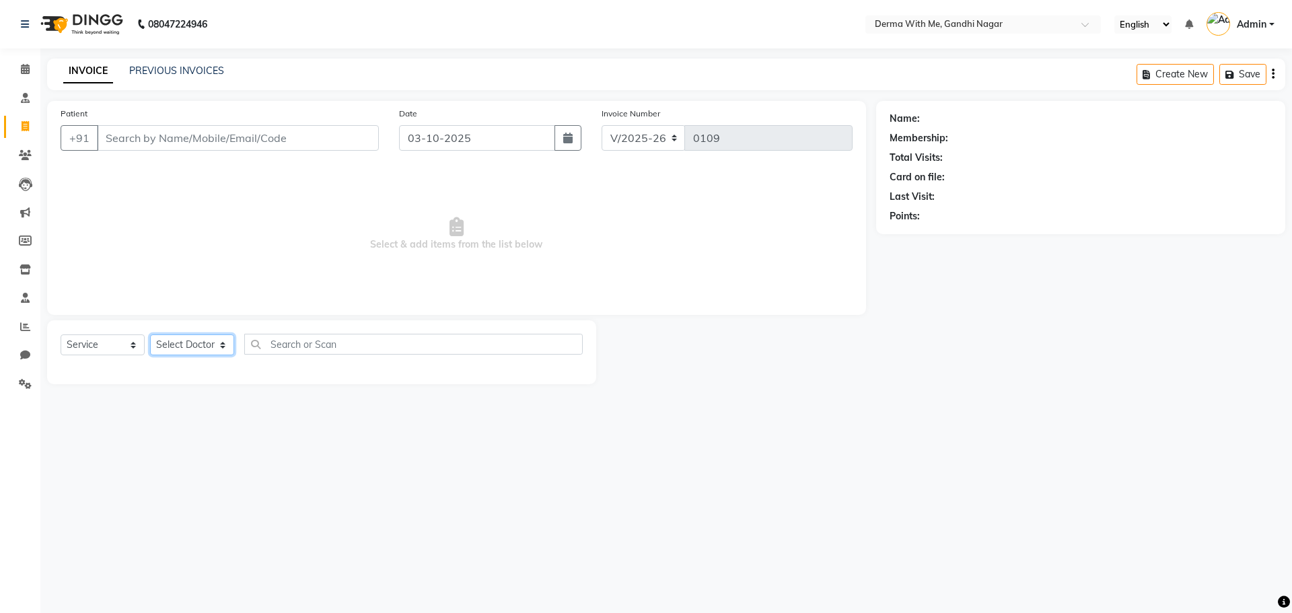
click at [192, 343] on select "Select Doctor" at bounding box center [192, 344] width 84 height 21
type input "8218573570"
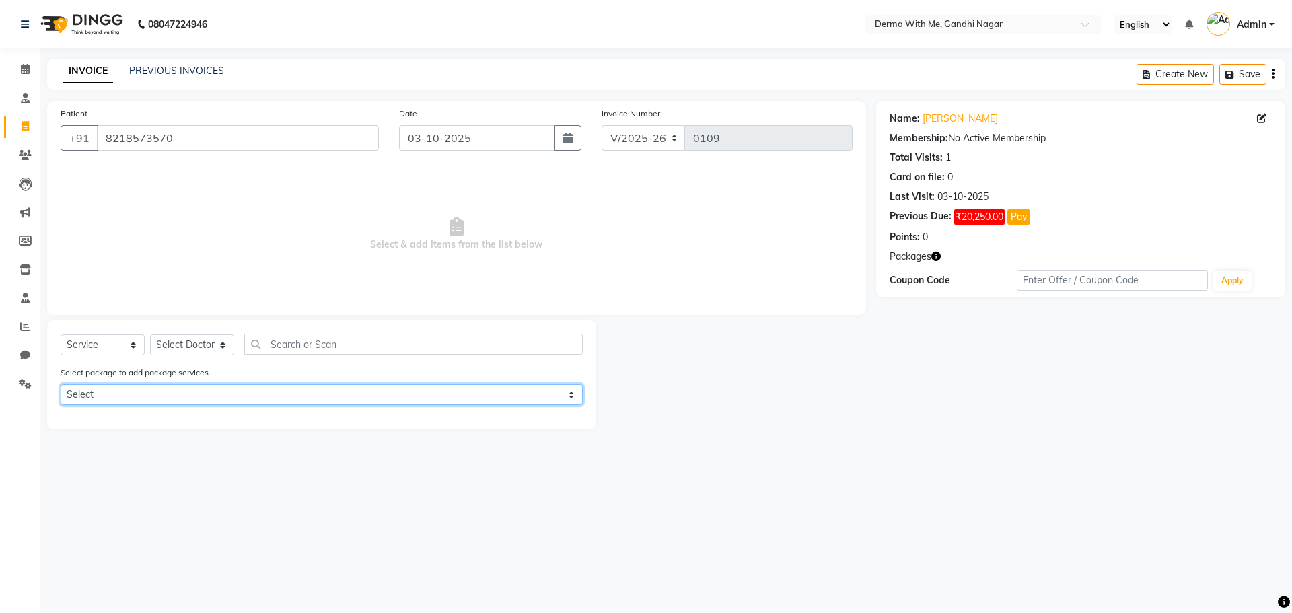
click at [159, 390] on select "Select [PERSON_NAME] PKG C02 Laser & Spot" at bounding box center [322, 394] width 522 height 21
select select "1: Object"
click at [61, 384] on select "Select [PERSON_NAME] PKG C02 Laser & Spot" at bounding box center [322, 394] width 522 height 21
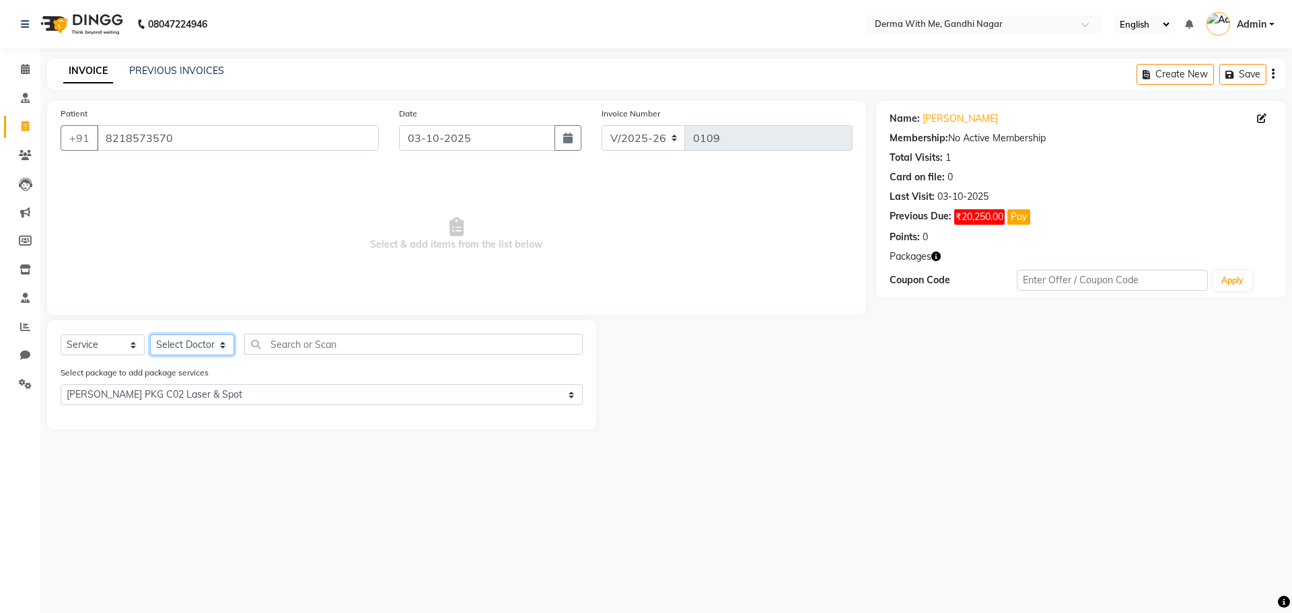
click at [192, 338] on select "Select Doctor [PERSON_NAME] Manager Recipient [PERSON_NAME]" at bounding box center [192, 344] width 84 height 21
select select "91539"
click at [150, 334] on select "Select Doctor [PERSON_NAME] Manager Recipient [PERSON_NAME]" at bounding box center [192, 344] width 84 height 21
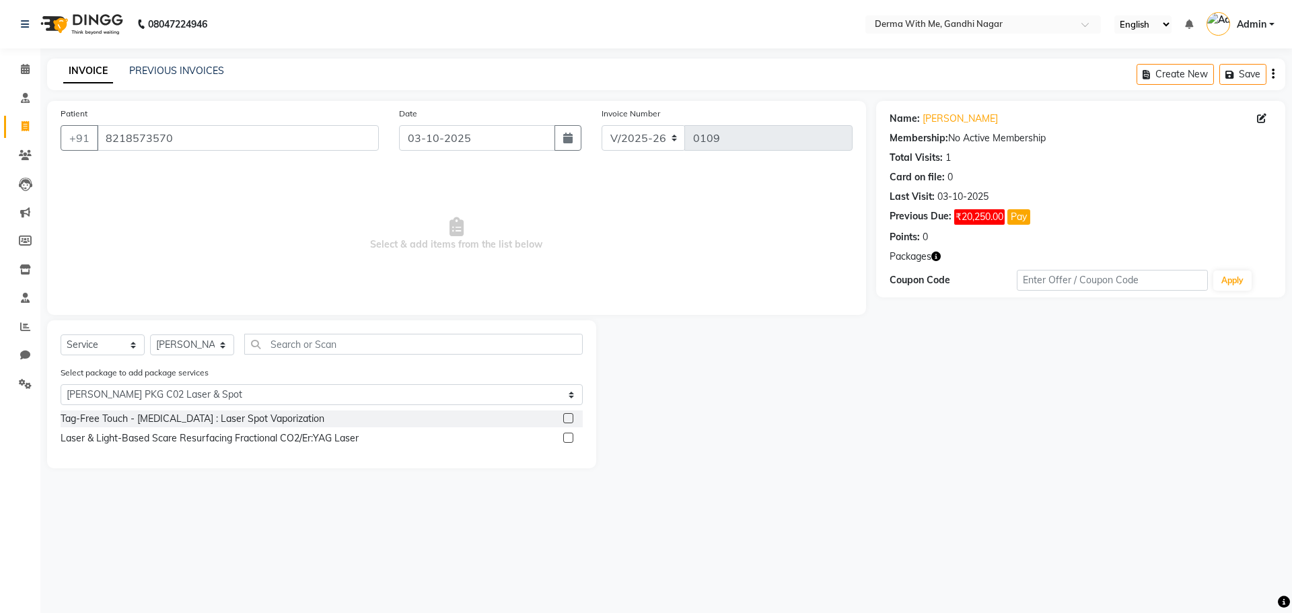
click at [567, 418] on label at bounding box center [568, 418] width 10 height 10
click at [567, 418] on input "checkbox" at bounding box center [567, 419] width 9 height 9
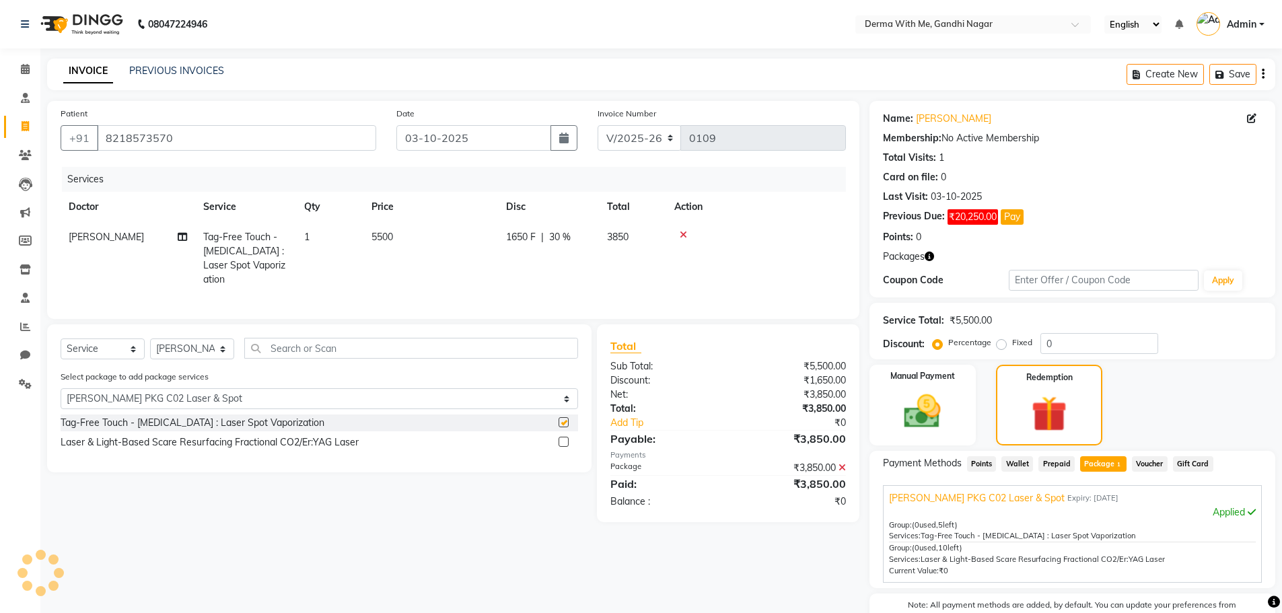
checkbox input "false"
click at [567, 439] on label at bounding box center [564, 442] width 10 height 10
click at [567, 439] on input "checkbox" at bounding box center [563, 442] width 9 height 9
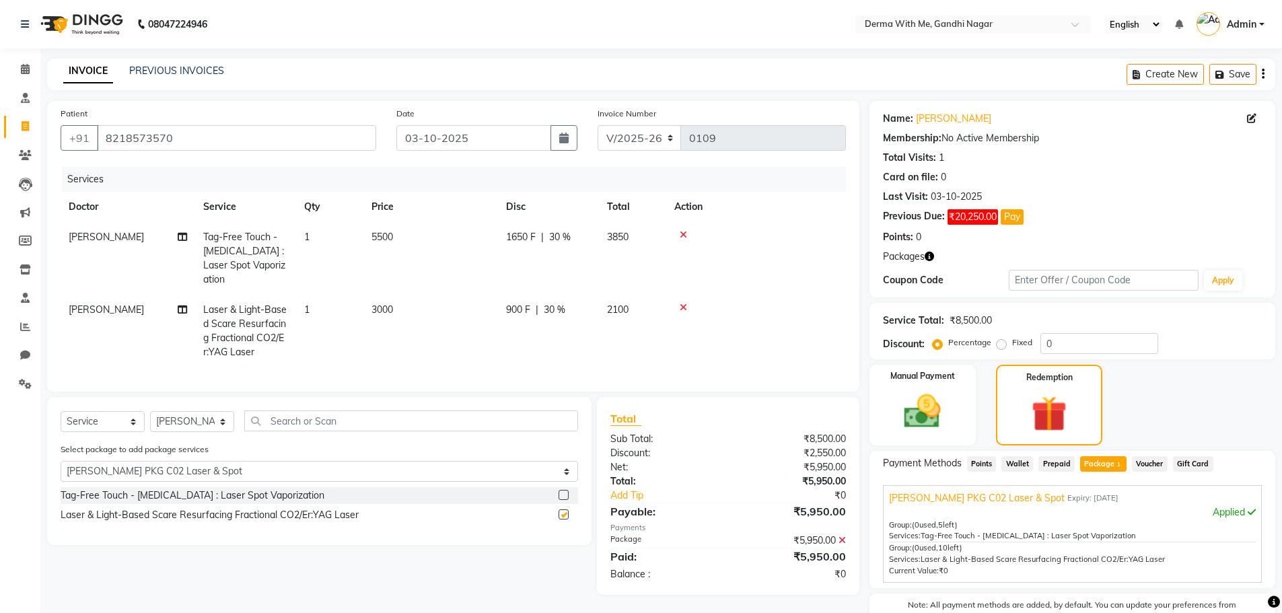
checkbox input "false"
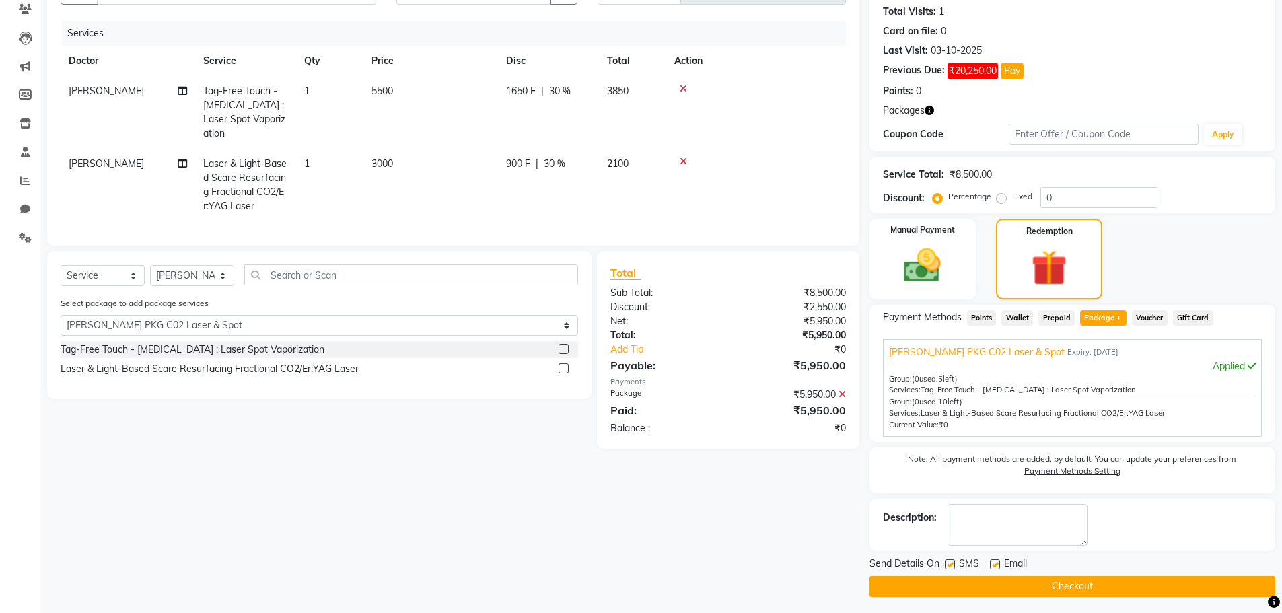
scroll to position [150, 0]
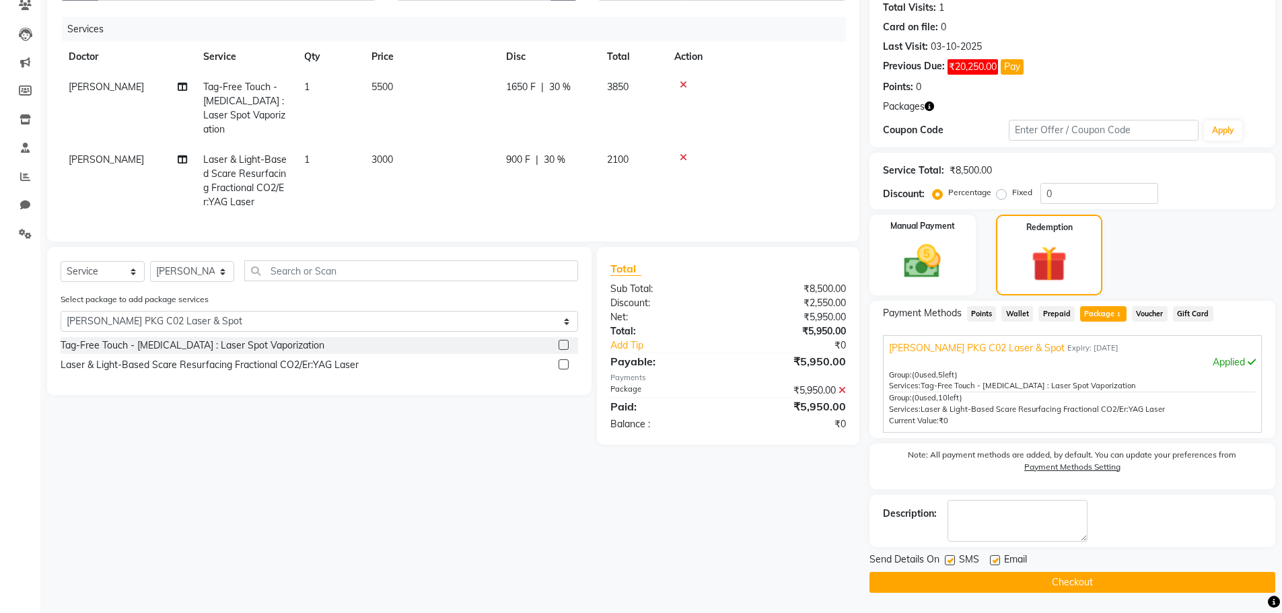
click at [950, 558] on label at bounding box center [950, 560] width 10 height 10
click at [950, 558] on input "checkbox" at bounding box center [949, 561] width 9 height 9
checkbox input "false"
click at [991, 560] on label at bounding box center [995, 560] width 10 height 10
click at [991, 560] on input "checkbox" at bounding box center [994, 561] width 9 height 9
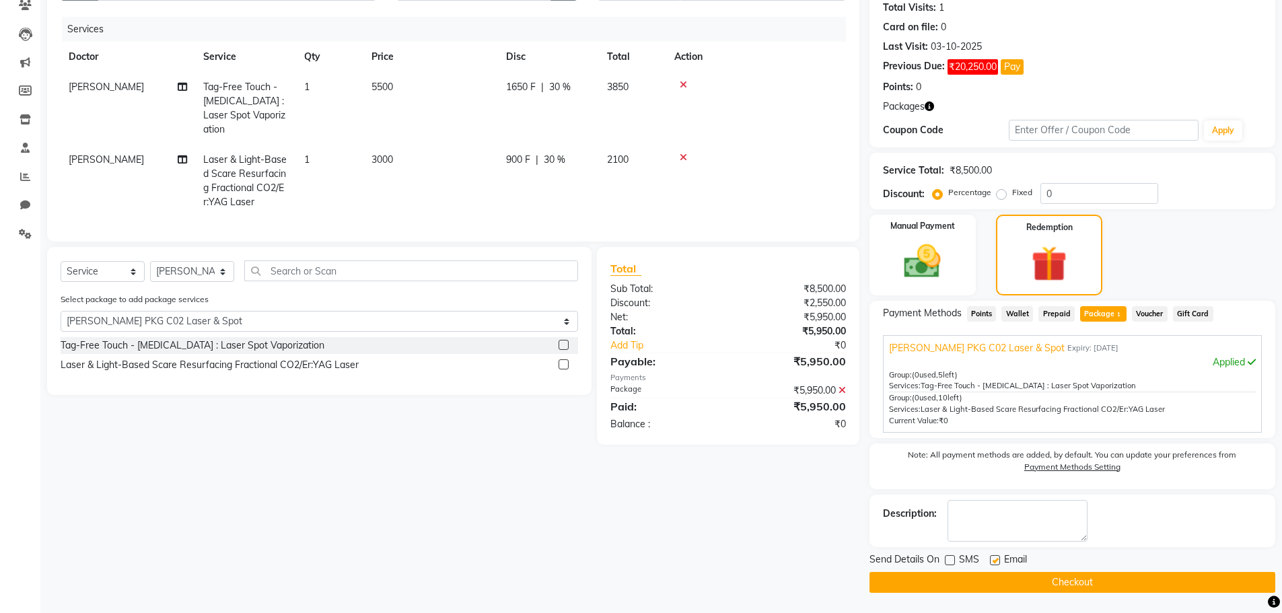
checkbox input "false"
click at [1022, 575] on button "Checkout" at bounding box center [1072, 582] width 406 height 21
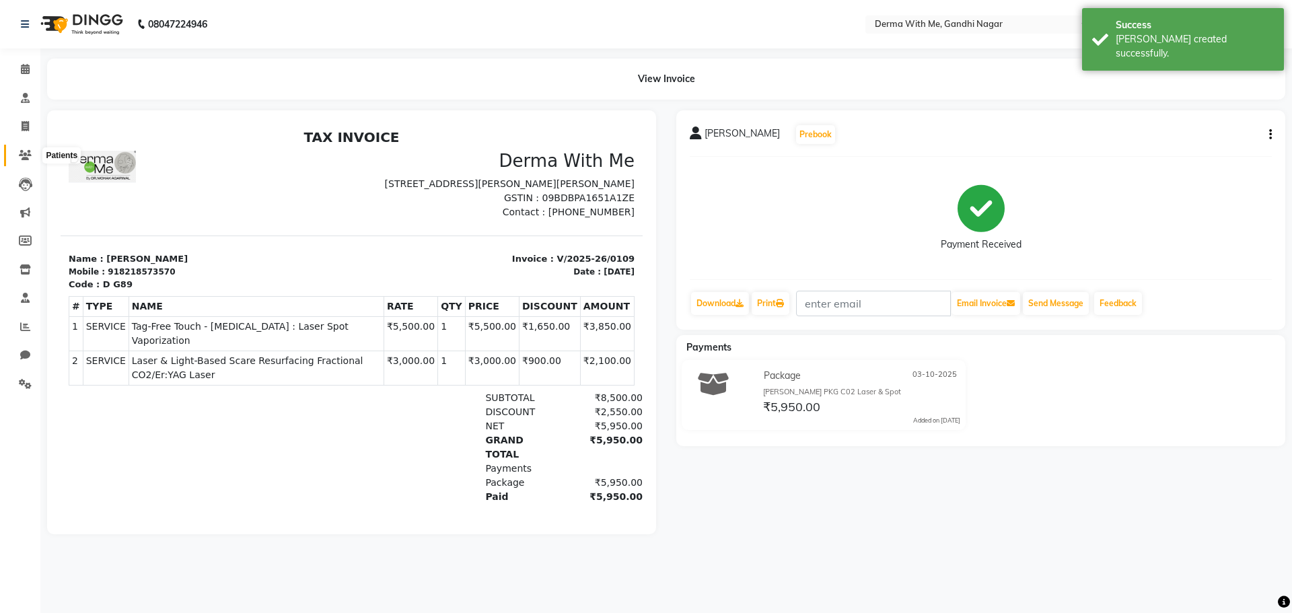
click at [17, 151] on span at bounding box center [25, 155] width 24 height 15
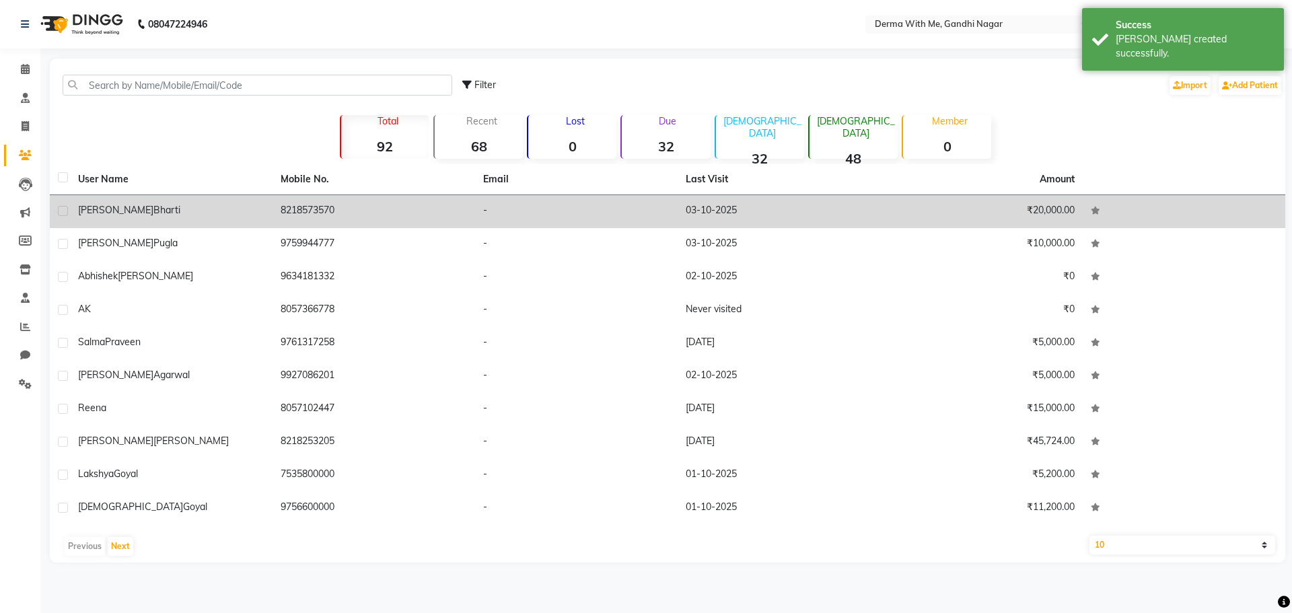
click at [214, 220] on td "[PERSON_NAME]" at bounding box center [171, 211] width 203 height 33
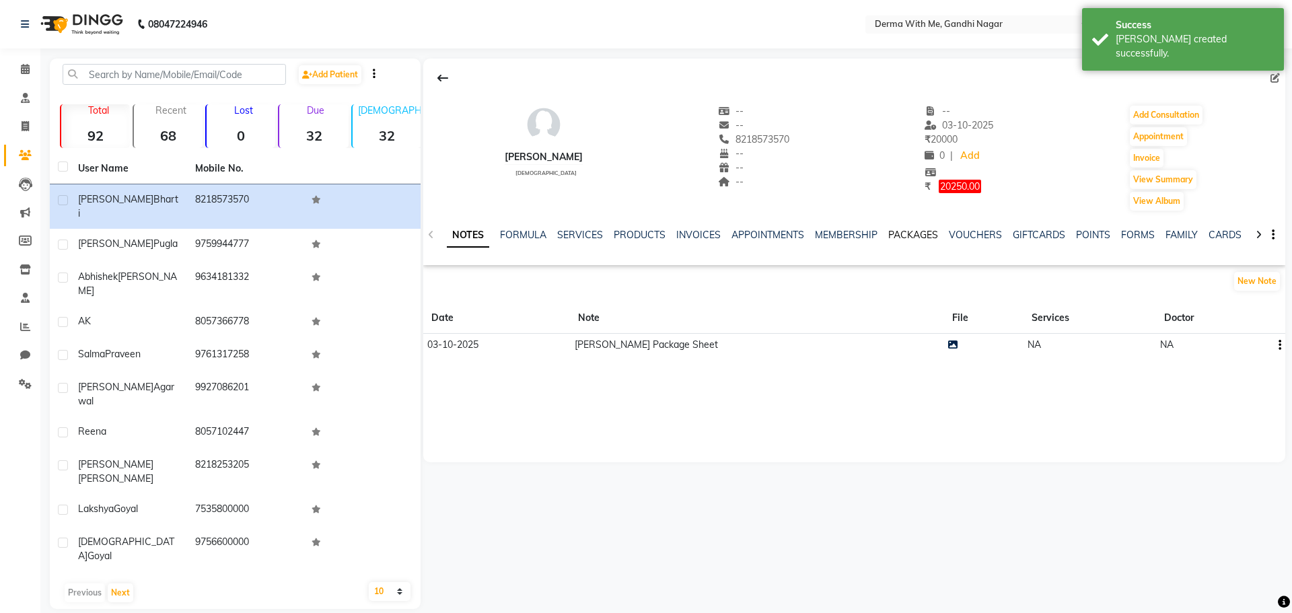
click at [892, 233] on link "PACKAGES" at bounding box center [913, 235] width 50 height 12
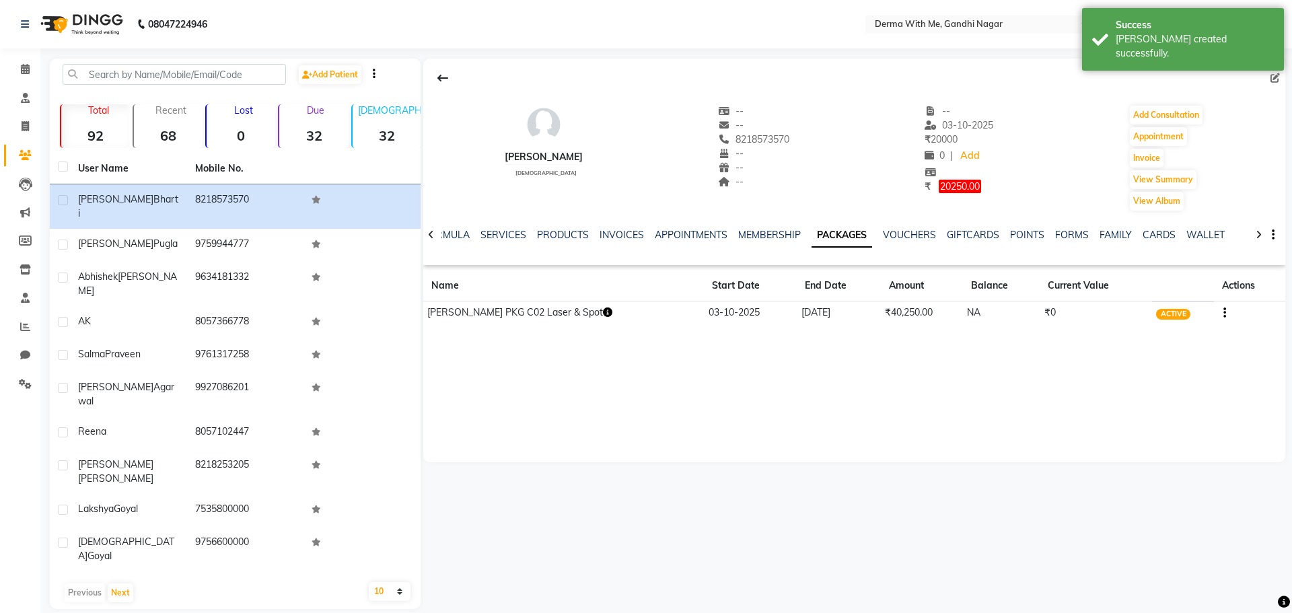
click at [603, 312] on icon "button" at bounding box center [607, 312] width 9 height 9
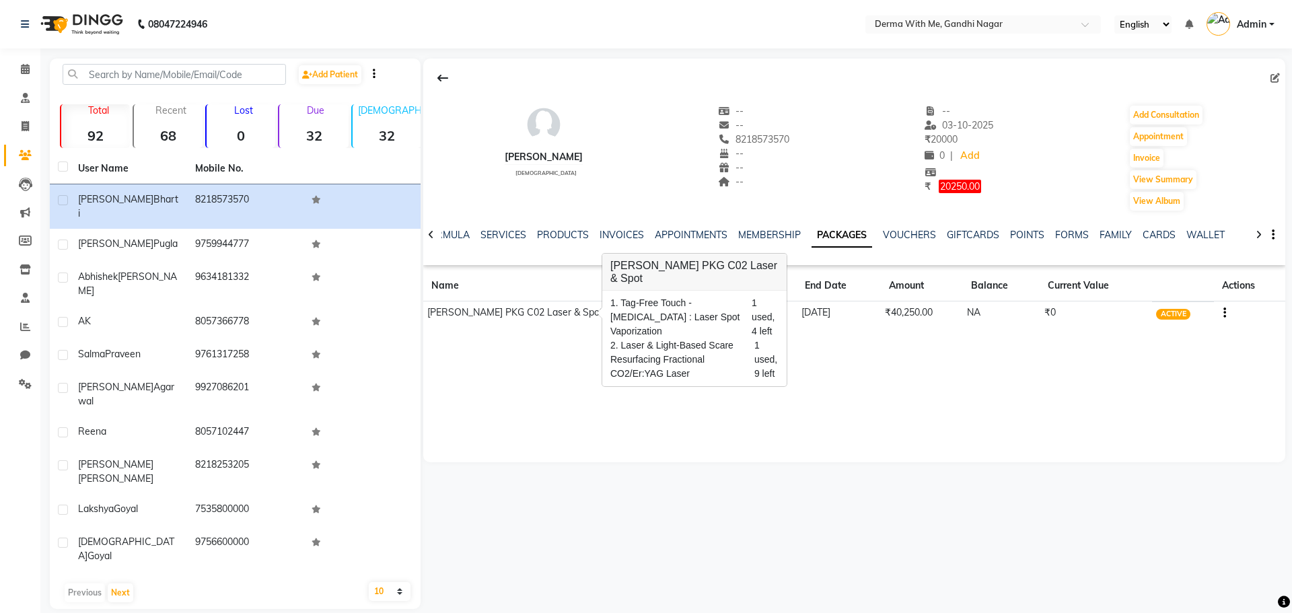
click at [454, 400] on div "[PERSON_NAME] [DEMOGRAPHIC_DATA] -- -- 8218573570 -- -- -- -- [DATE] ₹ 20000 0 …" at bounding box center [854, 261] width 862 height 404
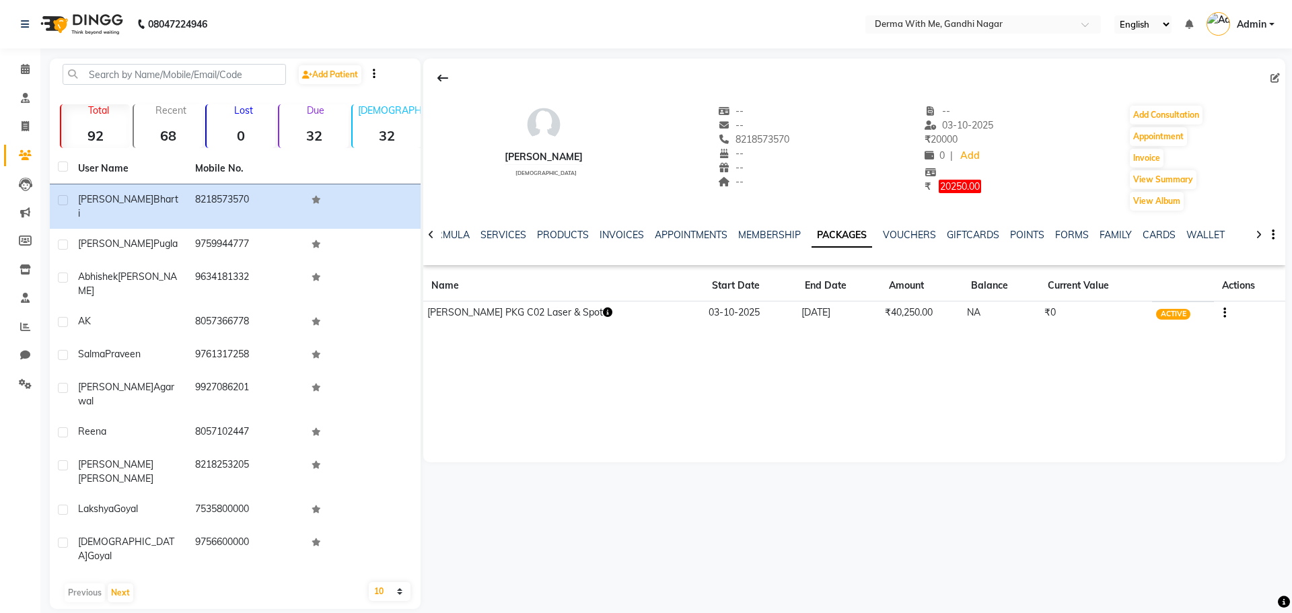
click at [431, 238] on icon at bounding box center [431, 234] width 6 height 9
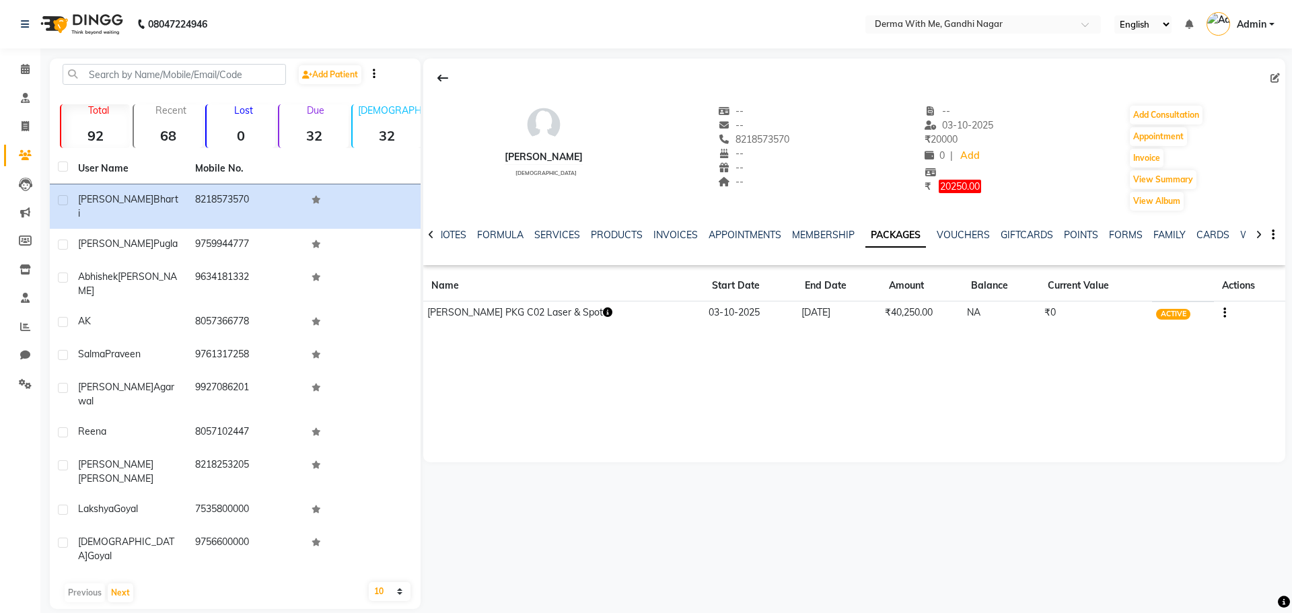
click at [431, 238] on icon at bounding box center [431, 234] width 6 height 9
click at [431, 238] on div "NOTES FORMULA SERVICES PRODUCTS INVOICES APPOINTMENTS MEMBERSHIP PACKAGES VOUCH…" at bounding box center [854, 235] width 862 height 46
click at [468, 236] on link "NOTES" at bounding box center [462, 235] width 30 height 12
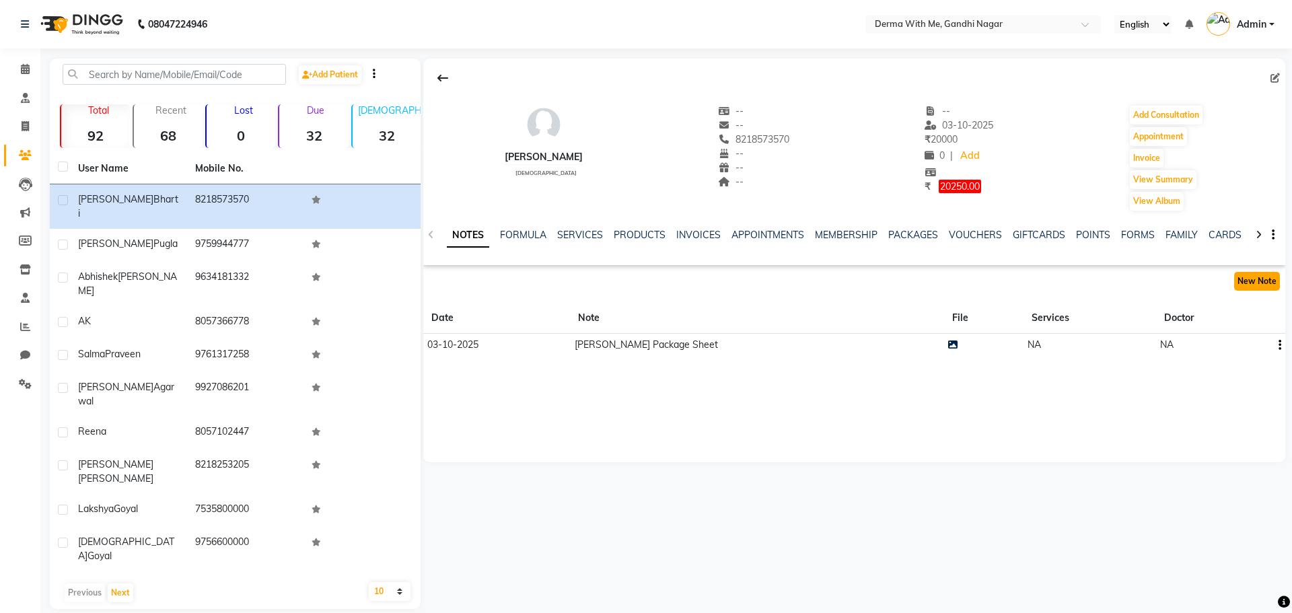
click at [1264, 278] on button "New Note" at bounding box center [1257, 281] width 46 height 19
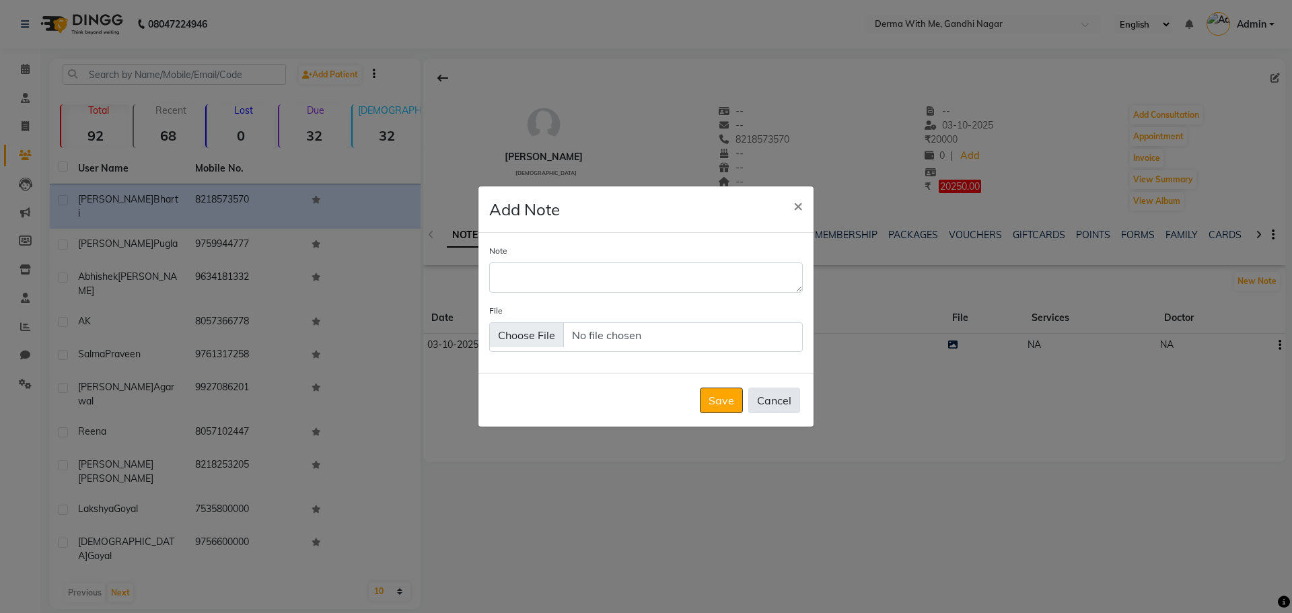
click at [753, 399] on button "Cancel" at bounding box center [774, 401] width 52 height 26
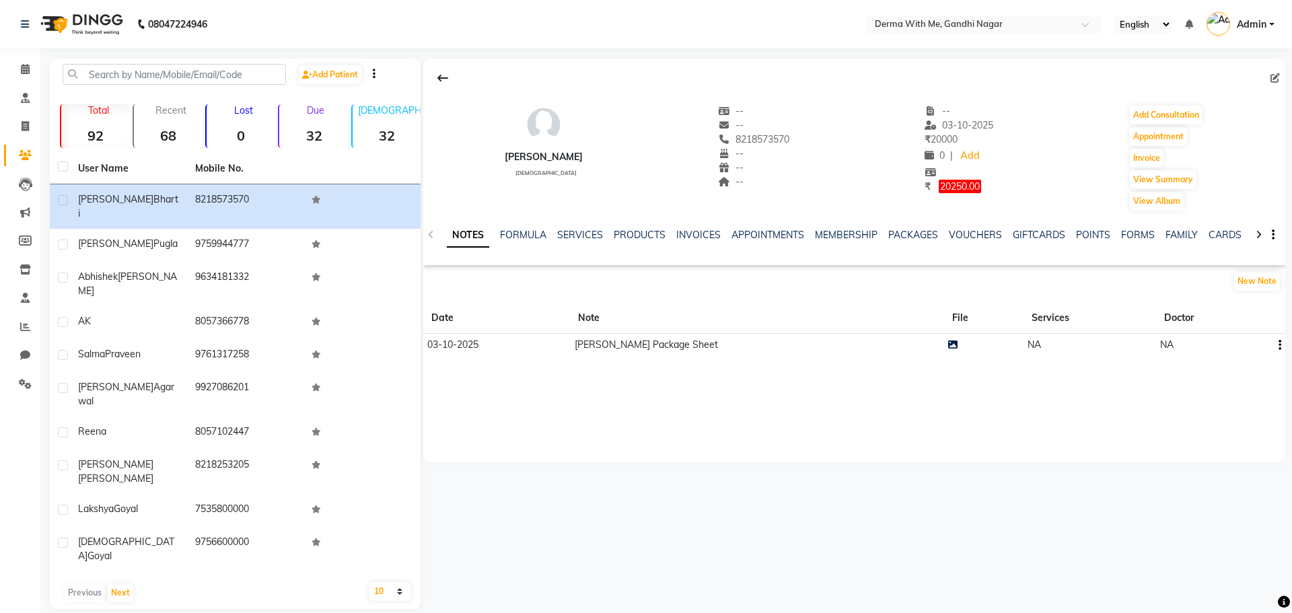
click at [609, 236] on ul "NOTES FORMULA SERVICES PRODUCTS INVOICES APPOINTMENTS MEMBERSHIP PACKAGES VOUCH…" at bounding box center [874, 235] width 855 height 14
click at [583, 236] on link "SERVICES" at bounding box center [580, 235] width 46 height 12
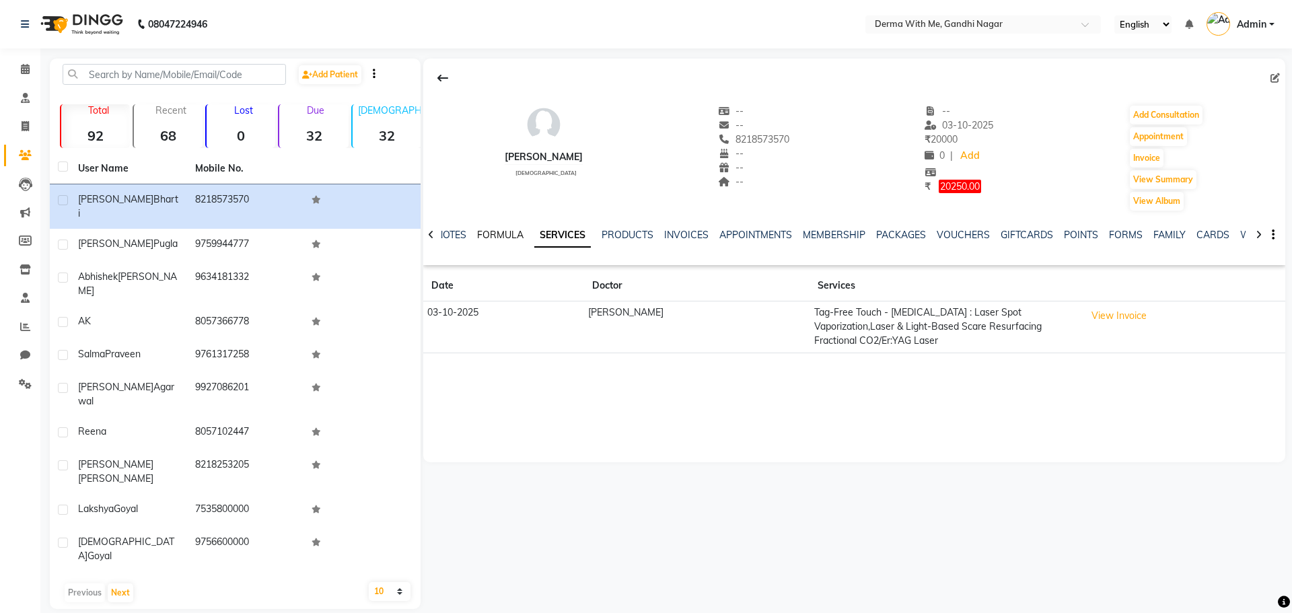
click at [495, 234] on link "FORMULA" at bounding box center [500, 235] width 46 height 12
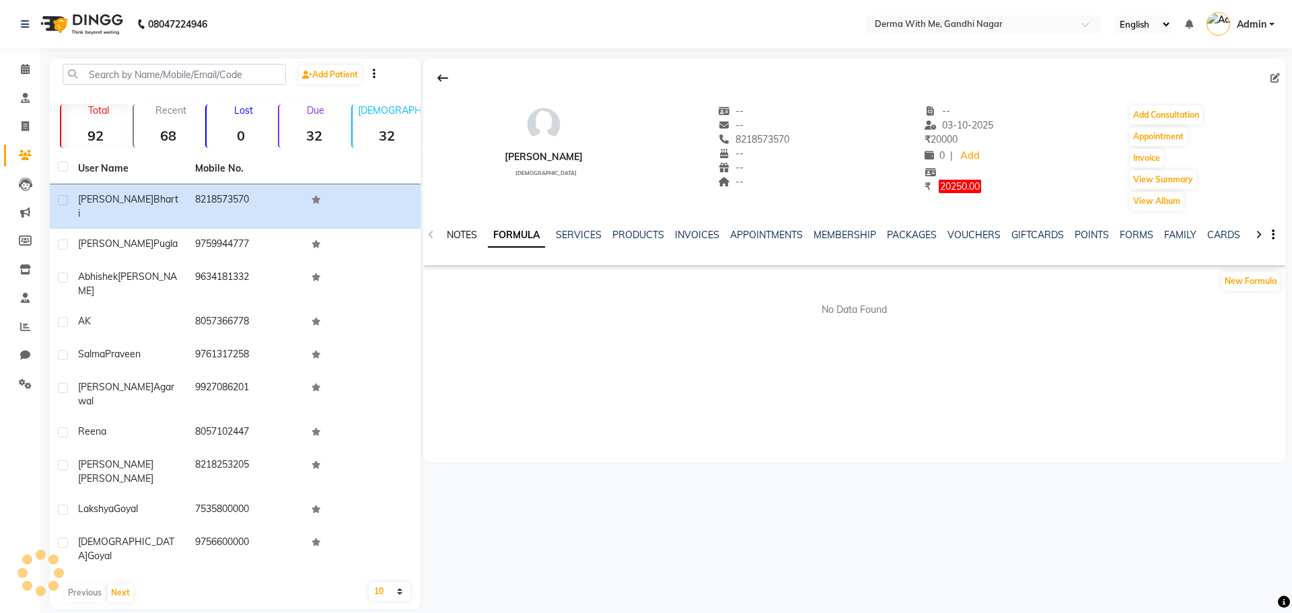
click at [452, 234] on link "NOTES" at bounding box center [462, 235] width 30 height 12
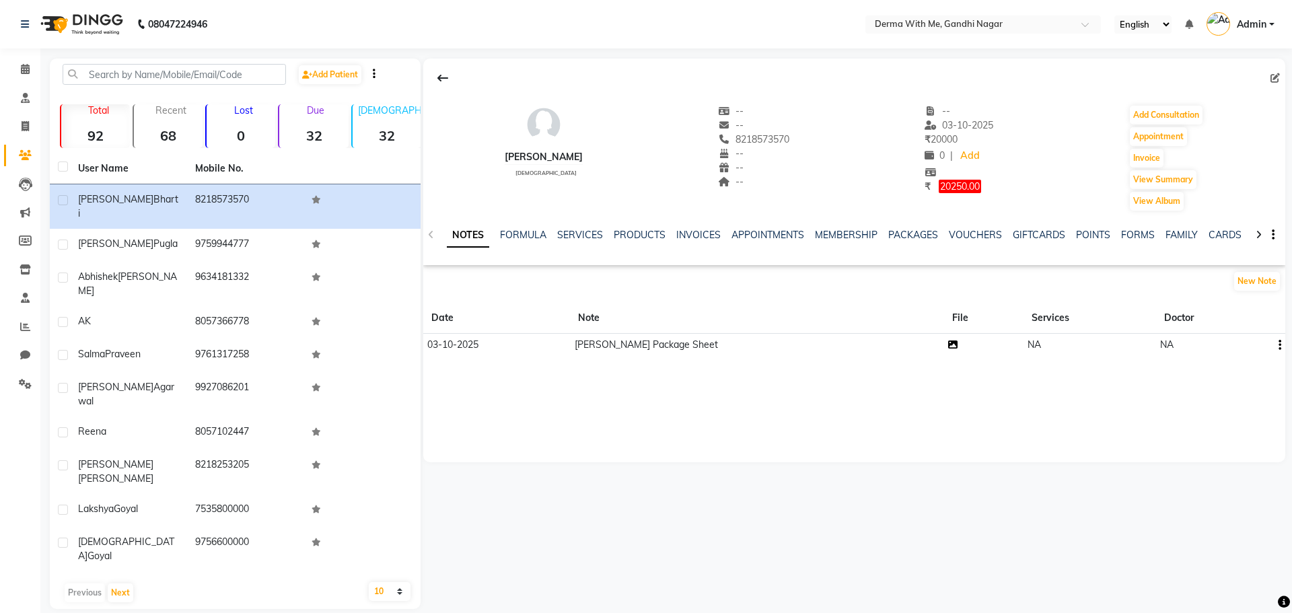
click at [948, 345] on icon at bounding box center [952, 344] width 9 height 9
click at [1243, 284] on button "New Note" at bounding box center [1257, 281] width 46 height 19
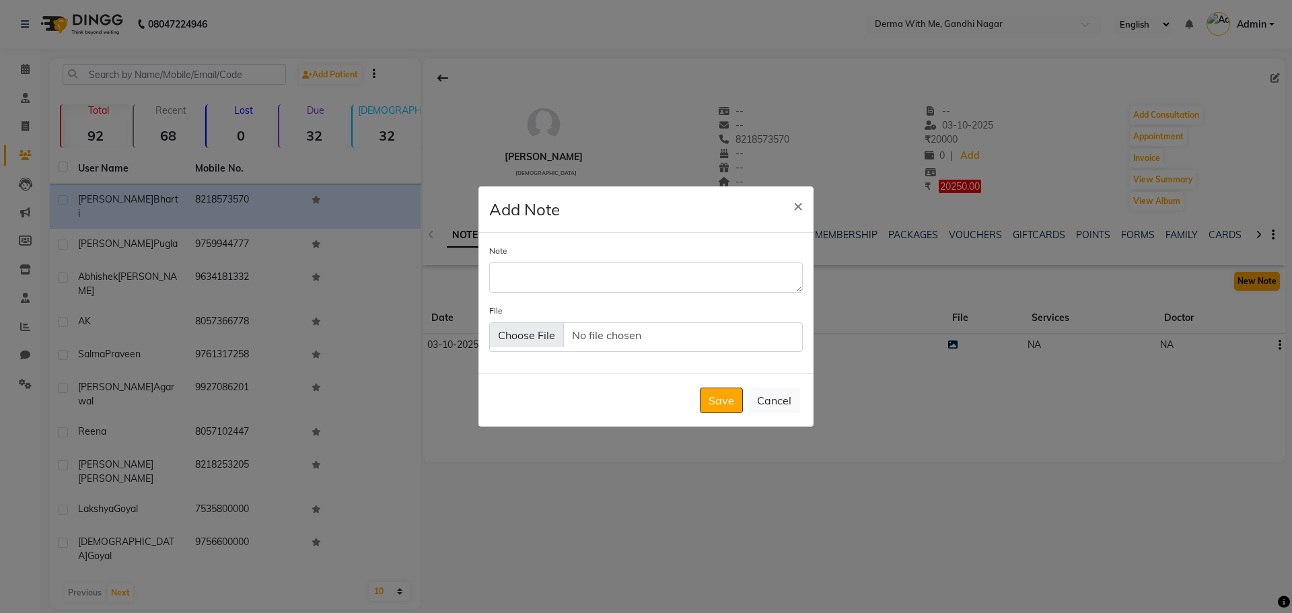
click at [1243, 284] on ngb-modal-window "Add Note × Note File Save Cancel" at bounding box center [646, 306] width 1292 height 613
click at [504, 281] on textarea "Note" at bounding box center [646, 277] width 314 height 30
click at [648, 280] on textarea "1. [DATE] : MNRF + Co2 :" at bounding box center [646, 277] width 314 height 30
click at [718, 281] on textarea "1. [DATE] : MNRF + Co2 & ND-YAG :" at bounding box center [646, 277] width 314 height 30
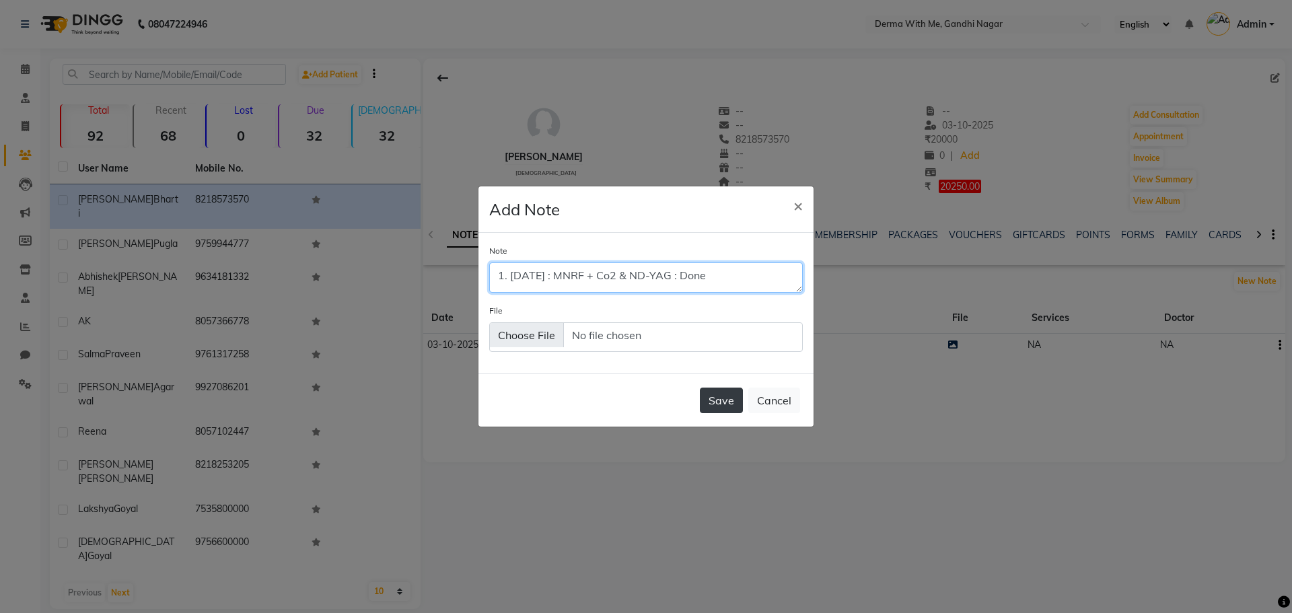
type textarea "1. [DATE] : MNRF + Co2 & ND-YAG : Done"
click at [713, 400] on button "Save" at bounding box center [721, 401] width 43 height 26
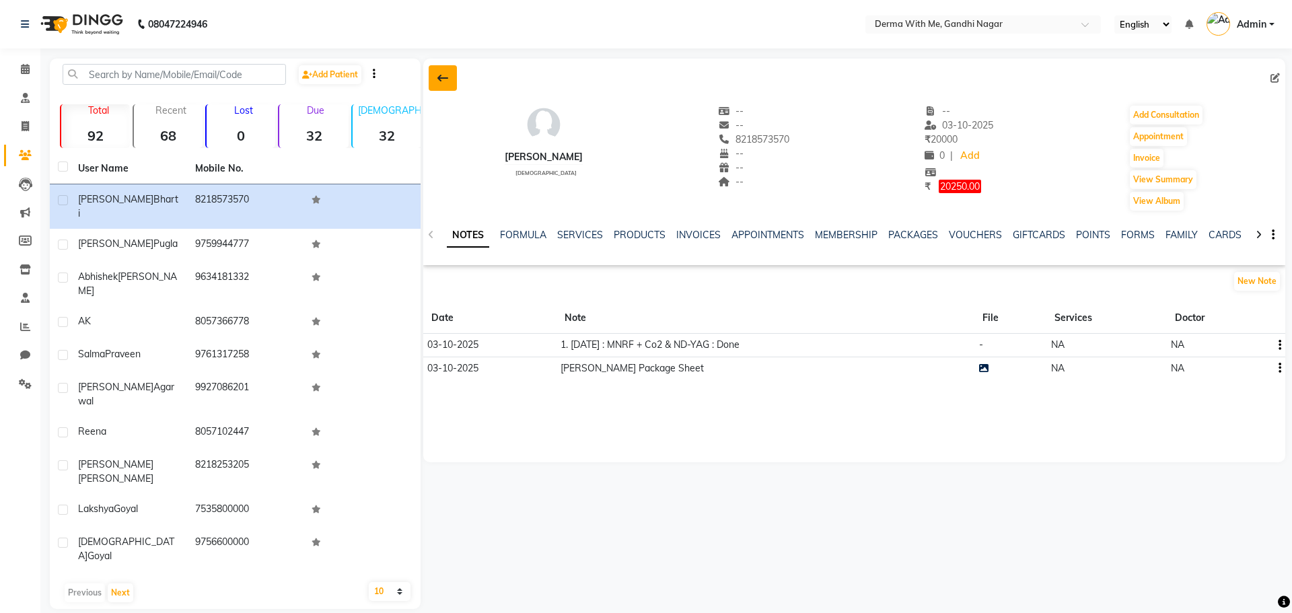
click at [445, 76] on icon at bounding box center [442, 78] width 11 height 11
